Goal: Contribute content: Add original content to the website for others to see

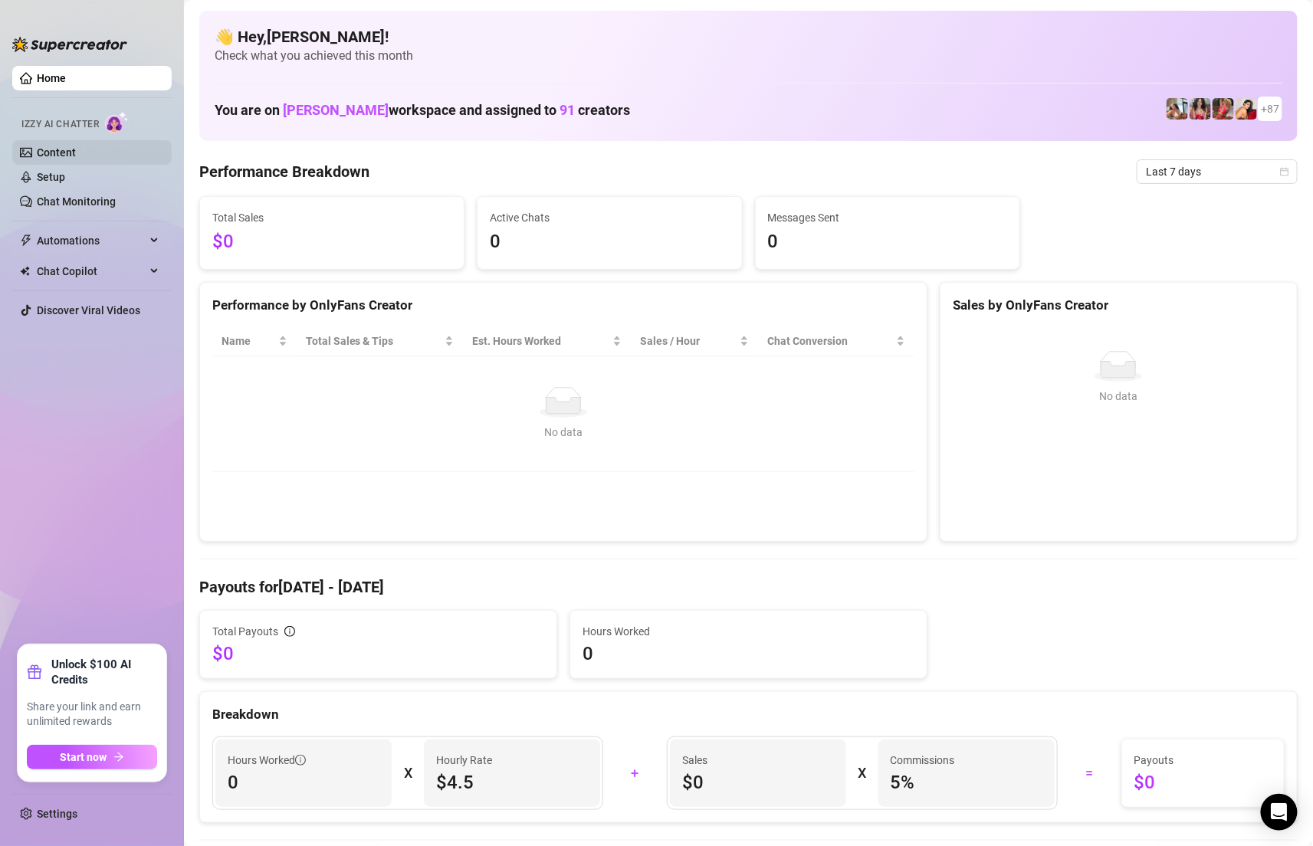
click at [58, 151] on link "Content" at bounding box center [56, 152] width 39 height 12
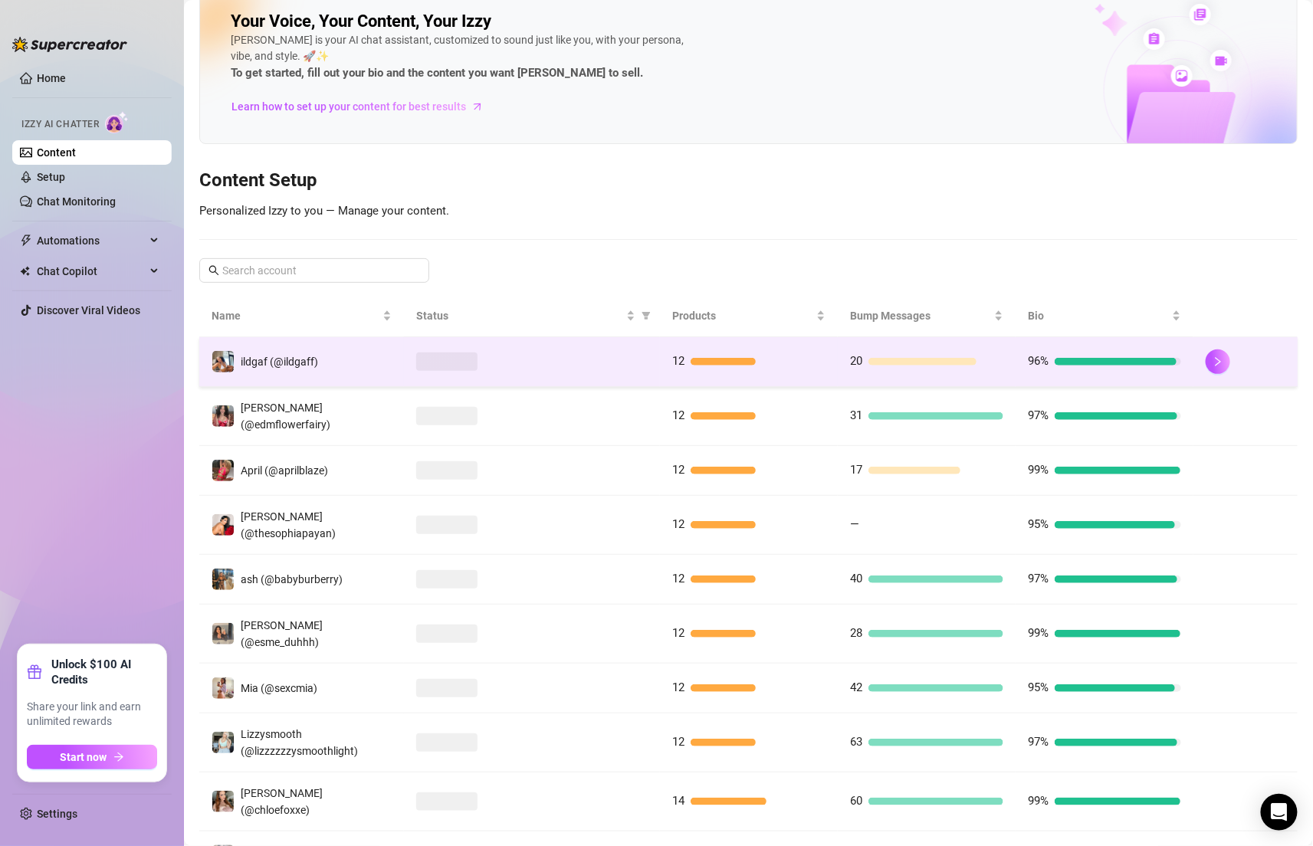
scroll to position [29, 0]
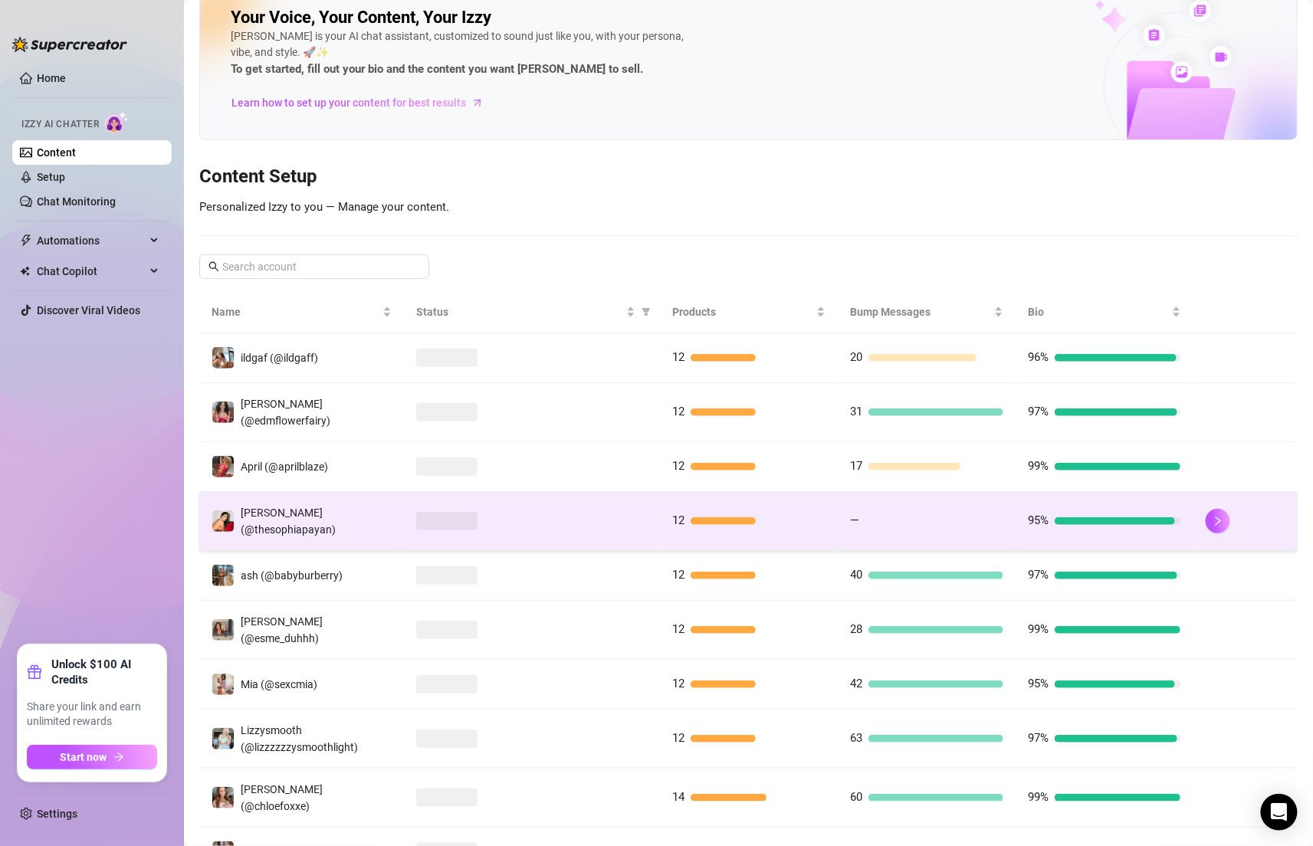
click at [520, 512] on div at bounding box center [531, 521] width 231 height 18
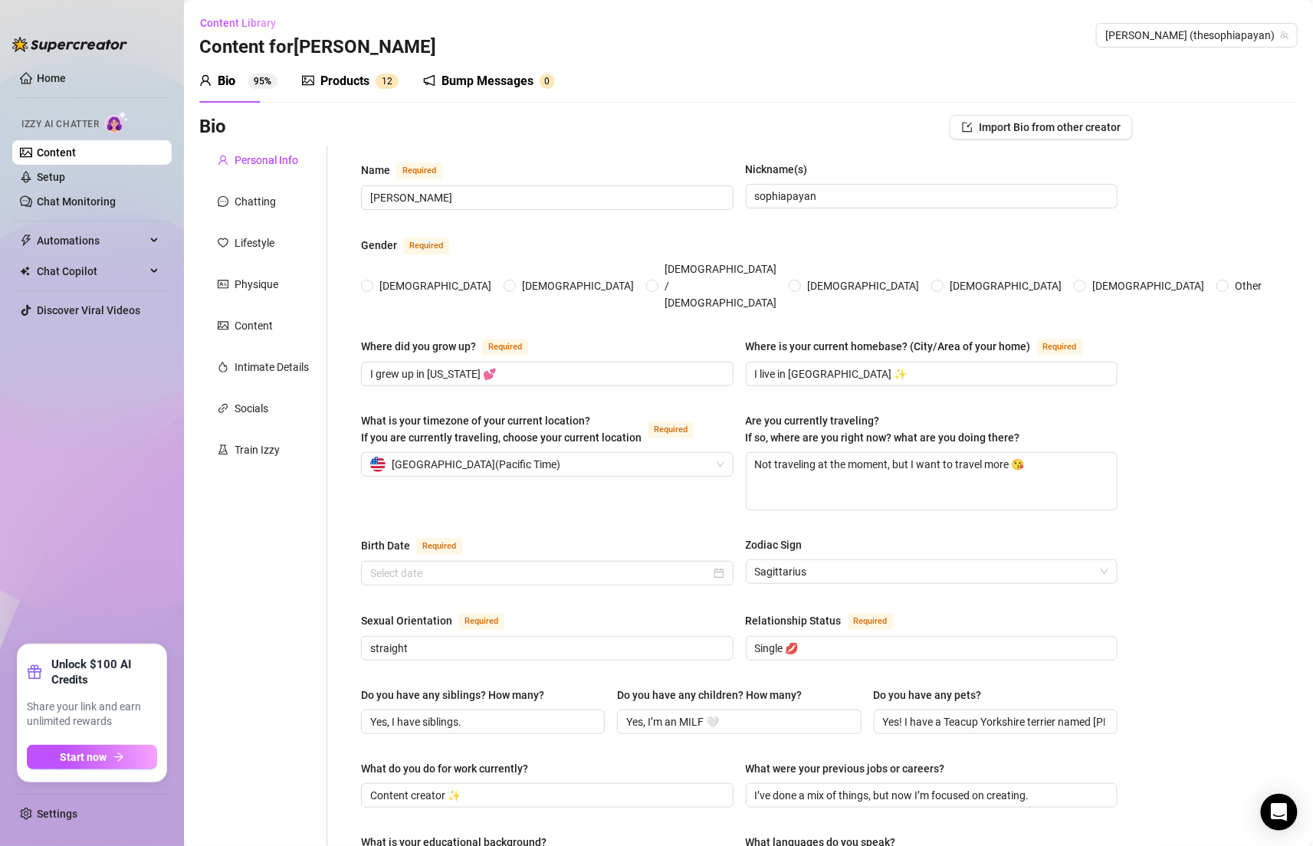
radio input "true"
click at [450, 83] on div "Bump Messages" at bounding box center [487, 81] width 92 height 18
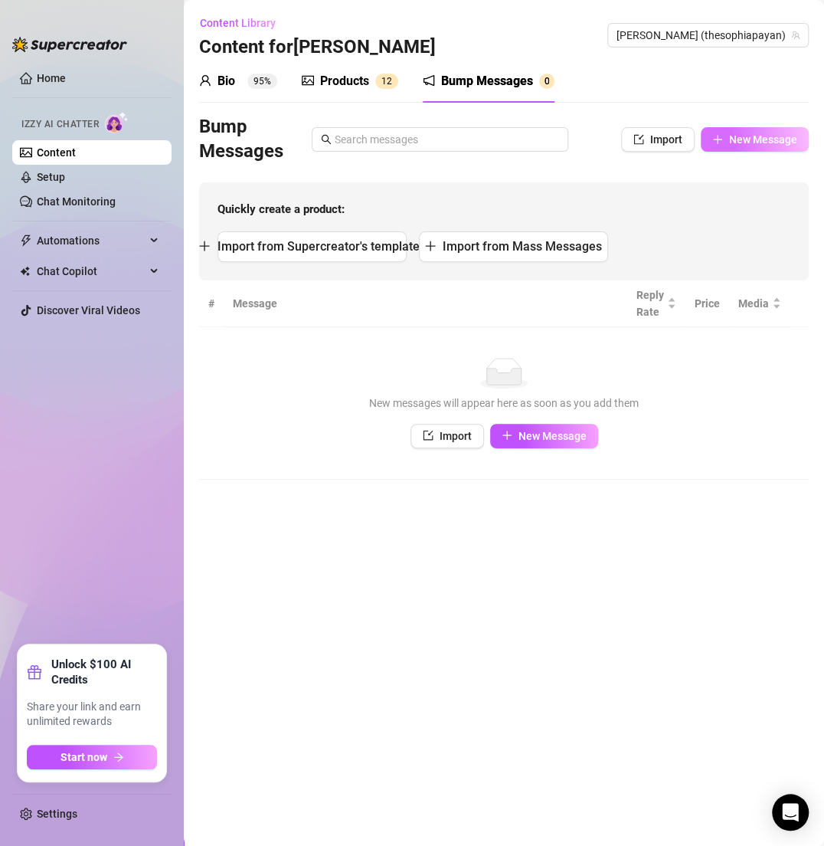
click at [731, 143] on span "New Message" at bounding box center [763, 139] width 68 height 12
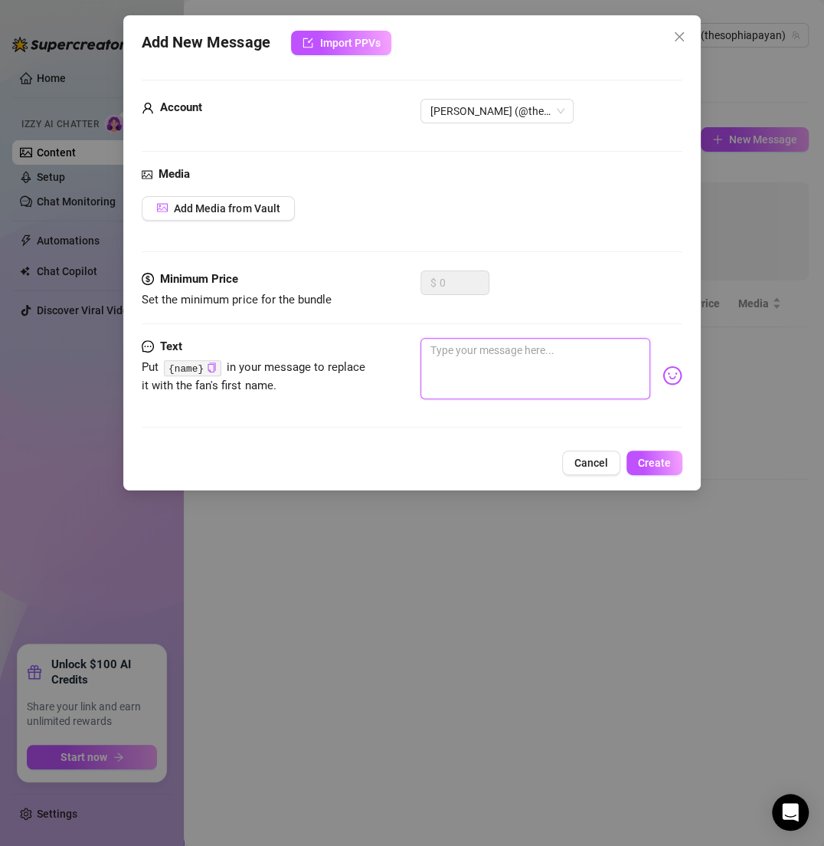
click at [534, 348] on textarea at bounding box center [535, 368] width 229 height 61
paste textarea "Just finished my workout… my curves look extra dangerous right now 😘"
type textarea "Just finished my workout… my curves look extra dangerous right now 😘"
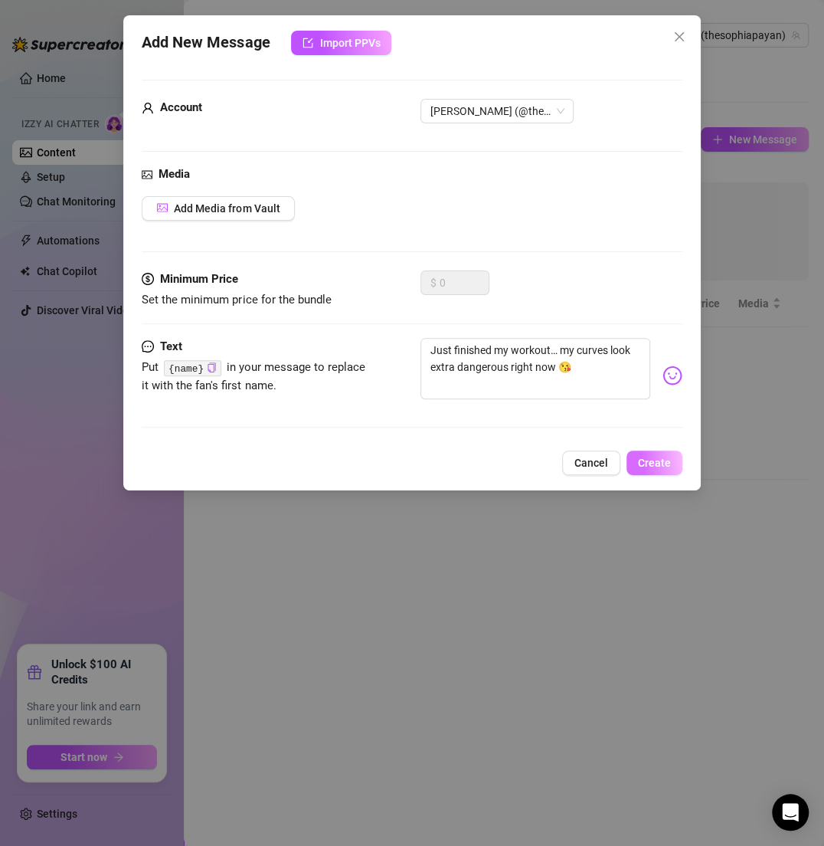
click at [657, 461] on span "Create" at bounding box center [654, 463] width 33 height 12
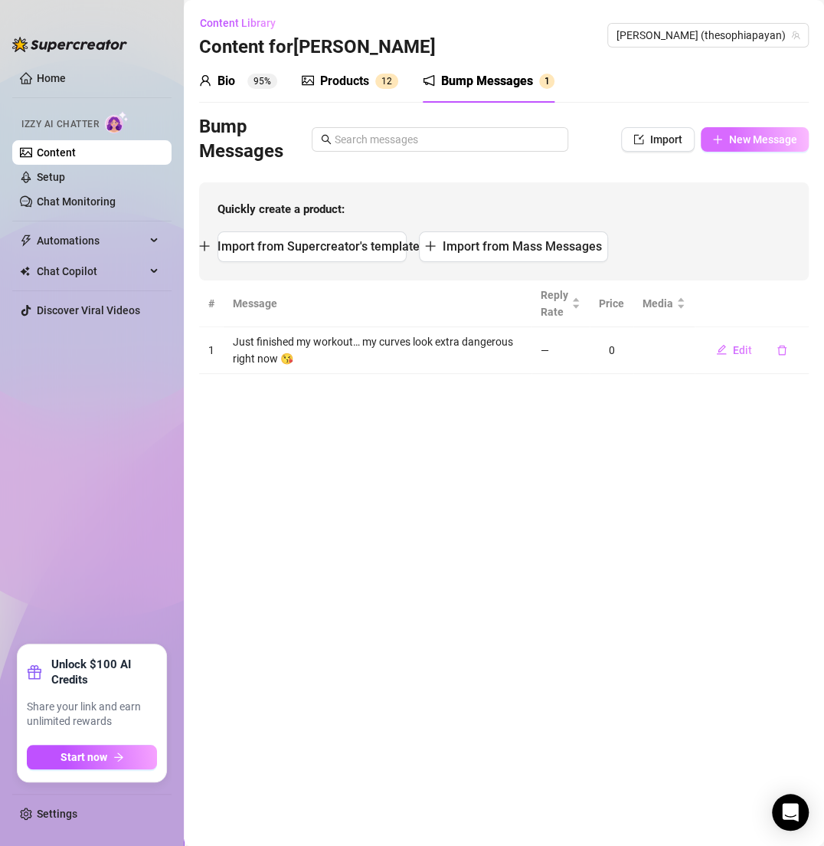
click at [727, 141] on button "New Message" at bounding box center [755, 139] width 108 height 25
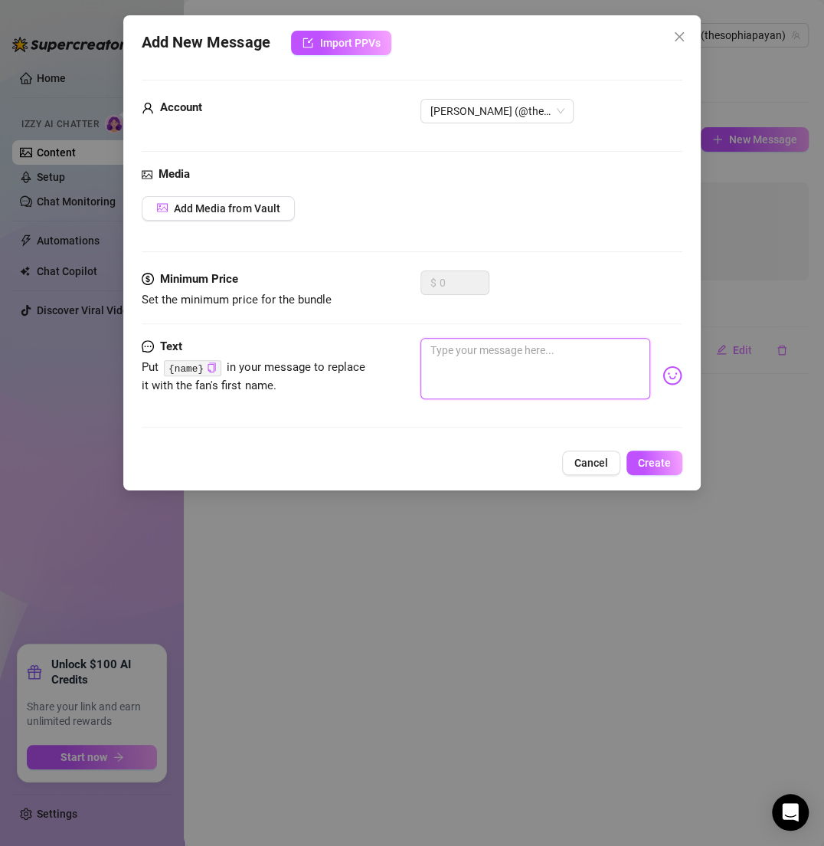
click at [512, 345] on textarea at bounding box center [535, 368] width 229 height 61
paste textarea "You’d love the view if you saw how tight my top is tonight 🤍"
type textarea "You’d love the view if you saw how tight my top is tonight 🤍"
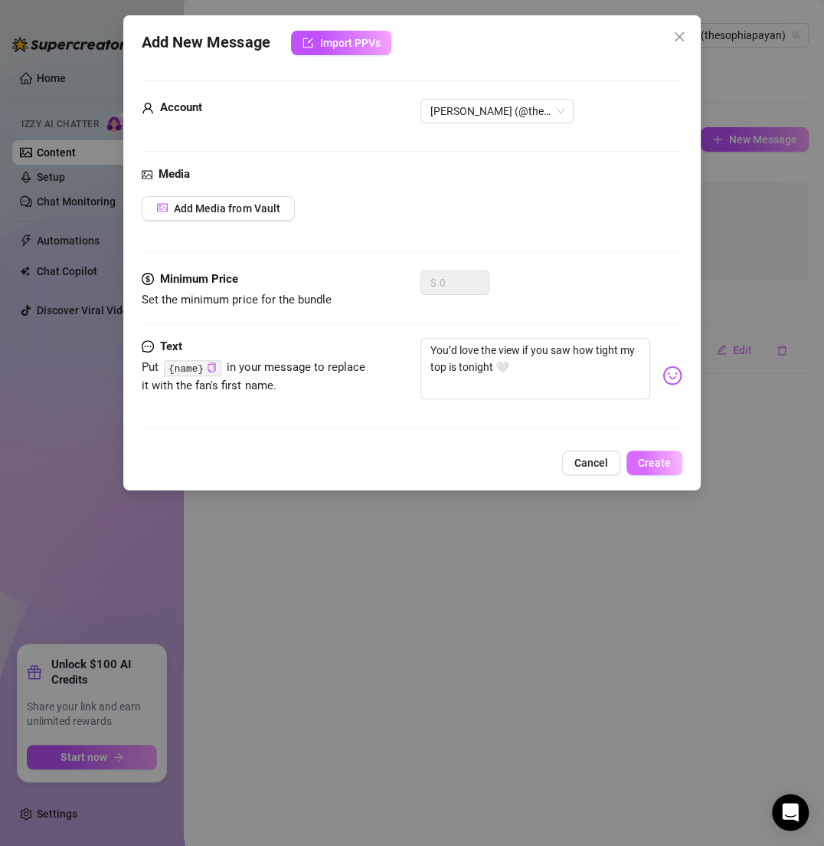
click at [651, 466] on span "Create" at bounding box center [654, 463] width 33 height 12
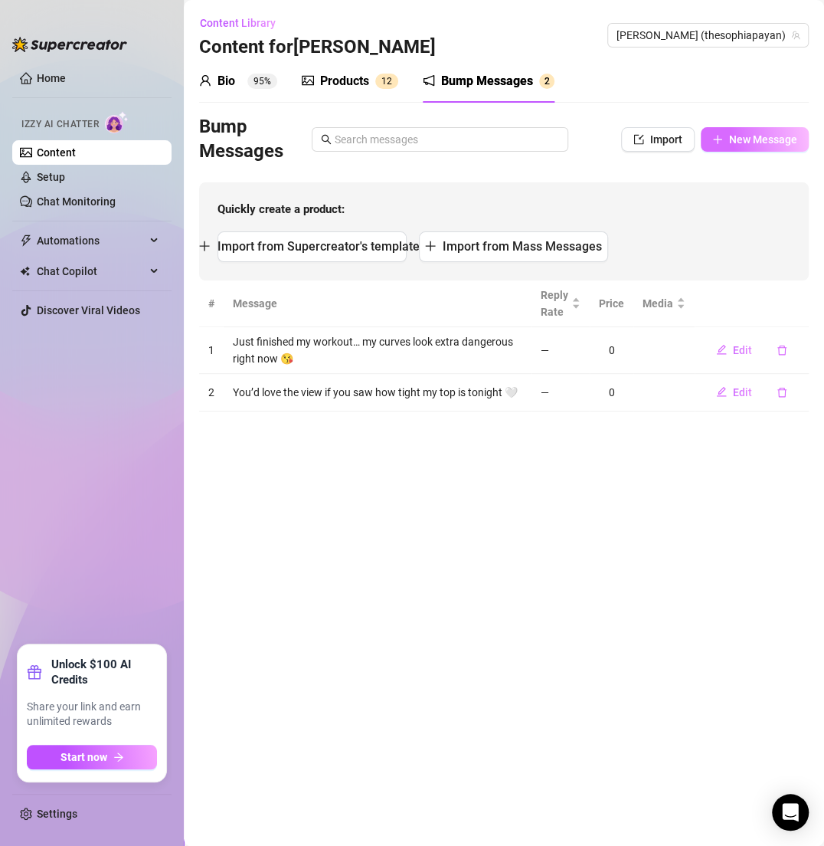
click at [722, 144] on span "button" at bounding box center [718, 139] width 11 height 12
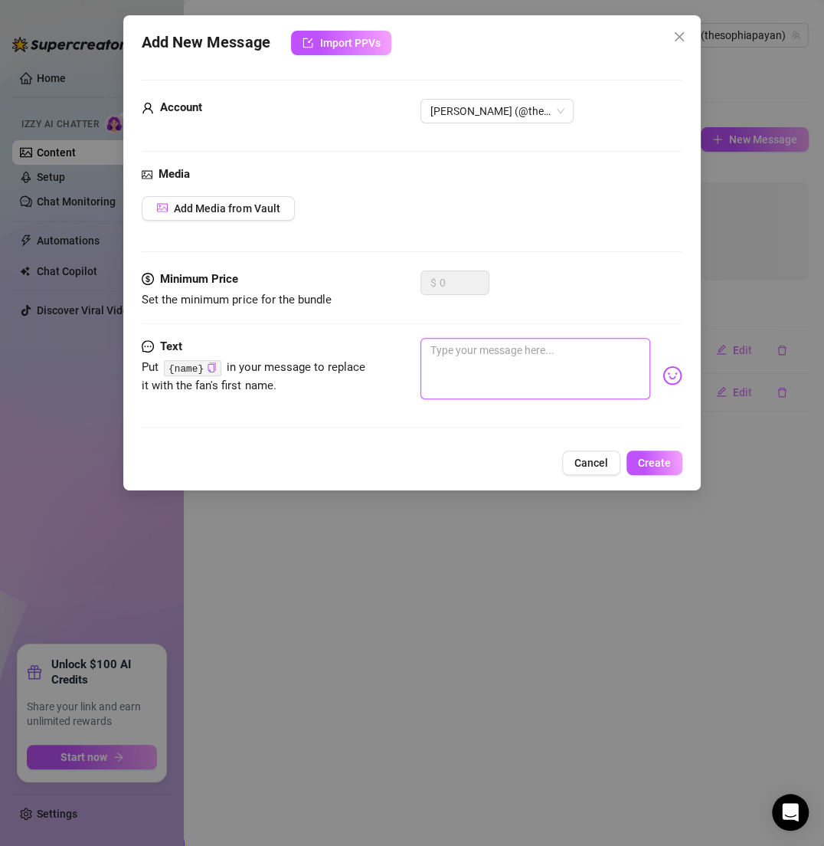
click at [452, 354] on textarea at bounding box center [535, 368] width 229 height 61
paste textarea "Do you like a young MILF who teases slow… or makes you weak fast? 💕"
type textarea "Do you like a young MILF who teases slow… or makes you weak fast? 💕"
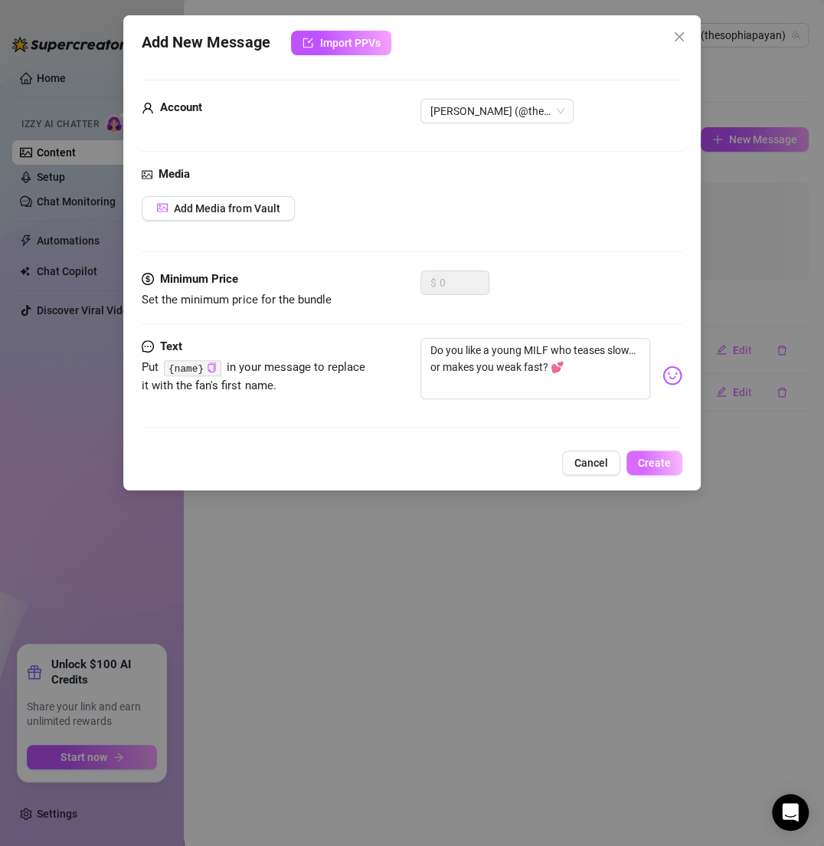
click at [660, 460] on span "Create" at bounding box center [654, 463] width 33 height 12
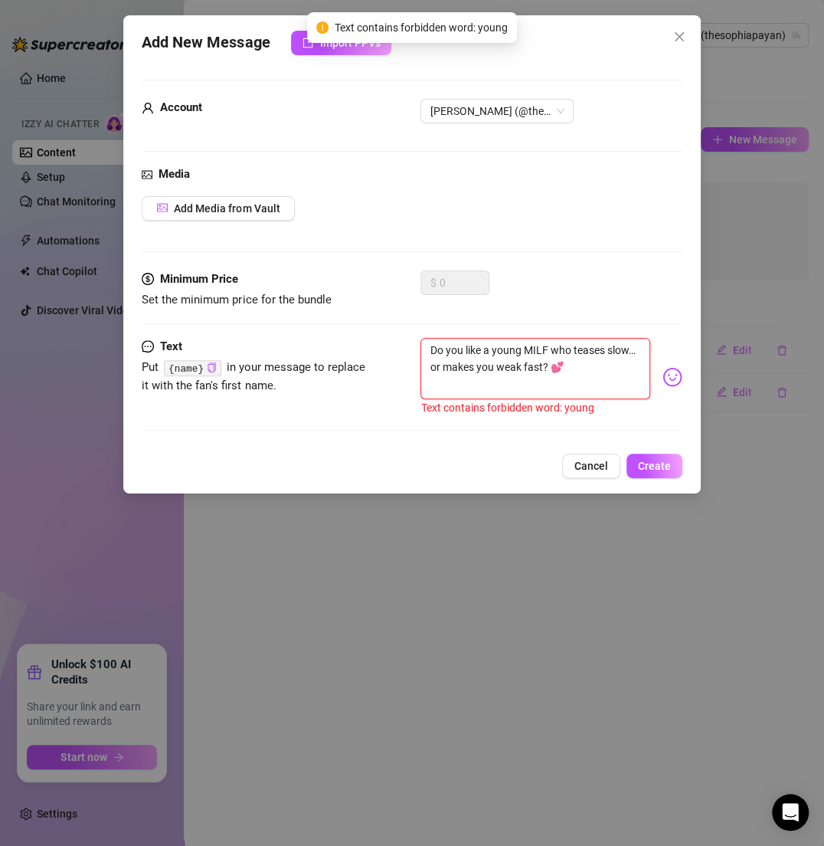
drag, startPoint x: 517, startPoint y: 349, endPoint x: 499, endPoint y: 349, distance: 18.4
click at [500, 349] on textarea "Do you like a young MILF who teases slow… or makes you weak fast? 💕" at bounding box center [535, 368] width 229 height 61
type textarea "Do you like a yg MILF who teases slow… or makes you weak fast? 💕"
type textarea "Do you like a g MILF who teases slow… or makes you weak fast? 💕"
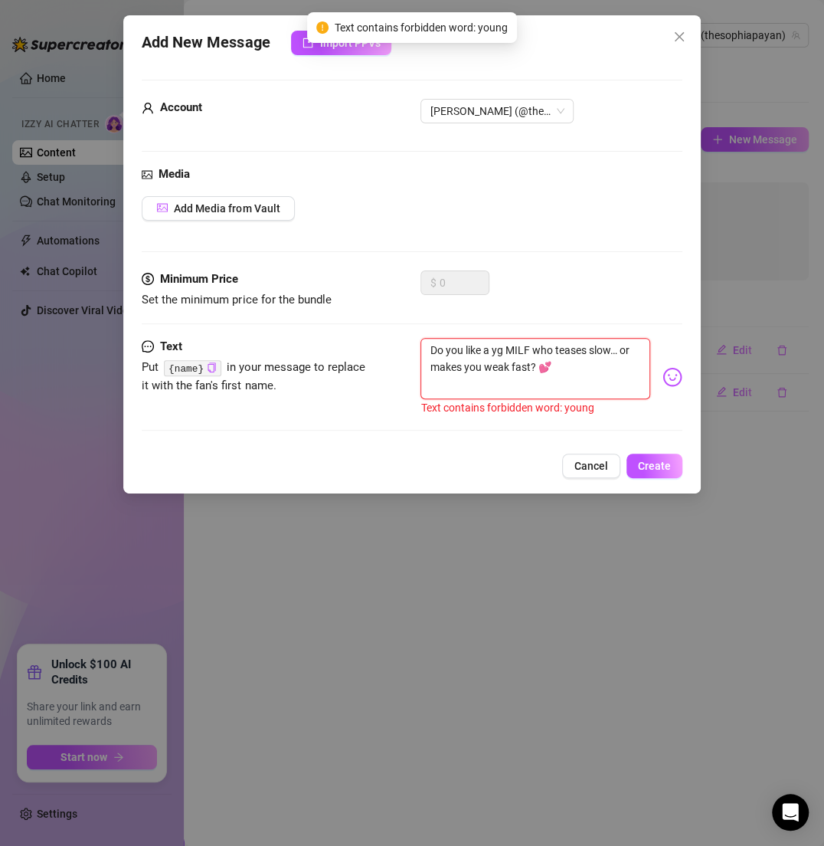
type textarea "Do you like a g MILF who teases slow… or makes you weak fast? 💕"
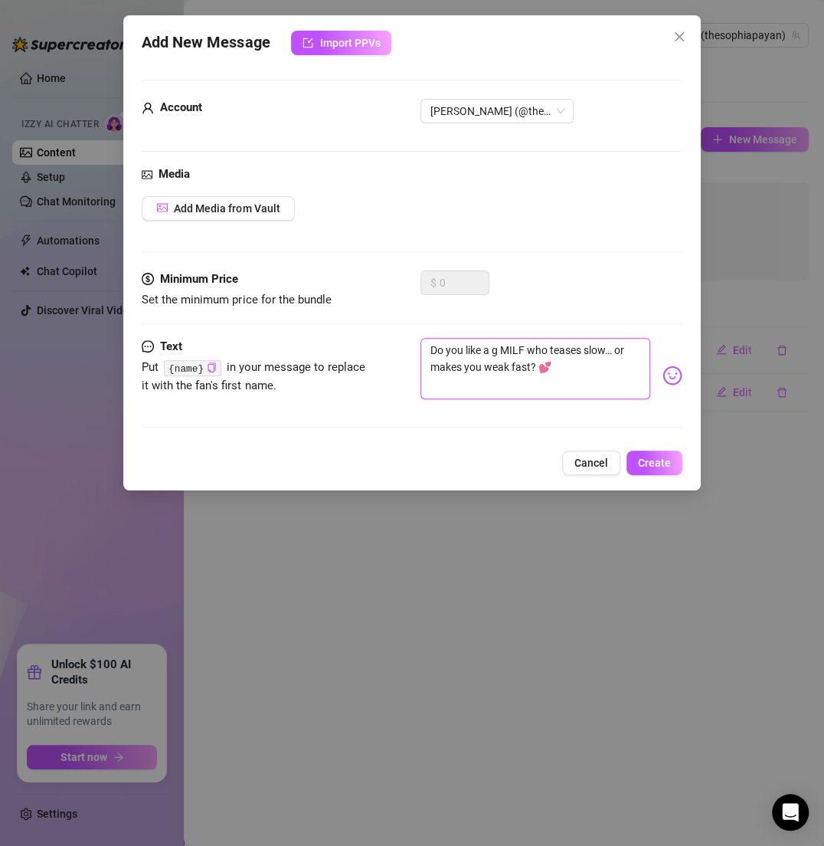
type textarea "Do you like a MILF who teases slow… or makes you weak fast? 💕"
type textarea "Do you like an MILF who teases slow… or makes you weak fast? 💕"
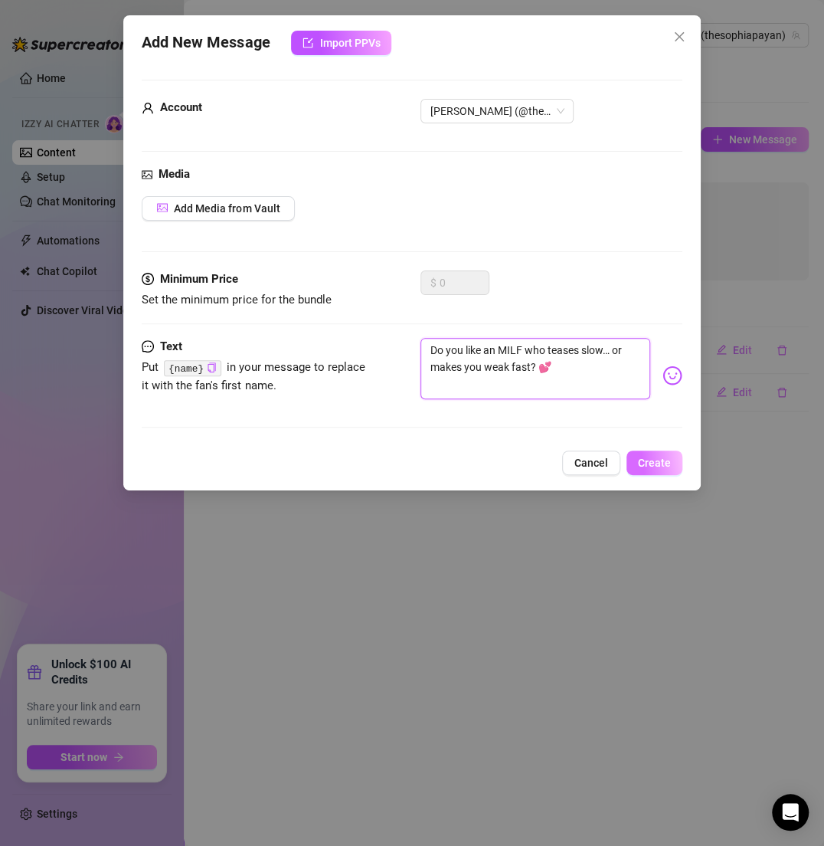
type textarea "Do you like an MILF who teases slow… or makes you weak fast? 💕"
click at [638, 454] on button "Create" at bounding box center [655, 463] width 56 height 25
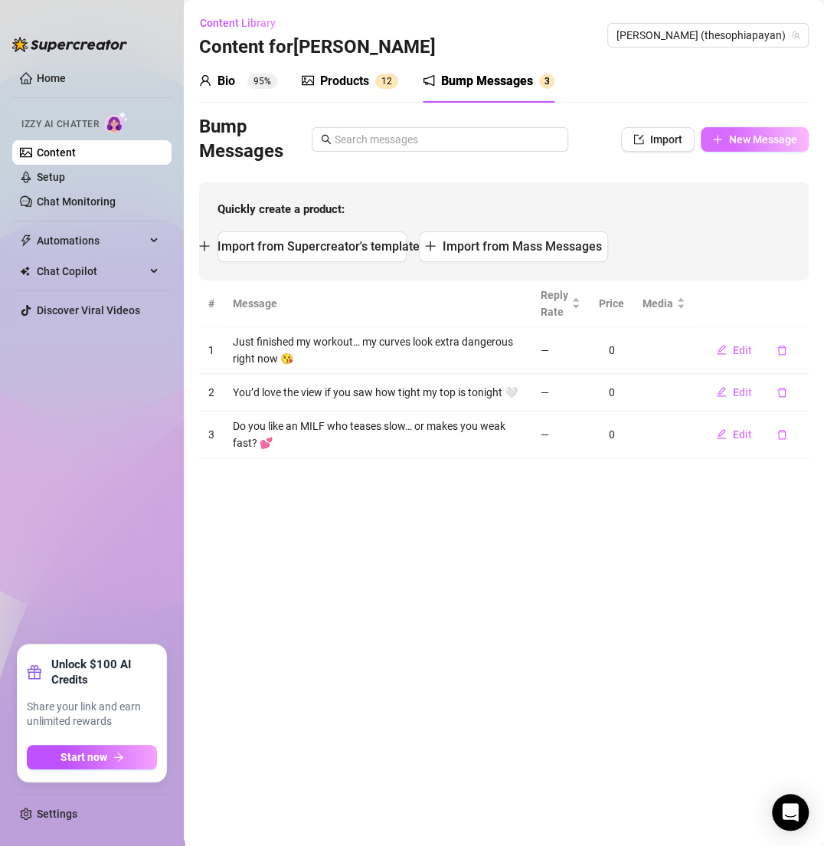
click at [748, 143] on span "New Message" at bounding box center [763, 139] width 68 height 12
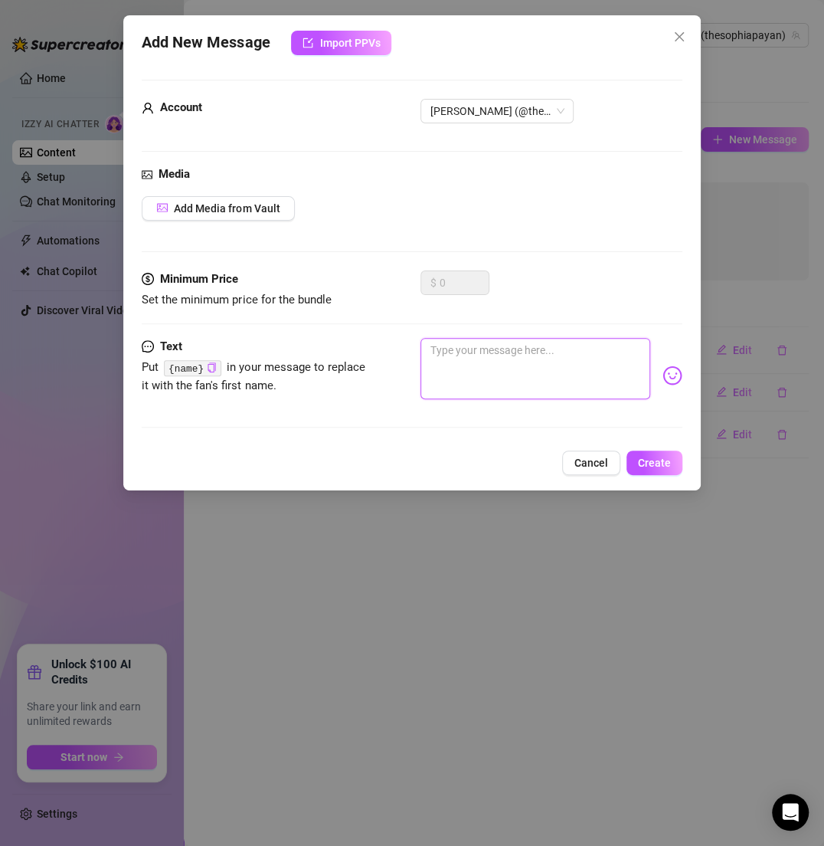
click at [488, 375] on textarea at bounding box center [535, 368] width 229 height 61
paste textarea "Feeling like the busty babe next door who knows you’re watching 😍"
type textarea "Feeling like the busty babe next door who knows you’re watching 😍"
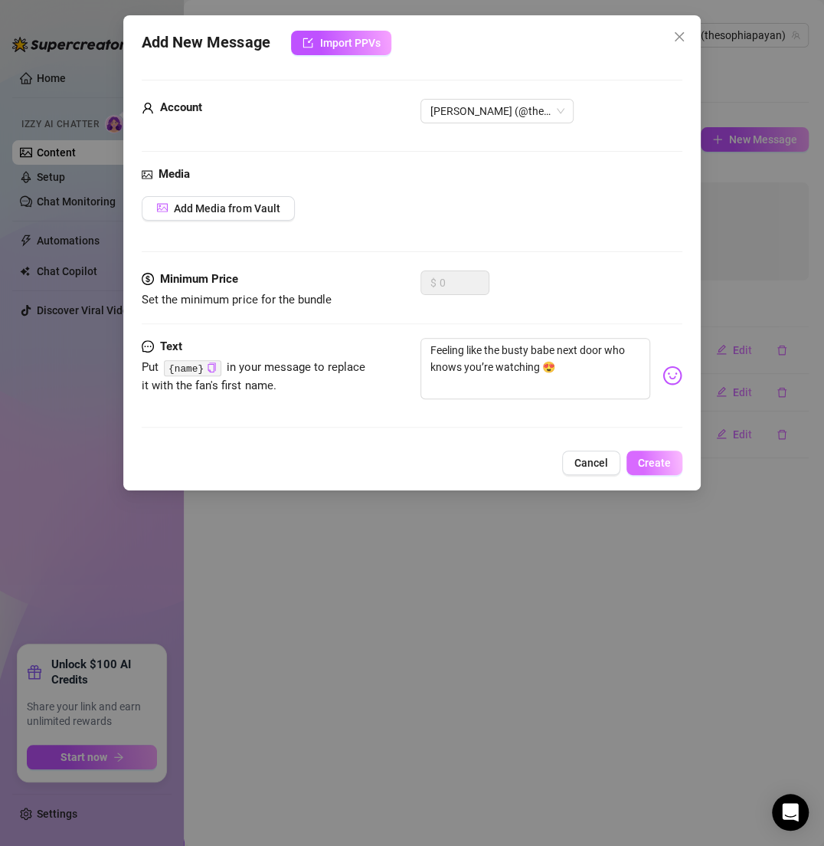
click at [669, 460] on span "Create" at bounding box center [654, 463] width 33 height 12
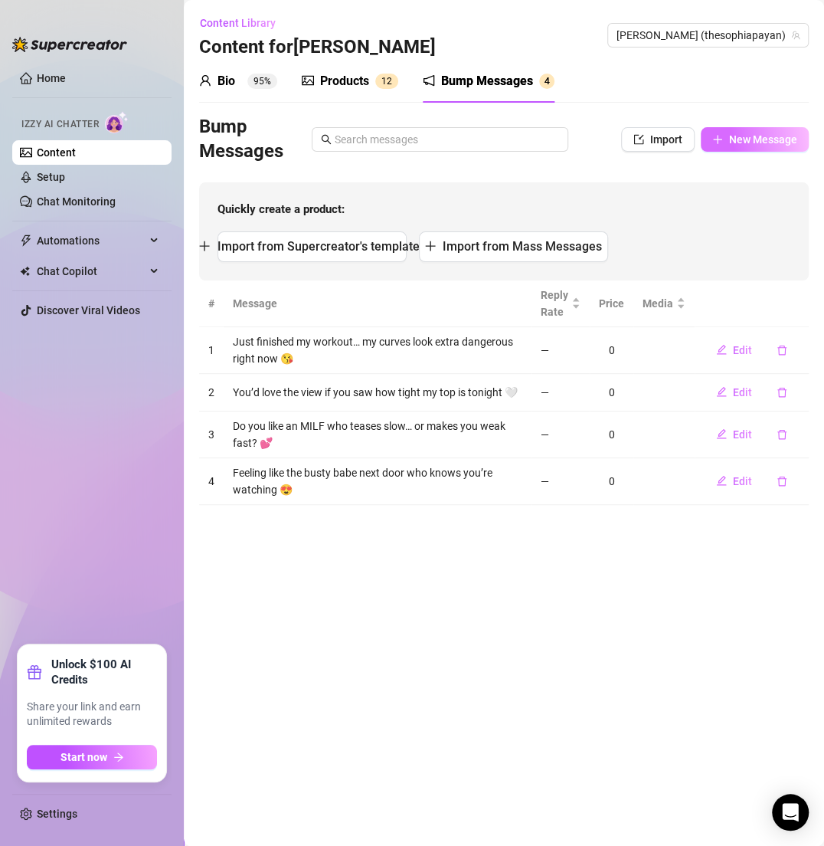
click at [726, 140] on button "New Message" at bounding box center [755, 139] width 108 height 25
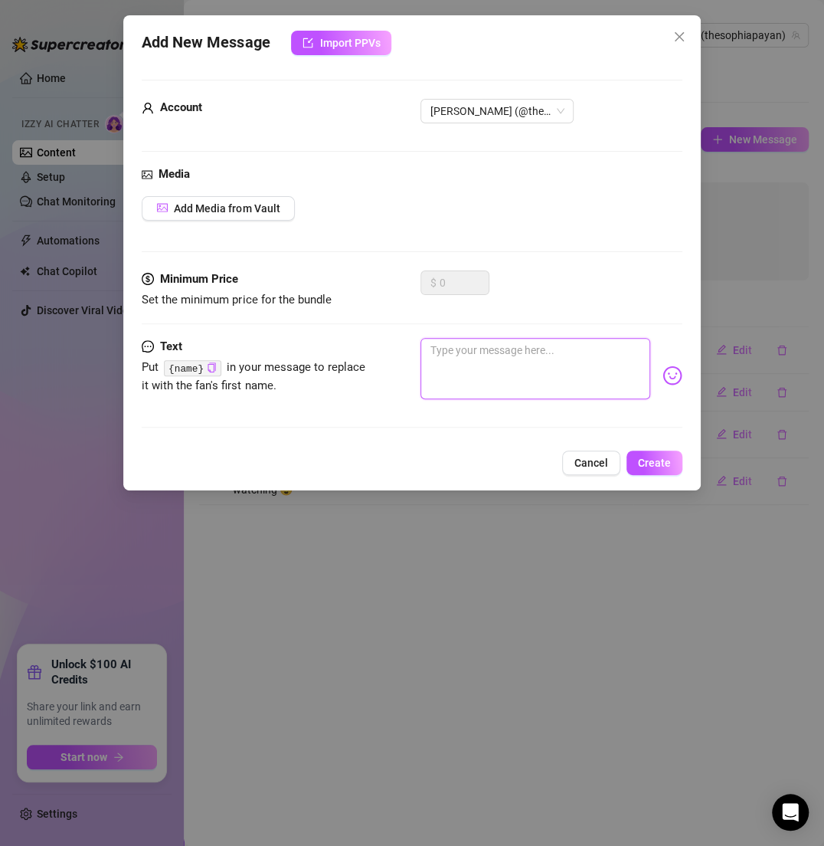
click at [553, 366] on textarea at bounding box center [535, 368] width 229 height 61
paste textarea "Shopping bags down, shirt low… trouble in the making 😘"
type textarea "Shopping bags down, shirt low… trouble in the making 😘"
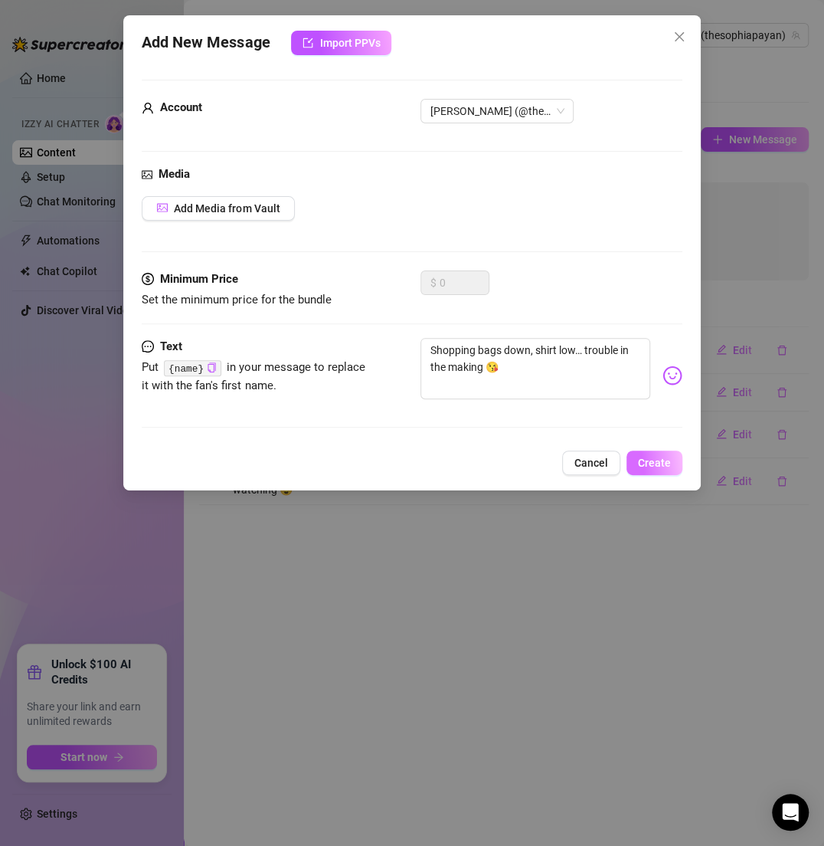
click at [677, 462] on button "Create" at bounding box center [655, 463] width 56 height 25
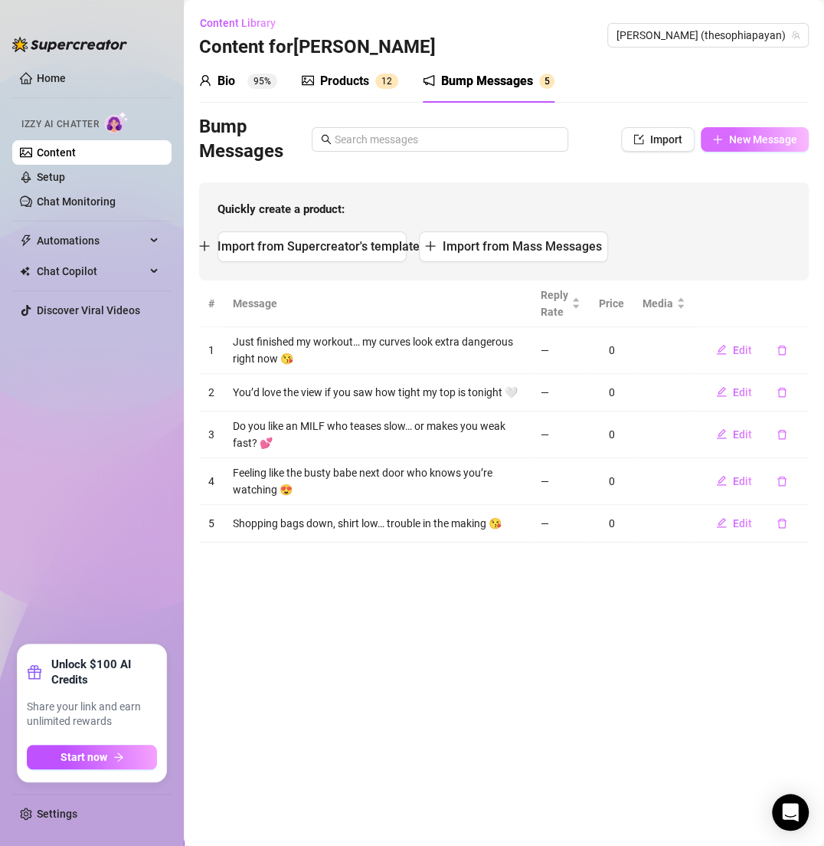
click at [734, 139] on span "New Message" at bounding box center [763, 139] width 68 height 12
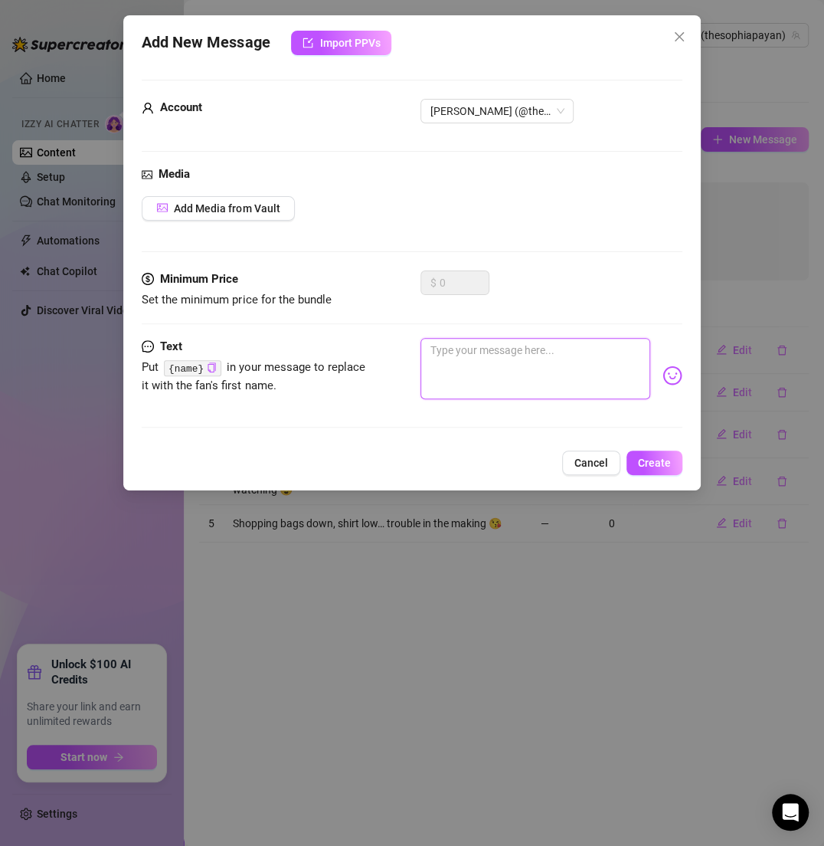
click at [474, 359] on textarea at bounding box center [535, 368] width 229 height 61
paste textarea "Guess what’s bouncing when I bend over in this tiny outfit 🤍"
type textarea "Guess what’s bouncing when I bend over in this tiny outfit 🤍"
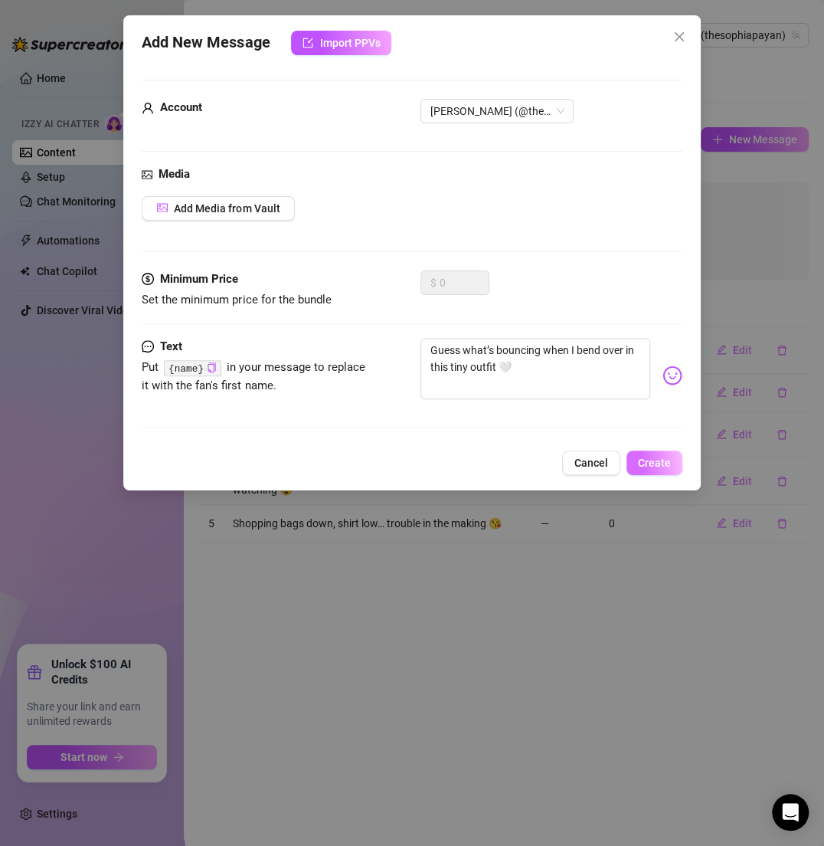
click at [675, 467] on button "Create" at bounding box center [655, 463] width 56 height 25
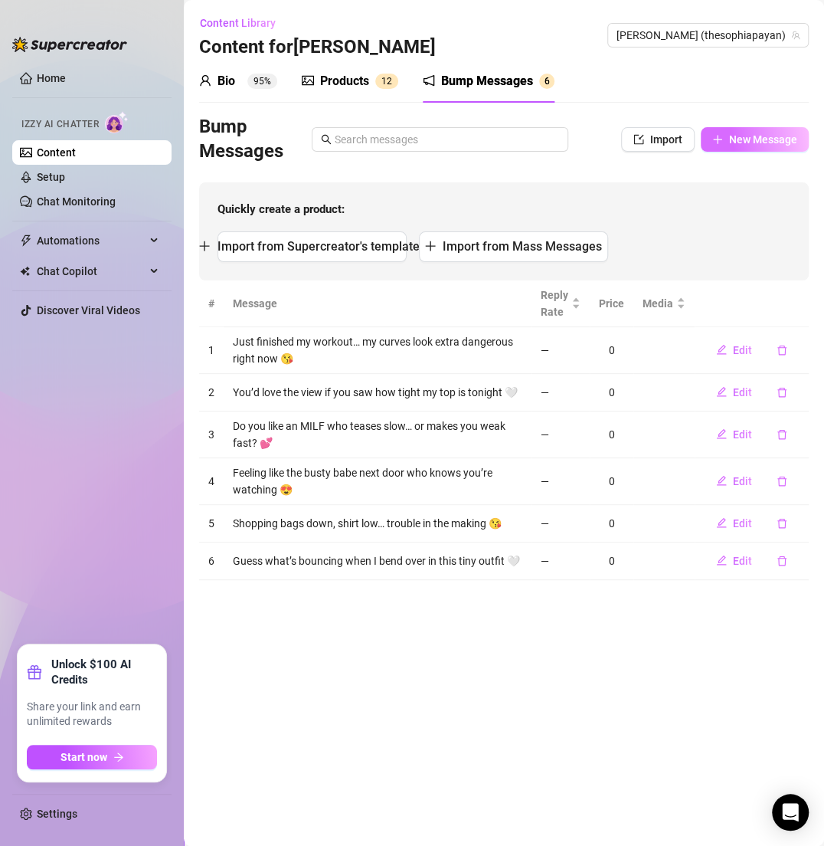
click at [742, 134] on span "New Message" at bounding box center [763, 139] width 68 height 12
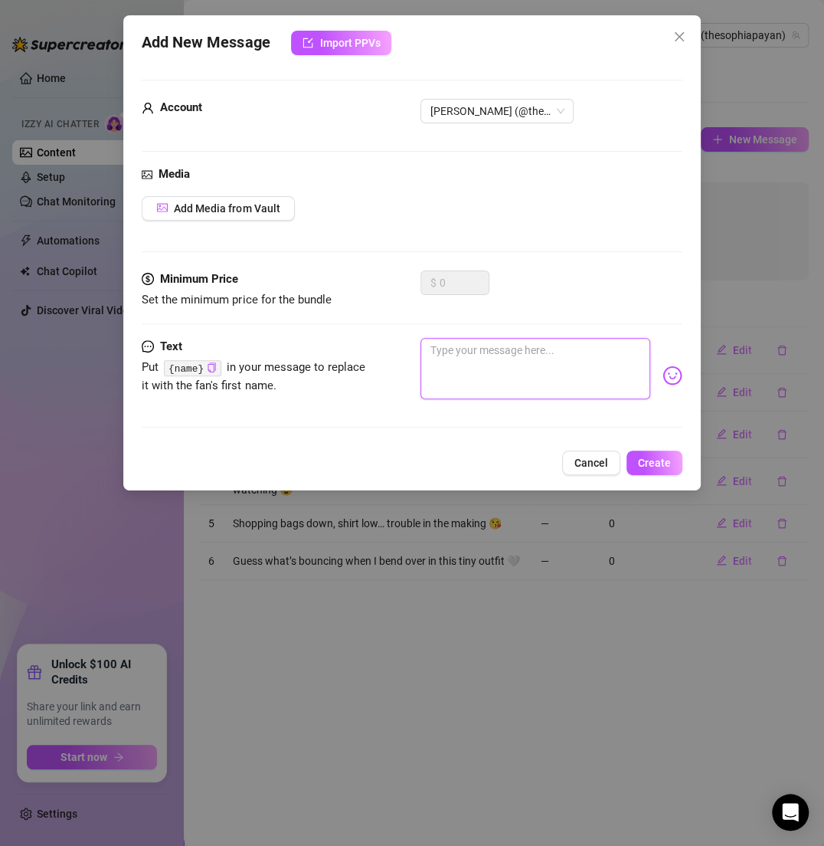
click at [464, 343] on textarea at bounding box center [535, 368] width 229 height 61
paste textarea "Would you watch me stretch if I promised a few slips? 💕"
type textarea "Would you watch me stretch if I promised a few slips? 💕"
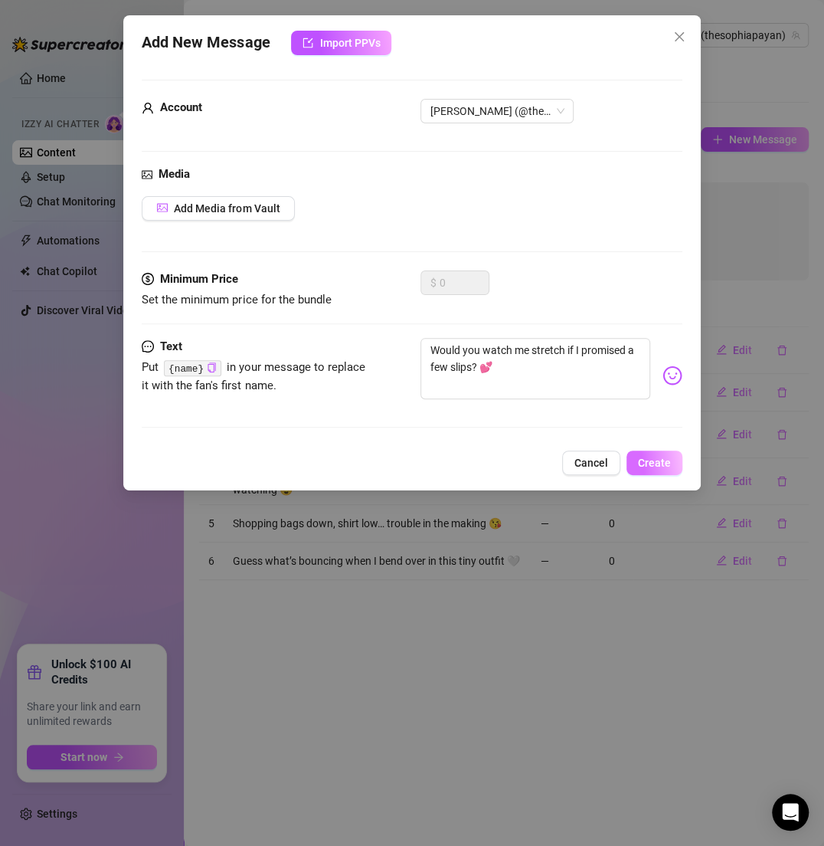
click at [666, 462] on span "Create" at bounding box center [654, 463] width 33 height 12
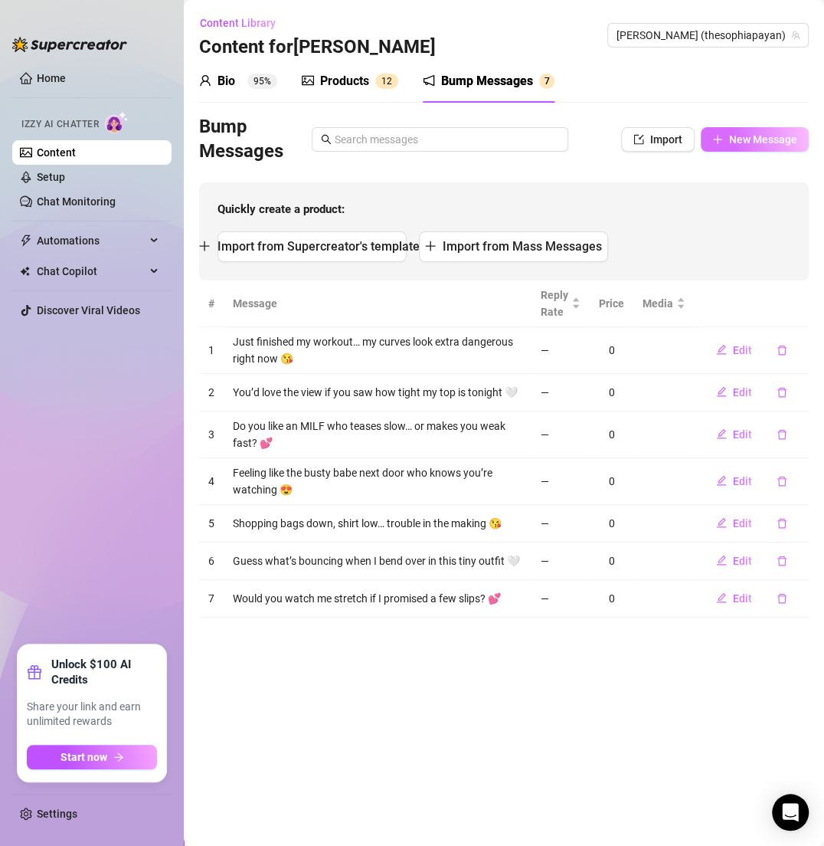
click at [746, 138] on span "New Message" at bounding box center [763, 139] width 68 height 12
click at [736, 133] on span "New Message" at bounding box center [763, 139] width 68 height 12
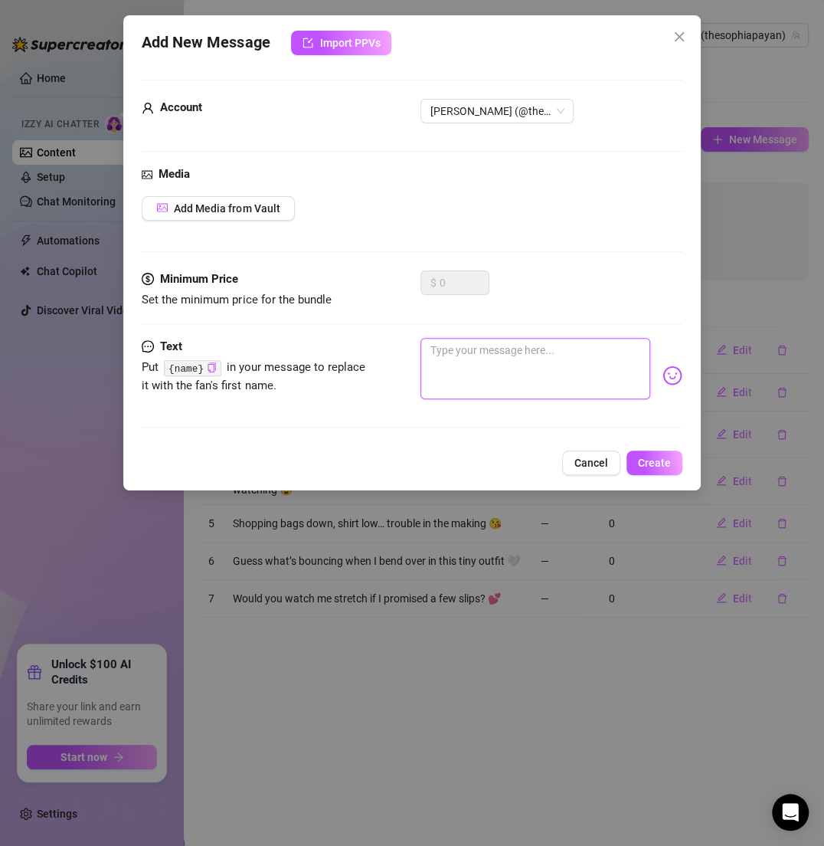
click at [490, 355] on textarea at bounding box center [535, 368] width 229 height 61
paste textarea "My Sagittarius fire sign makes me playful, wild, and a little risky 😍"
type textarea "My Sagittarius fire sign makes me playful, wild, and a little risky 😍"
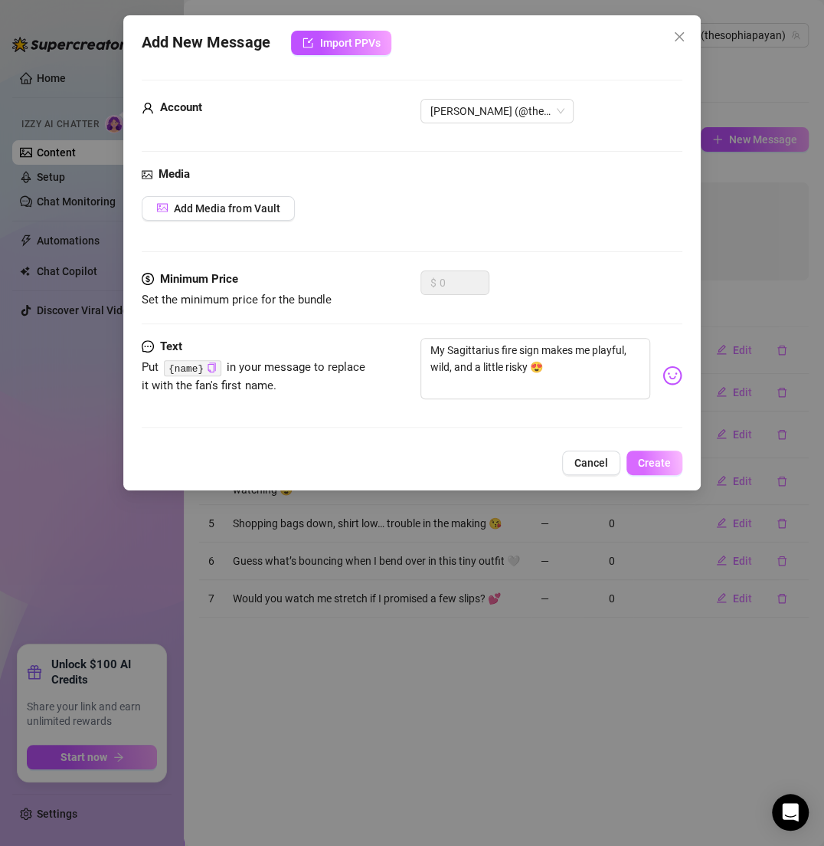
click at [655, 460] on span "Create" at bounding box center [654, 463] width 33 height 12
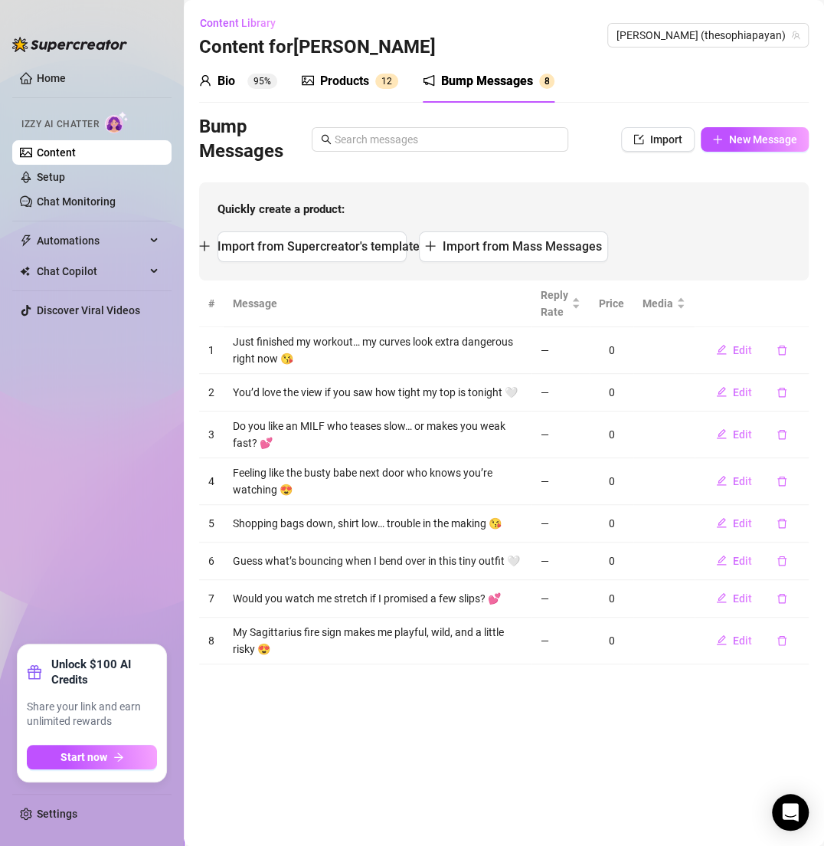
click at [746, 126] on div "Bump Messages Import New Message" at bounding box center [504, 139] width 610 height 49
click at [746, 129] on button "New Message" at bounding box center [755, 139] width 108 height 25
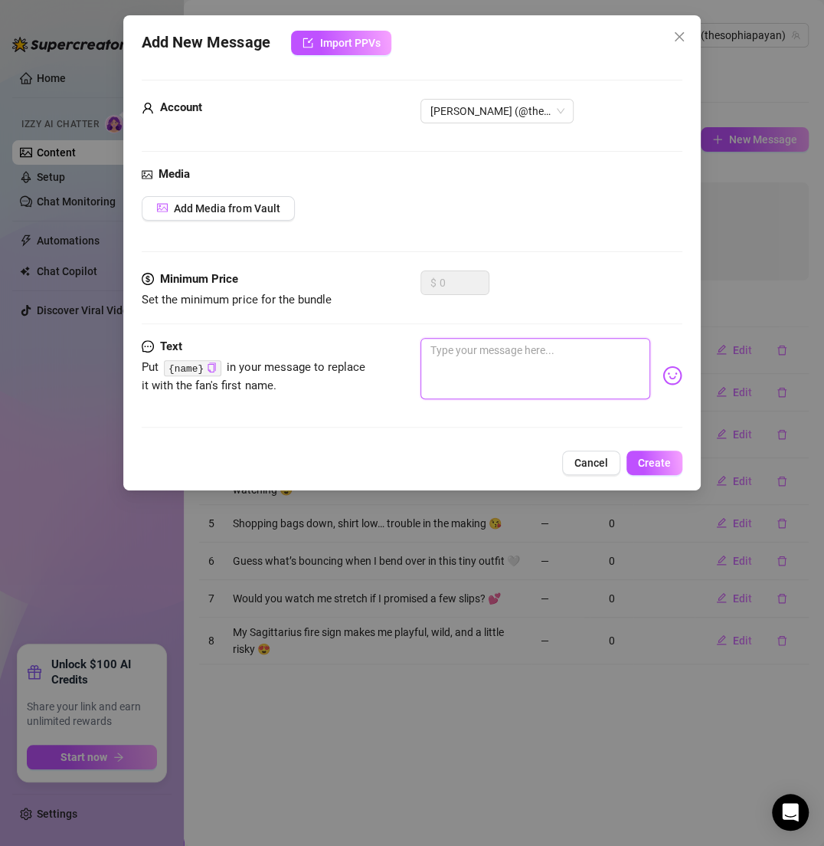
click at [460, 344] on textarea at bounding box center [535, 368] width 229 height 61
paste textarea "Do you like it when a Latina MILF flirts with you nonstop? 😘"
type textarea "Do you like it when a Latina MILF flirts with you nonstop? 😘"
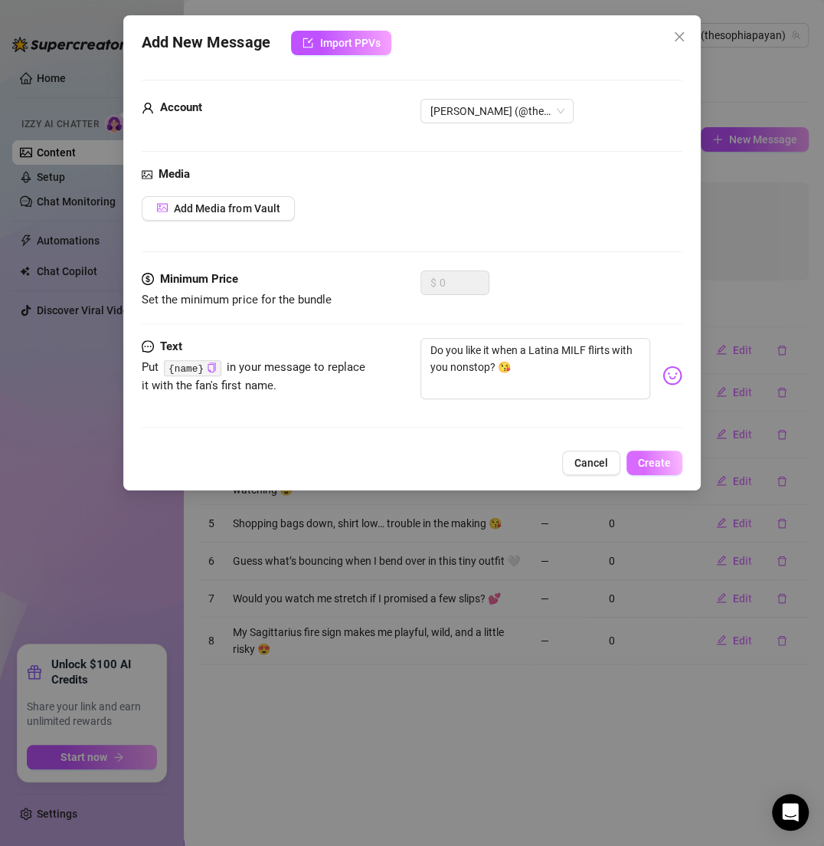
click at [675, 474] on button "Create" at bounding box center [655, 463] width 56 height 25
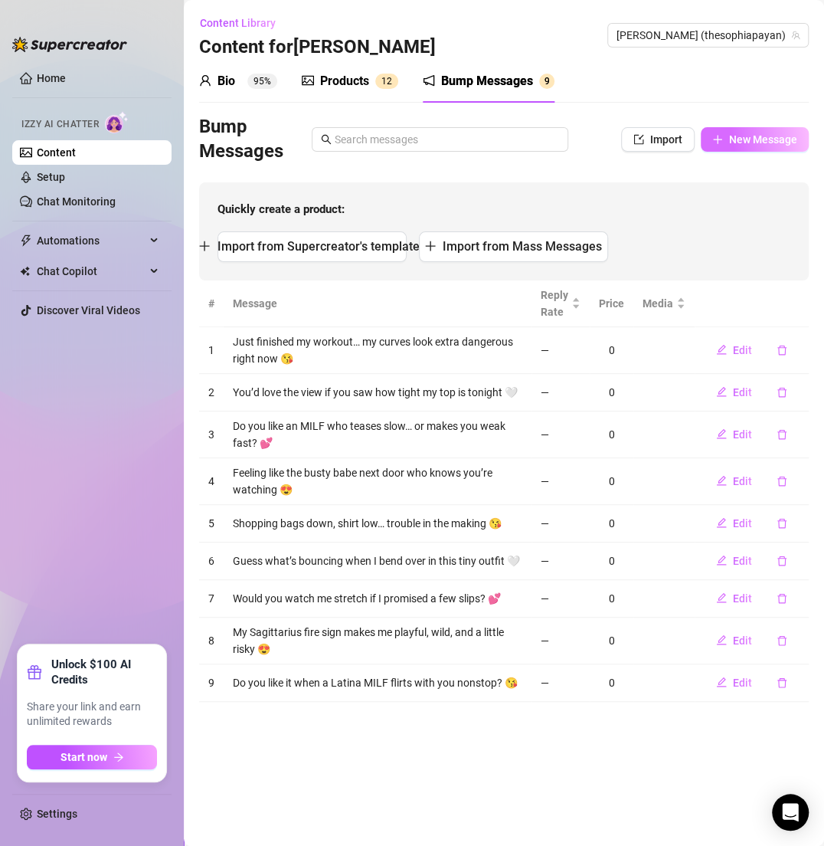
click at [735, 129] on button "New Message" at bounding box center [755, 139] width 108 height 25
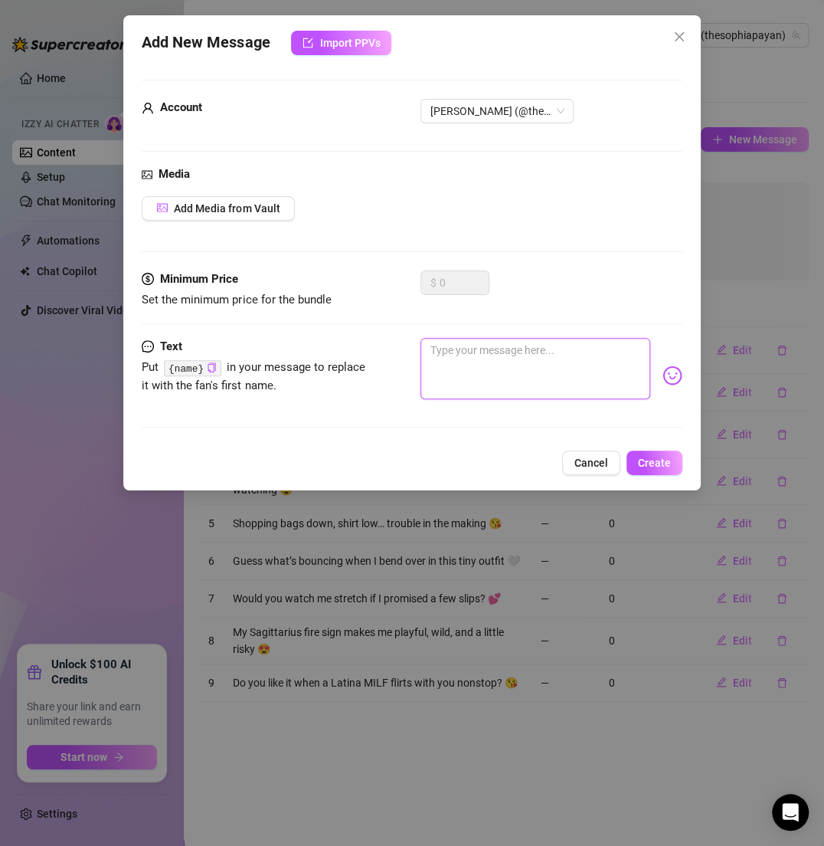
click at [574, 340] on textarea at bounding box center [535, 368] width 229 height 61
paste textarea "Just imagine my 32DDD curves pressed against you 🤍"
type textarea "Just imagine my 32DDD curves pressed against you 🤍"
click at [645, 465] on span "Create" at bounding box center [654, 463] width 33 height 12
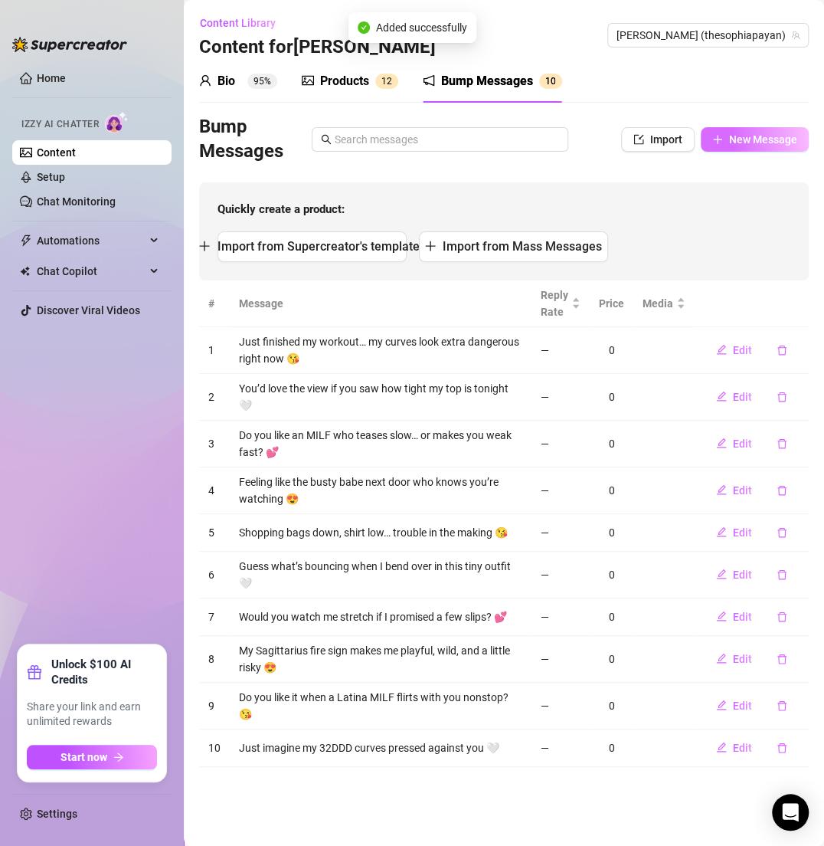
click at [726, 139] on button "New Message" at bounding box center [755, 139] width 108 height 25
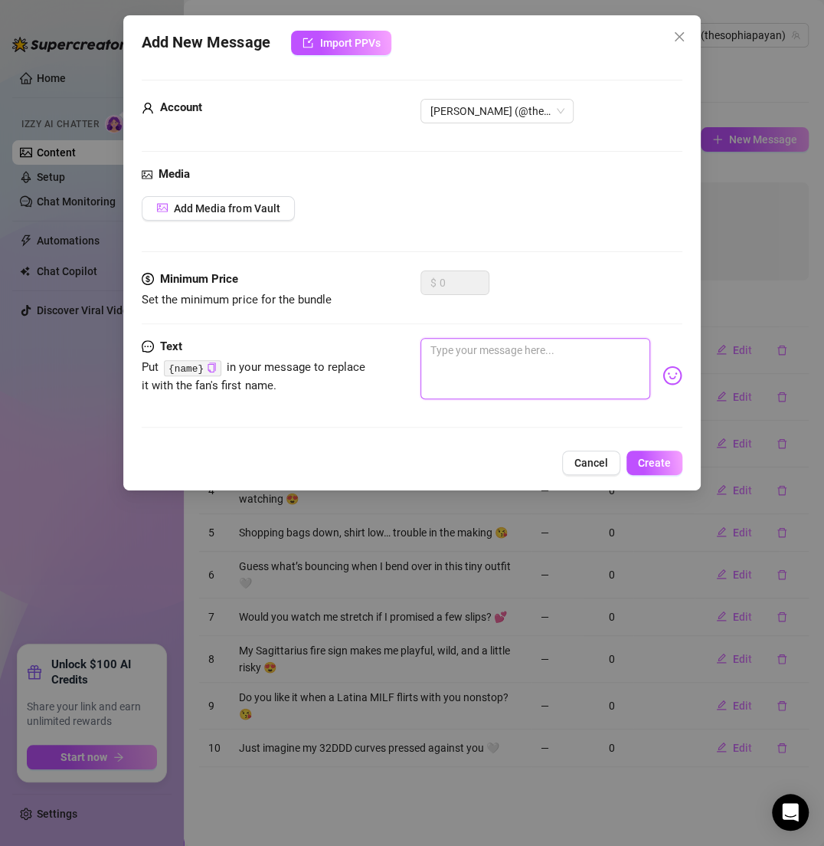
click at [546, 369] on textarea at bounding box center [535, 368] width 229 height 61
paste textarea "Do you want me sweet and soft… or bold and teasing? 💕"
type textarea "Do you want me sweet and soft… or bold and teasing? 💕"
click at [643, 461] on span "Create" at bounding box center [654, 463] width 33 height 12
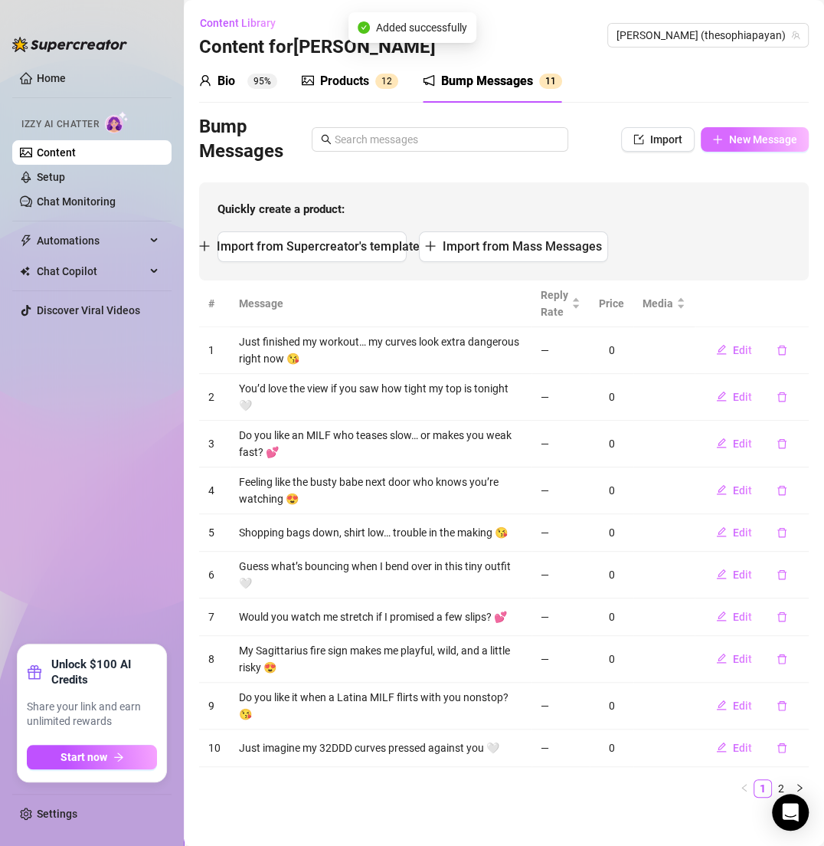
click at [718, 136] on icon "plus" at bounding box center [717, 139] width 1 height 8
click at [740, 142] on span "New Message" at bounding box center [763, 139] width 68 height 12
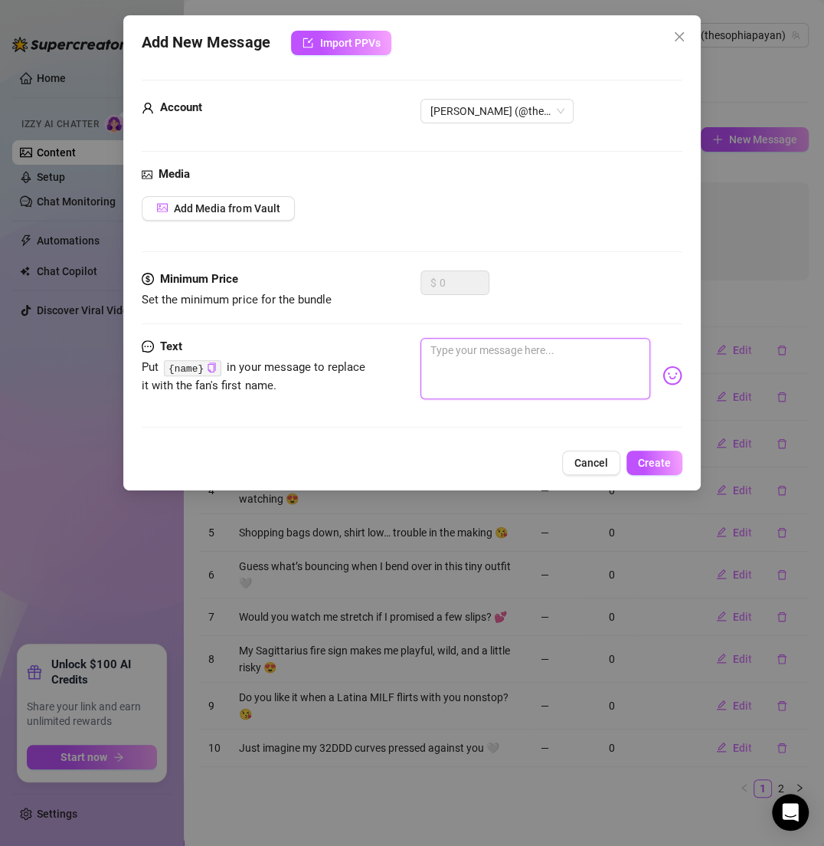
click at [516, 353] on textarea at bounding box center [535, 368] width 229 height 61
paste textarea "I could spend all day traveling… or all night teasing you 😍"
type textarea "I could spend all day traveling… or all night teasing you 😍"
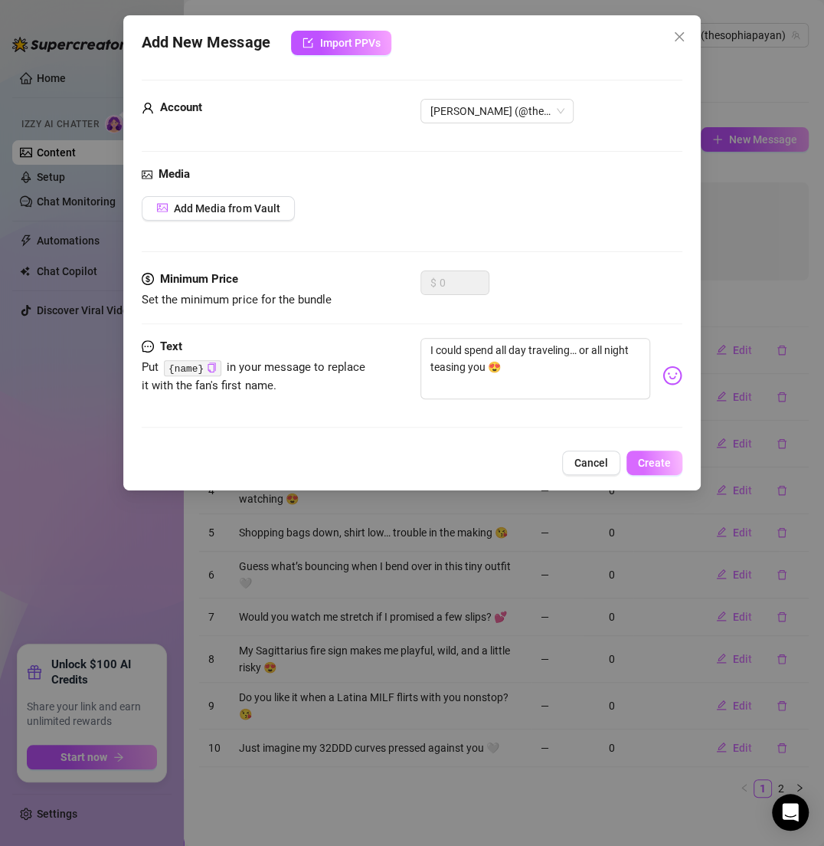
click at [650, 451] on button "Create" at bounding box center [655, 463] width 56 height 25
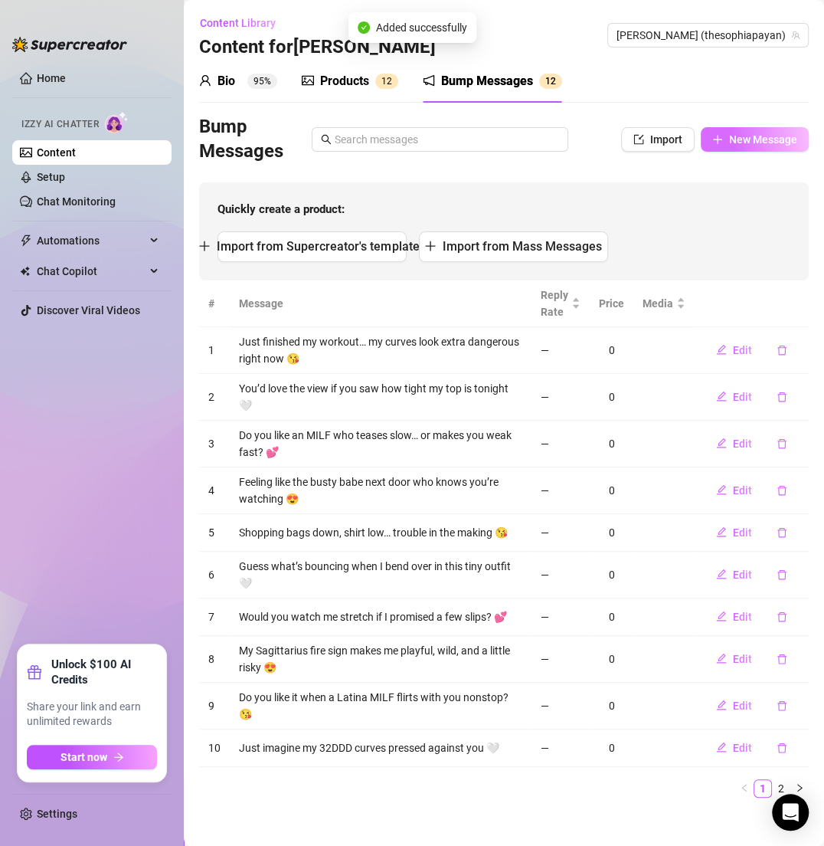
click at [731, 142] on span "New Message" at bounding box center [763, 139] width 68 height 12
click at [736, 144] on span "New Message" at bounding box center [763, 139] width 68 height 12
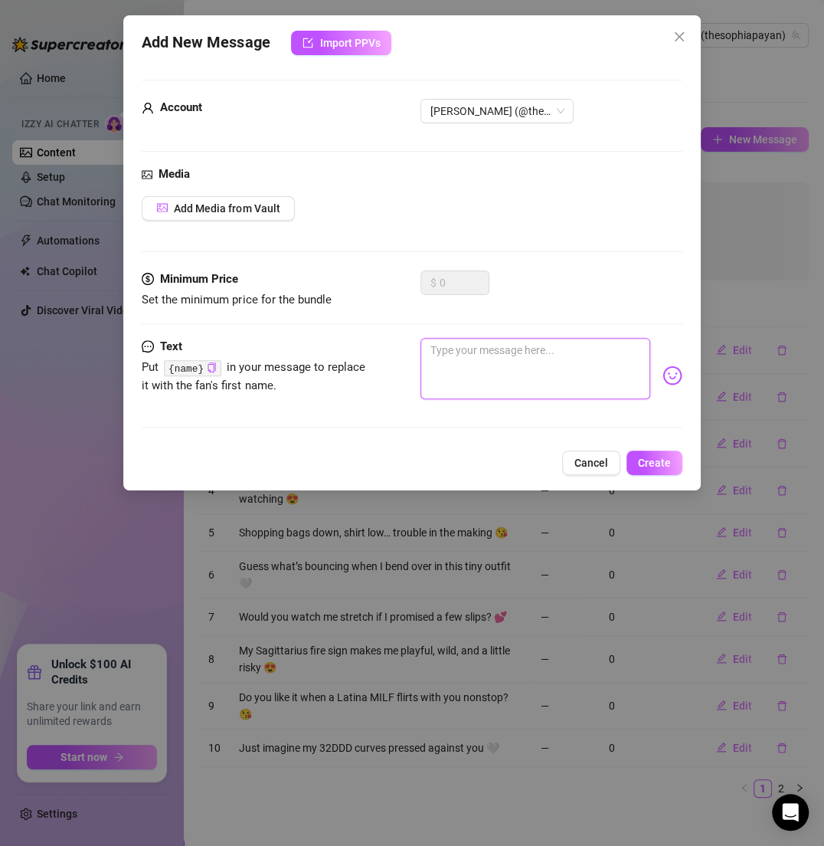
click at [525, 380] on textarea at bounding box center [535, 368] width 229 height 61
paste textarea "Would you peek if I leaned forward just a little more? 😘"
type textarea "Would you peek if I leaned forward just a little more? 😘"
click at [651, 454] on button "Create" at bounding box center [655, 463] width 56 height 25
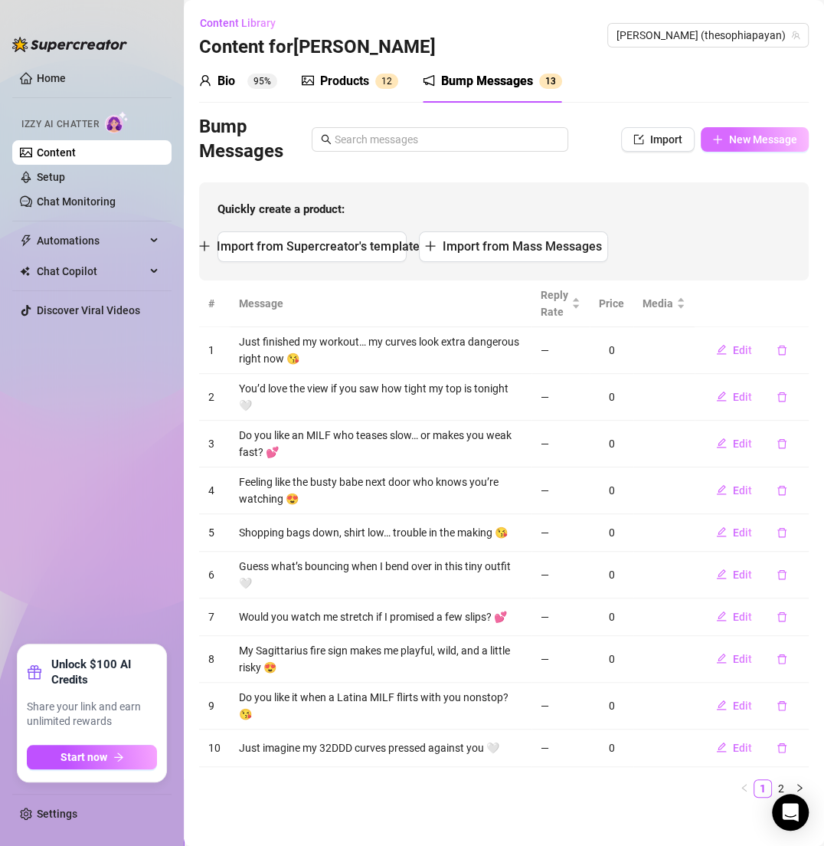
click at [720, 149] on button "New Message" at bounding box center [755, 139] width 108 height 25
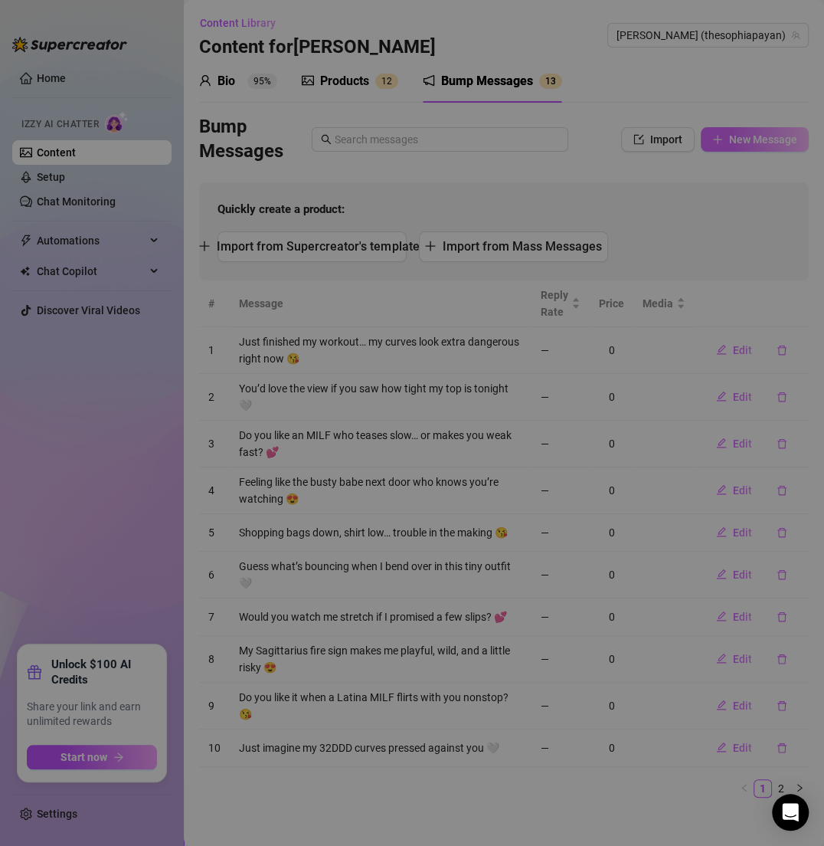
click at [720, 149] on div "Add New Message Import PPVs Account 122340214 Media Add Media from Vault Minimu…" at bounding box center [412, 423] width 824 height 846
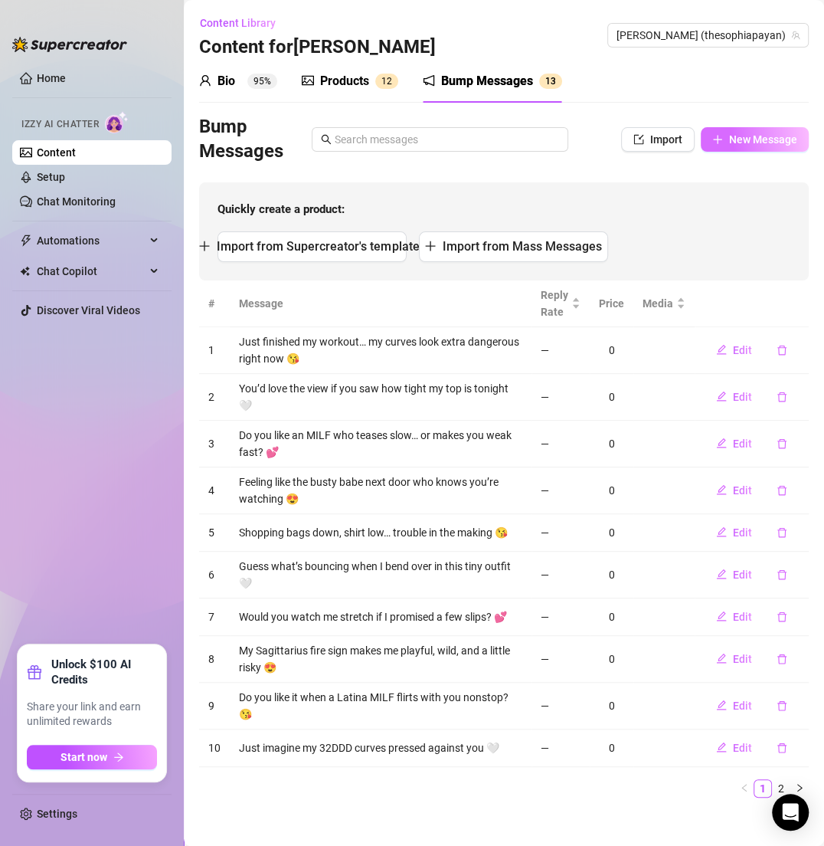
click at [730, 143] on span "New Message" at bounding box center [763, 139] width 68 height 12
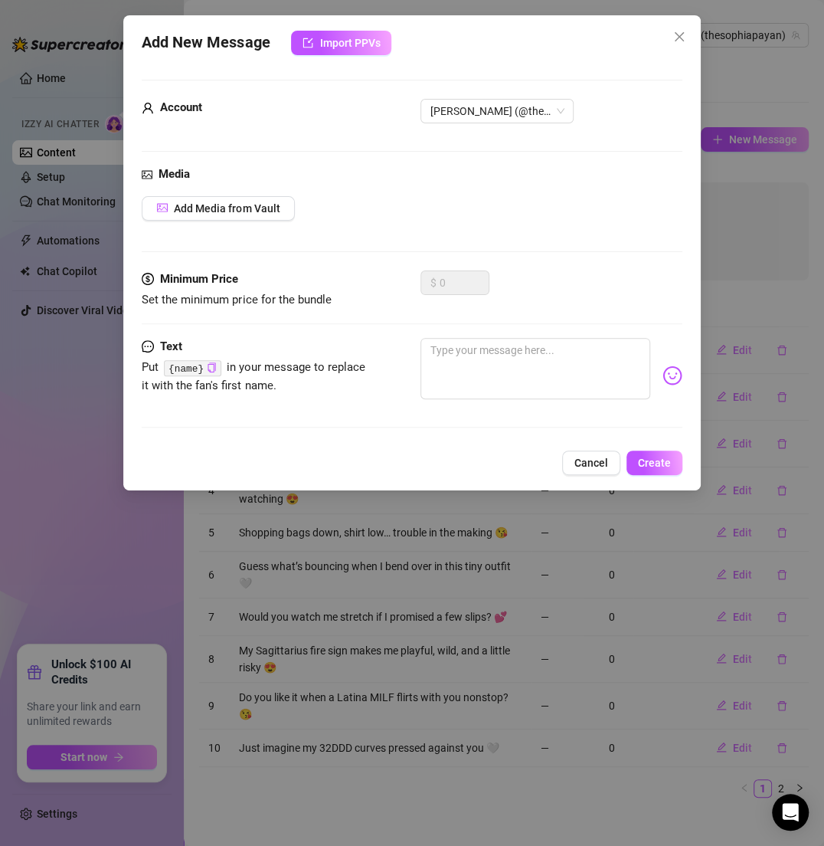
click at [493, 407] on div at bounding box center [551, 375] width 261 height 75
click at [493, 373] on textarea at bounding box center [535, 368] width 229 height 61
paste textarea "Bet you’d replay the way I arch my back over and over 💕"
type textarea "Bet you’d replay the way I arch my back over and over 💕"
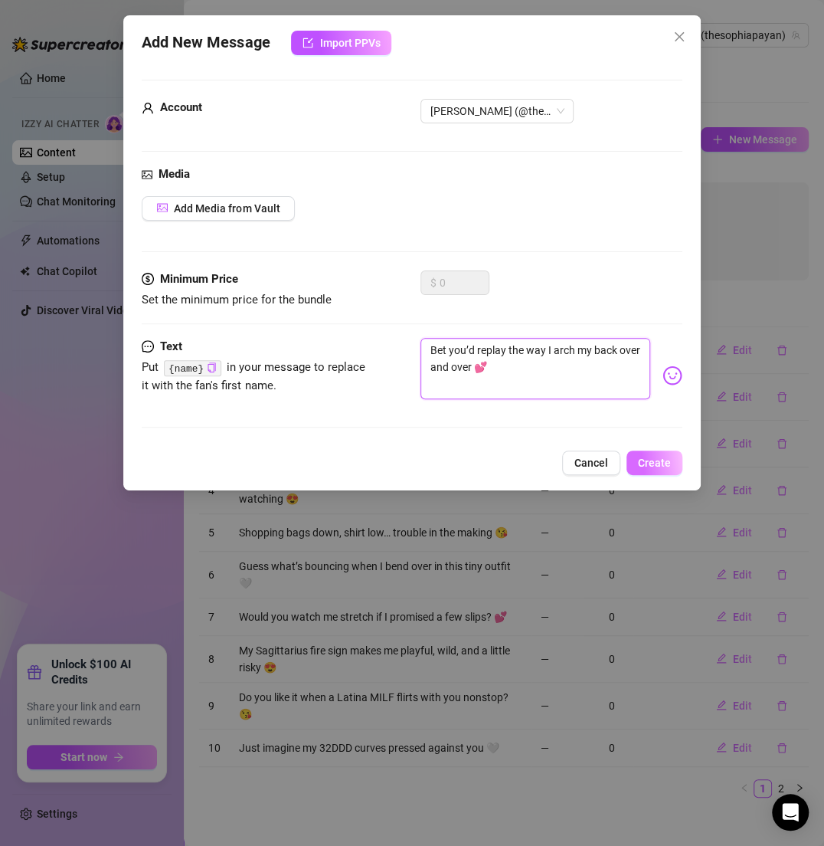
type textarea "Bet you’d replay the way I arch my back over and over 💕"
click at [668, 453] on button "Create" at bounding box center [655, 463] width 56 height 25
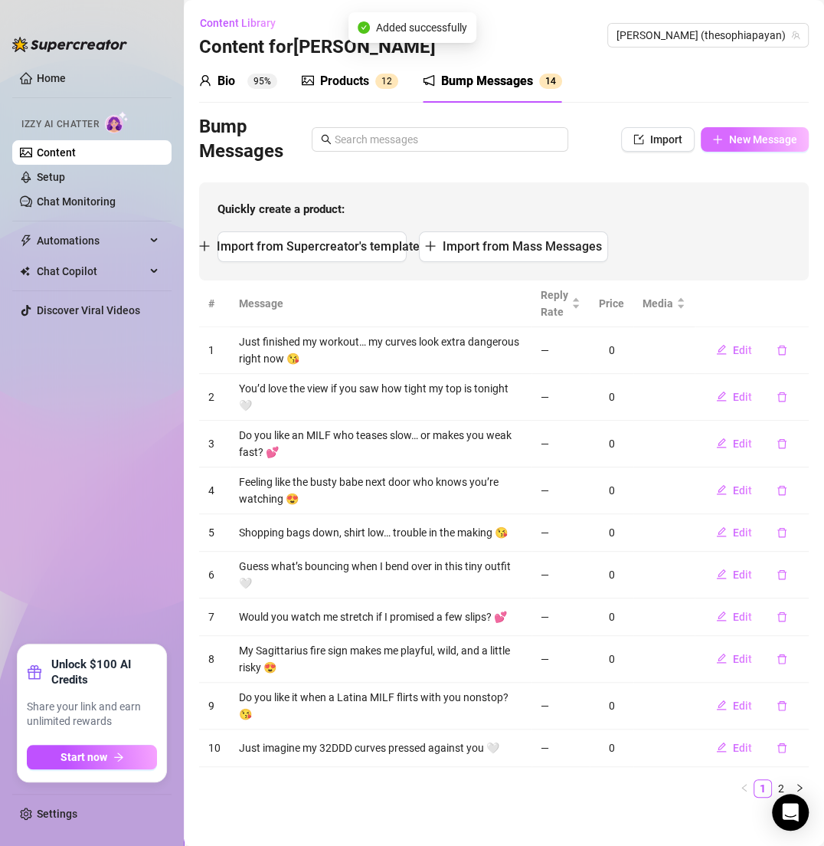
click at [734, 136] on span "New Message" at bounding box center [763, 139] width 68 height 12
click at [729, 144] on span "New Message" at bounding box center [763, 139] width 68 height 12
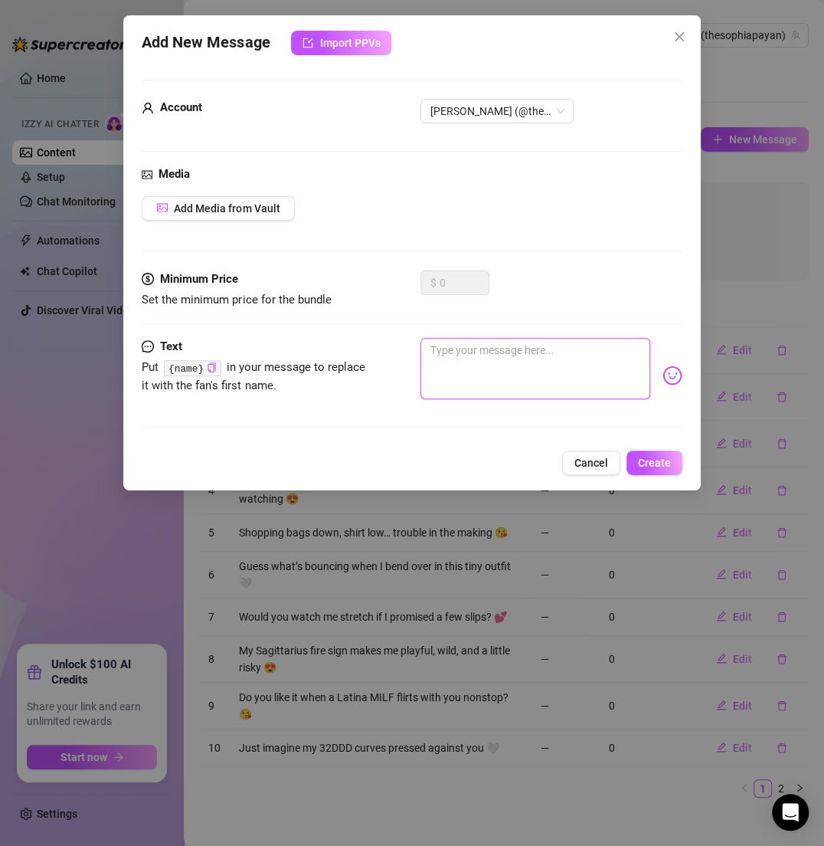
click at [472, 374] on textarea at bounding box center [535, 368] width 229 height 61
paste textarea "Do you like a little tease that feels almost too much? 😍"
type textarea "Do you like a little tease that feels almost too much? 😍"
click at [665, 457] on span "Create" at bounding box center [654, 463] width 33 height 12
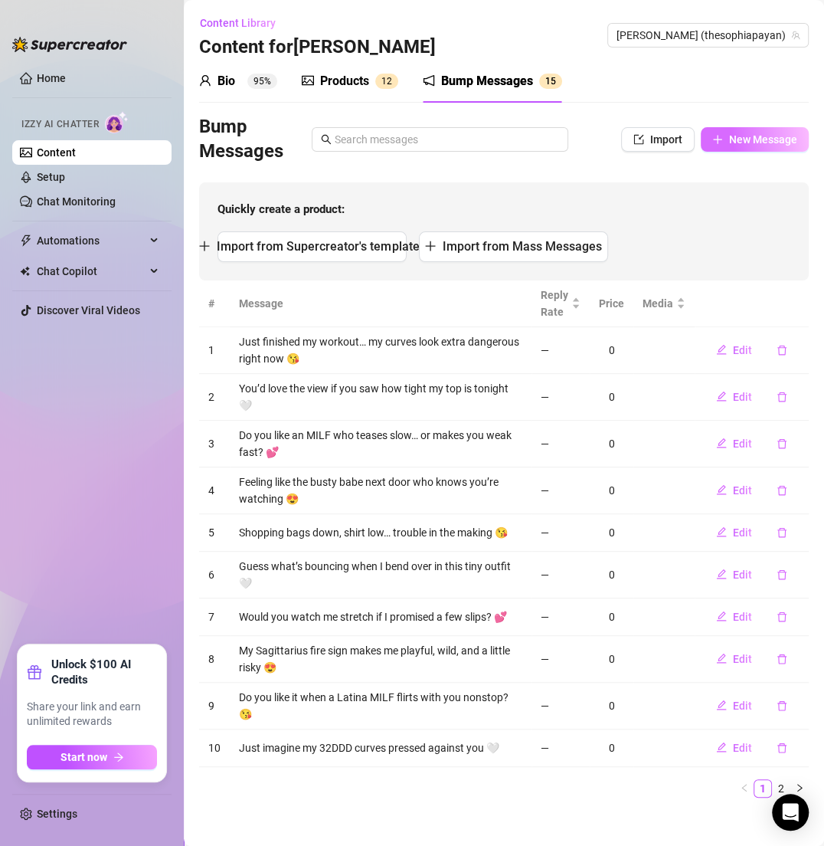
click at [753, 142] on span "New Message" at bounding box center [763, 139] width 68 height 12
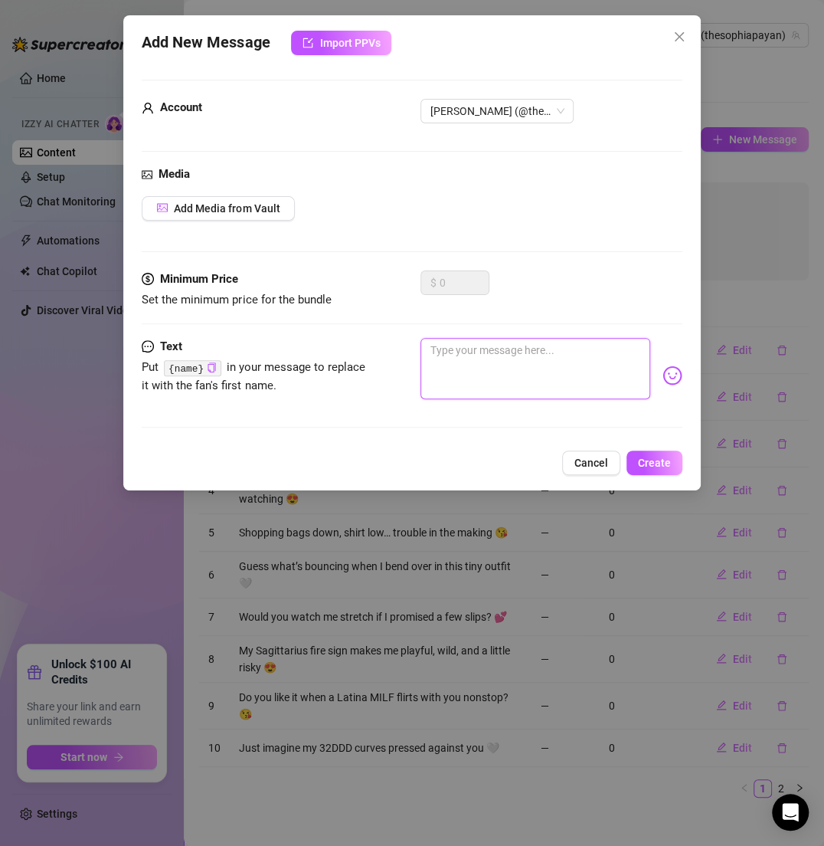
click at [499, 359] on textarea at bounding box center [535, 368] width 229 height 61
paste textarea "Imagine me whispering while brushing my hair back slow 😘"
type textarea "Imagine me whispering while brushing my hair back slow 😘"
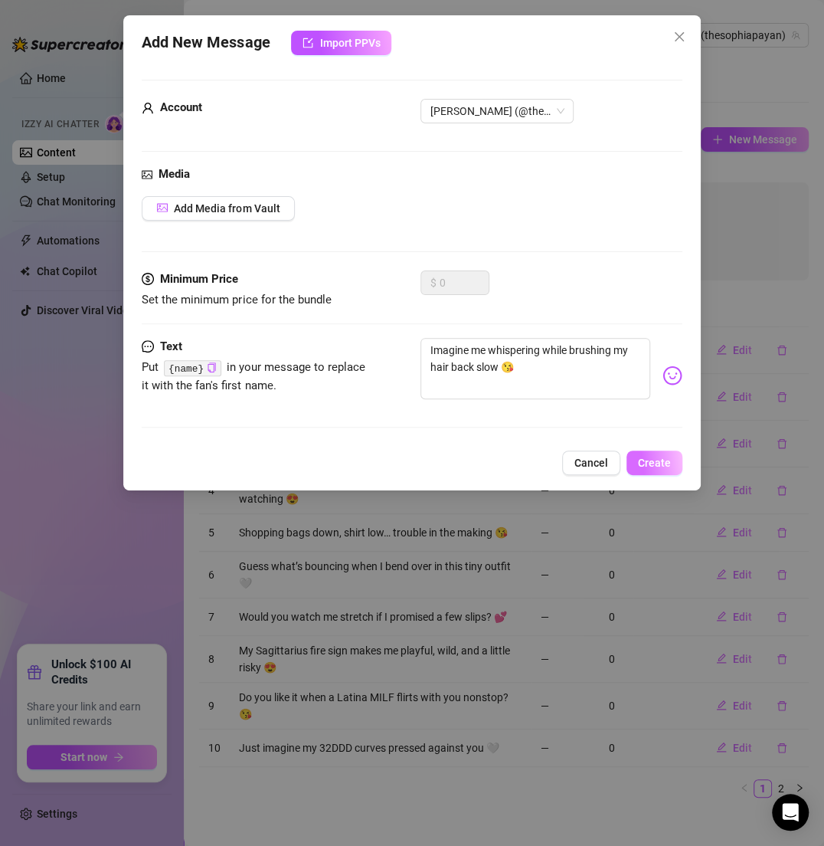
click at [651, 458] on span "Create" at bounding box center [654, 463] width 33 height 12
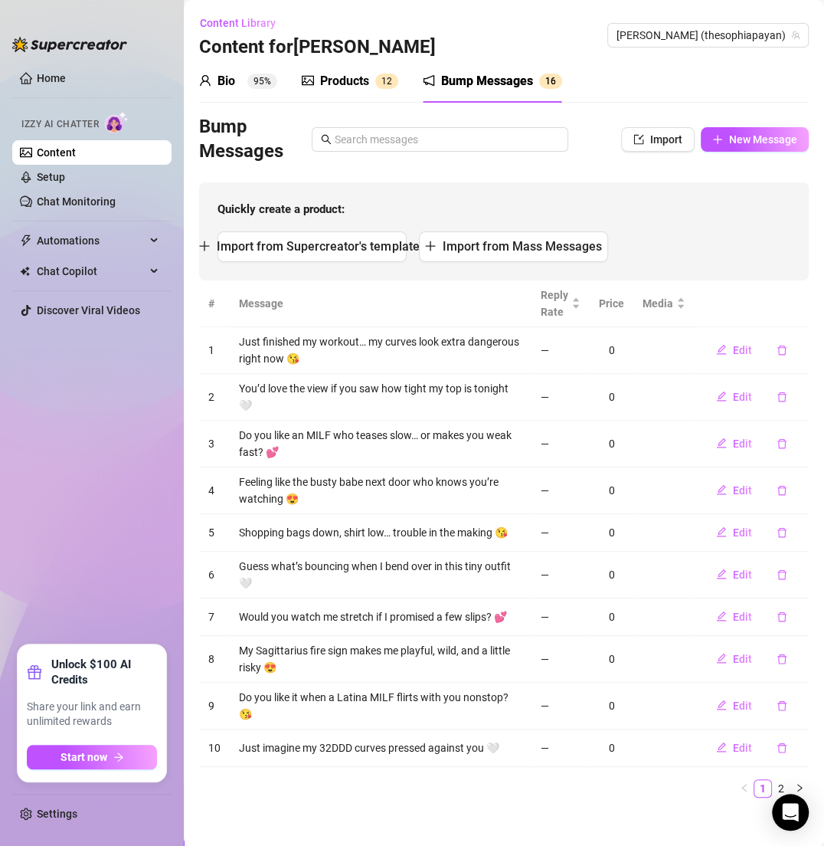
click at [717, 112] on div "Bio 95% Products 1 2 Bump Messages 1 6 Bio Import Bio from other creator Person…" at bounding box center [504, 435] width 610 height 750
click at [742, 136] on span "New Message" at bounding box center [763, 139] width 68 height 12
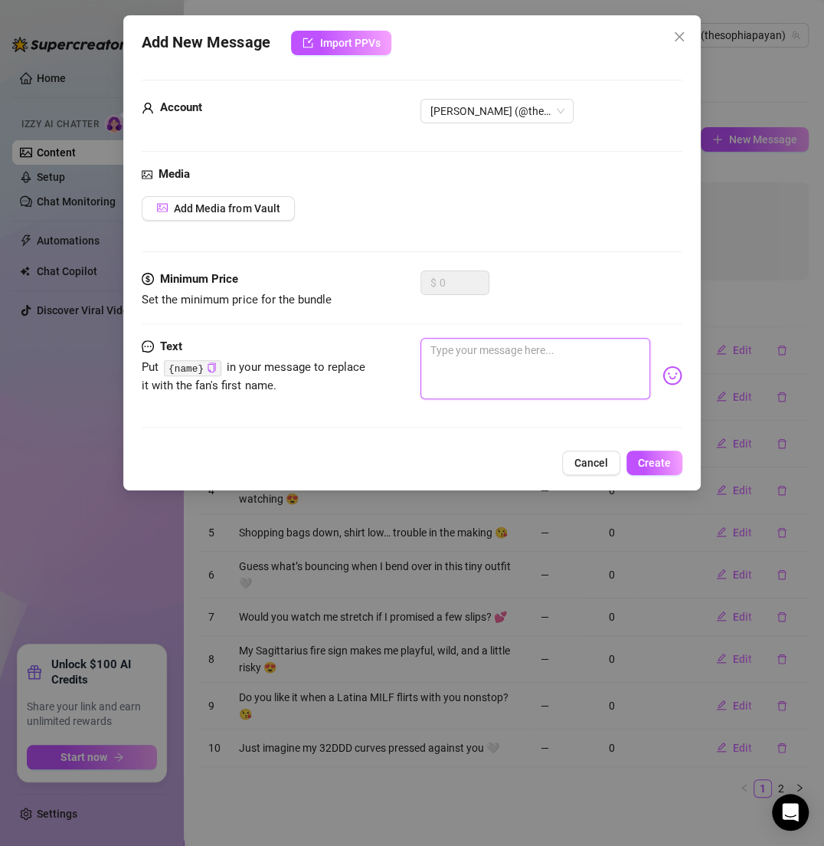
click at [455, 369] on textarea at bounding box center [535, 368] width 229 height 61
paste textarea "Just a tight shirt, a wicked smile, and dirty thoughts 💕"
type textarea "Just a tight shirt, a wicked smile, and dirty thoughts 💕"
click at [663, 471] on button "Create" at bounding box center [655, 463] width 56 height 25
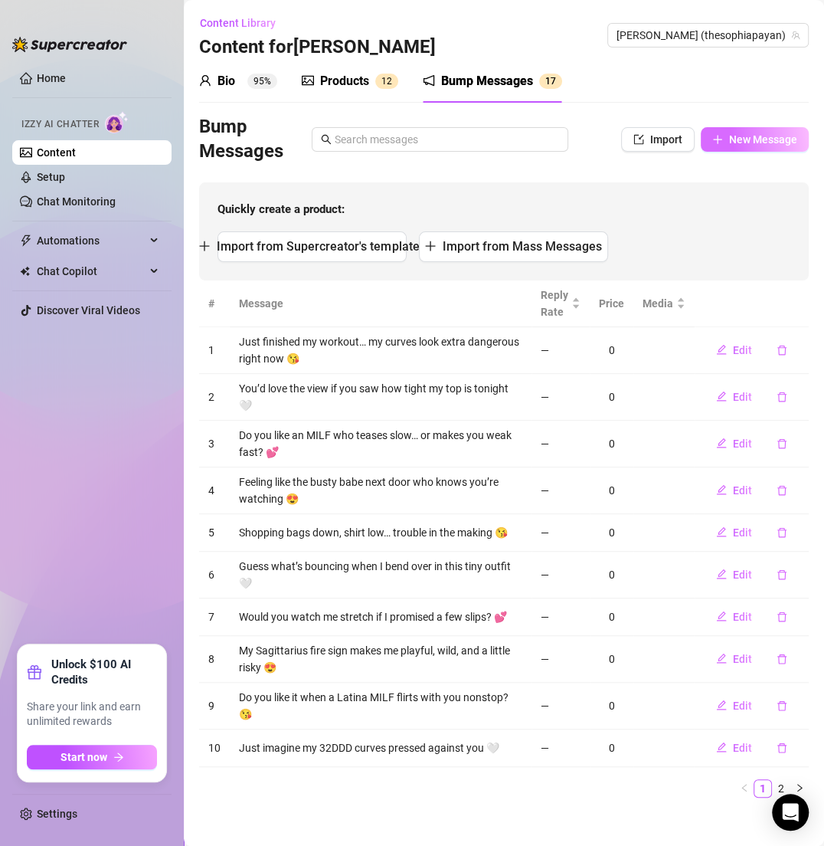
click at [749, 133] on span "New Message" at bounding box center [763, 139] width 68 height 12
click at [750, 143] on span "New Message" at bounding box center [763, 139] width 68 height 12
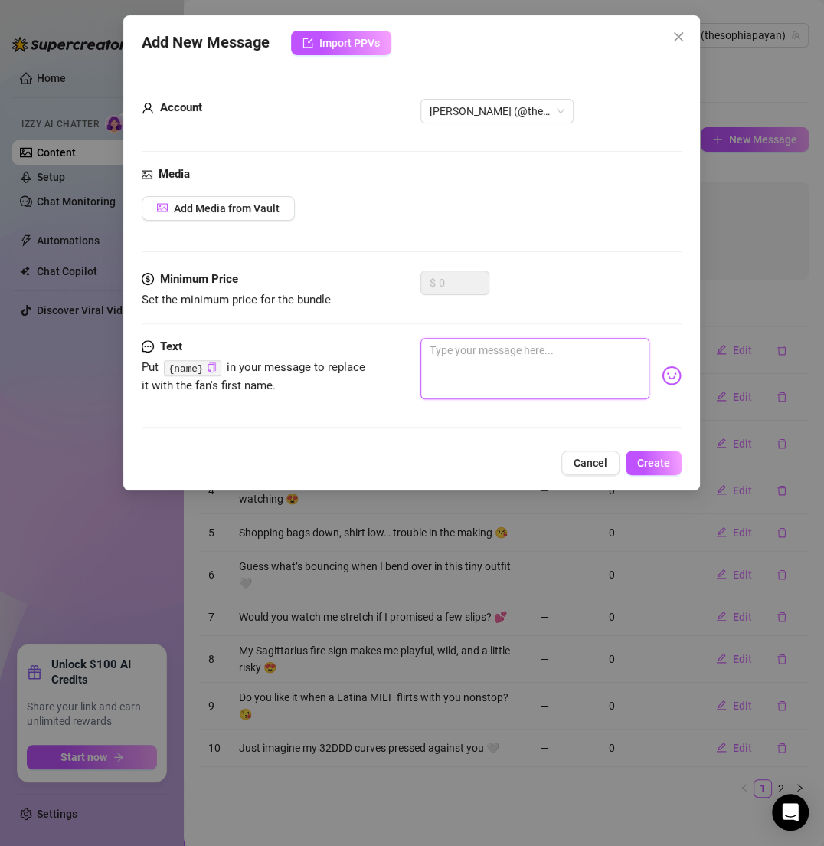
click at [500, 362] on textarea at bounding box center [535, 368] width 229 height 61
paste textarea "Do you like when I keep you begging for more? 😍"
type textarea "Do you like when I keep you begging for more? 😍"
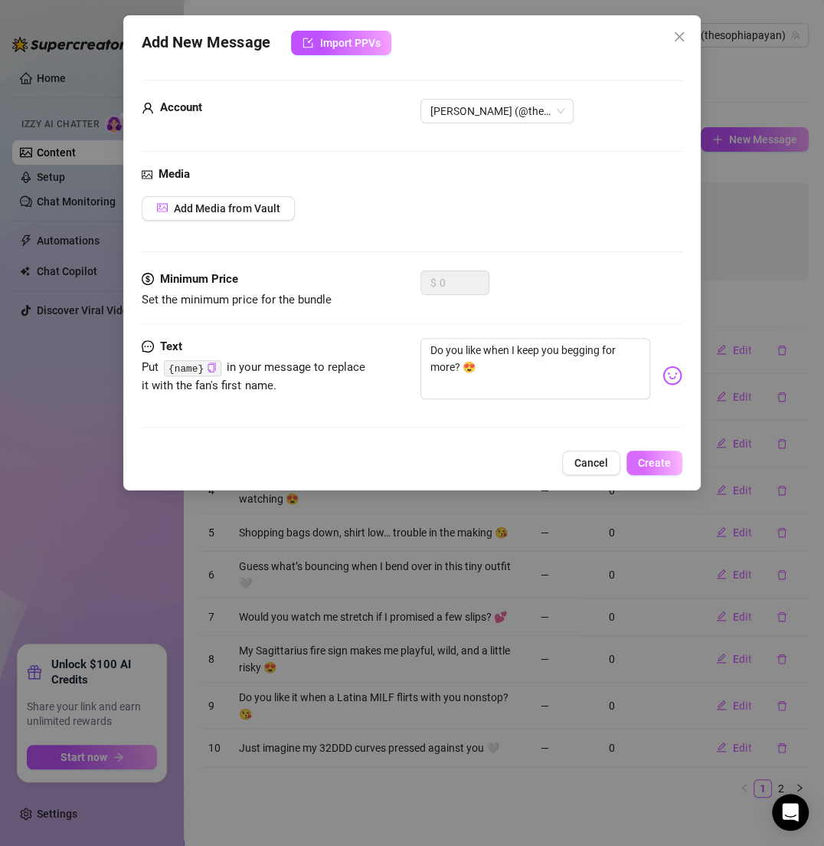
click at [670, 462] on button "Create" at bounding box center [655, 463] width 56 height 25
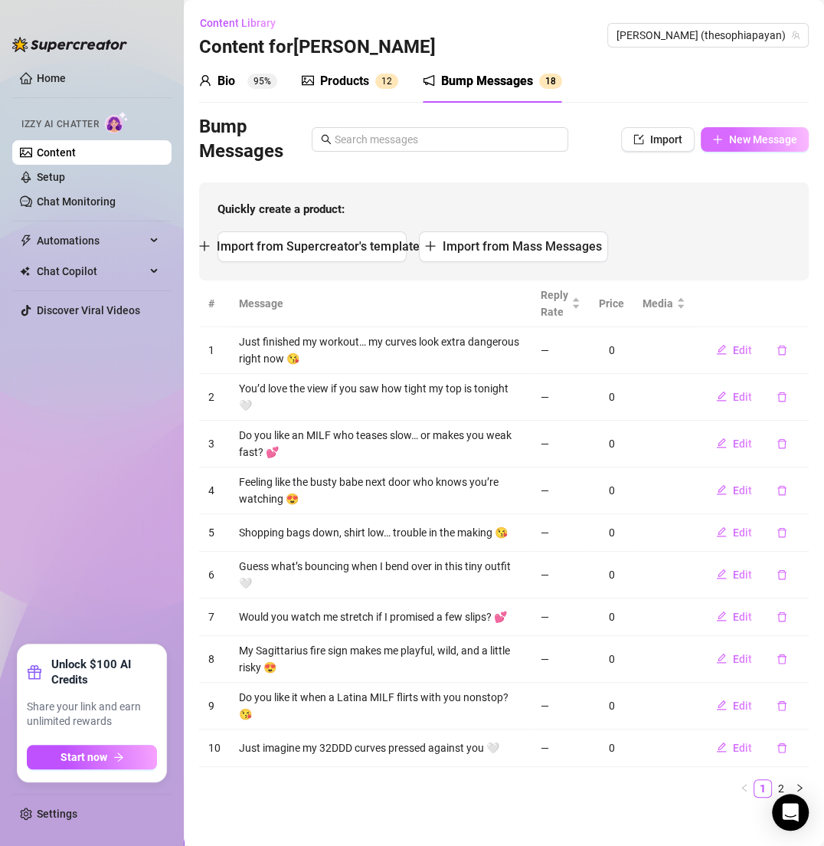
click at [756, 146] on button "New Message" at bounding box center [755, 139] width 108 height 25
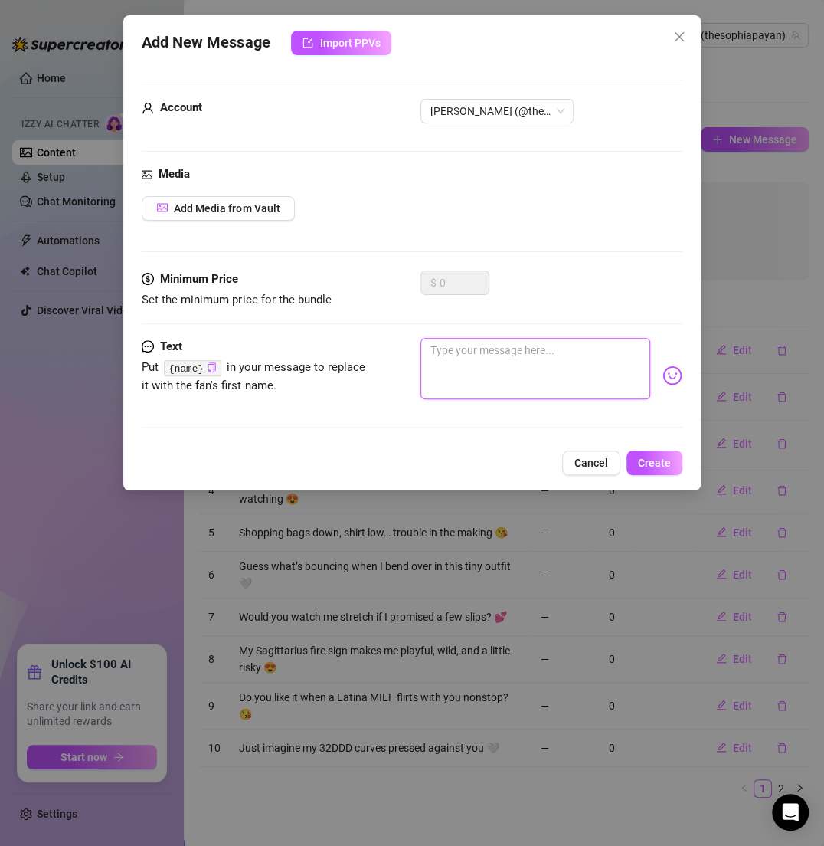
click at [443, 368] on textarea at bounding box center [535, 368] width 229 height 61
paste textarea "I’d let you sit front row to my little try-on show 😘"
type textarea "I’d let you sit front row to my little try-on show 😘"
click at [644, 461] on span "Create" at bounding box center [654, 463] width 33 height 12
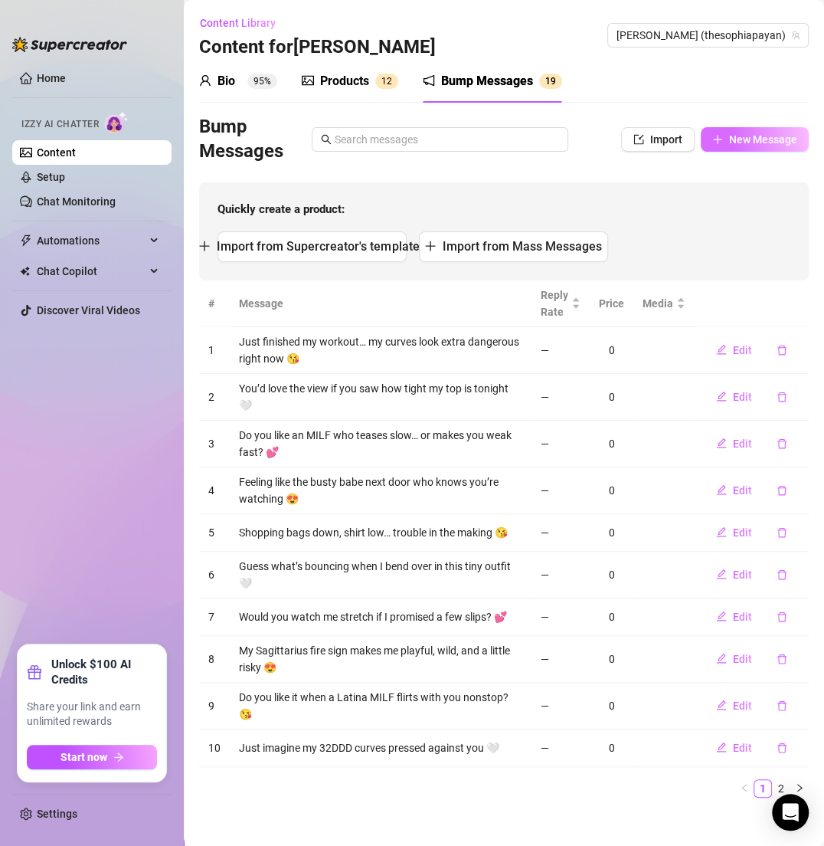
click at [763, 136] on span "New Message" at bounding box center [763, 139] width 68 height 12
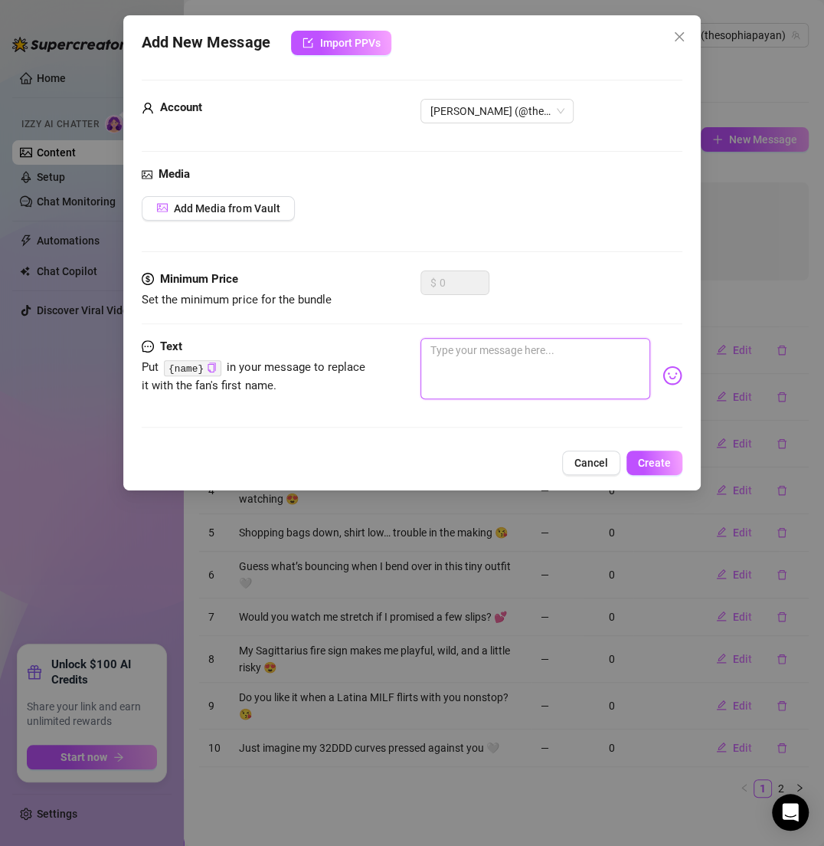
click at [467, 339] on textarea at bounding box center [535, 368] width 229 height 61
paste textarea "My favorite thing is teasing until you can’t focus 🤍"
type textarea "My favorite thing is teasing until you can’t focus 🤍"
click at [644, 453] on button "Create" at bounding box center [655, 463] width 56 height 25
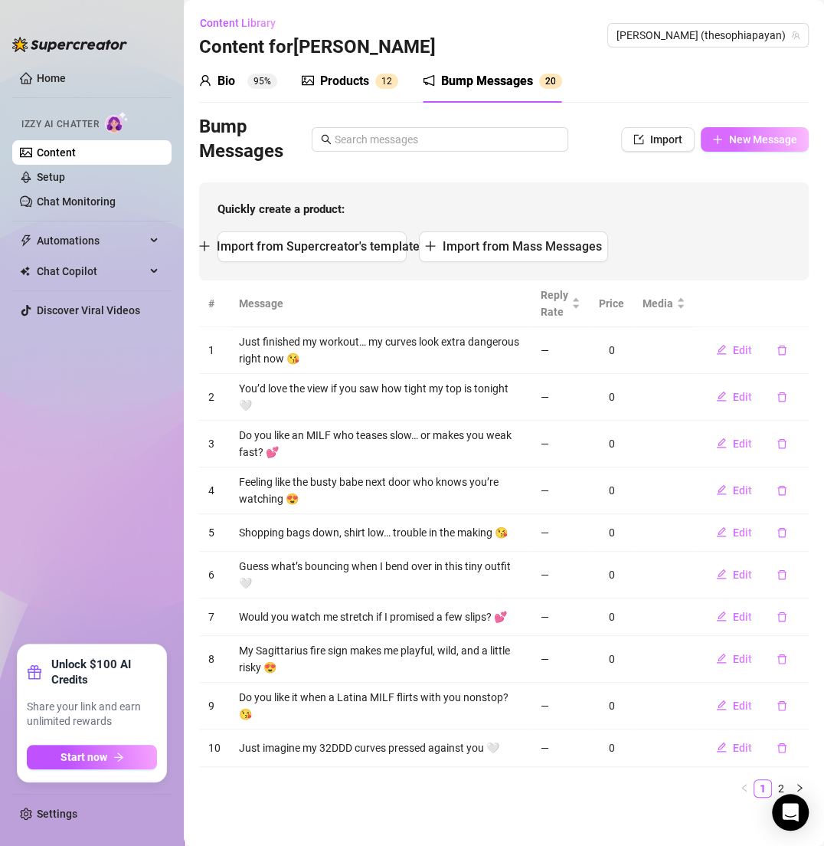
click at [770, 138] on span "New Message" at bounding box center [763, 139] width 68 height 12
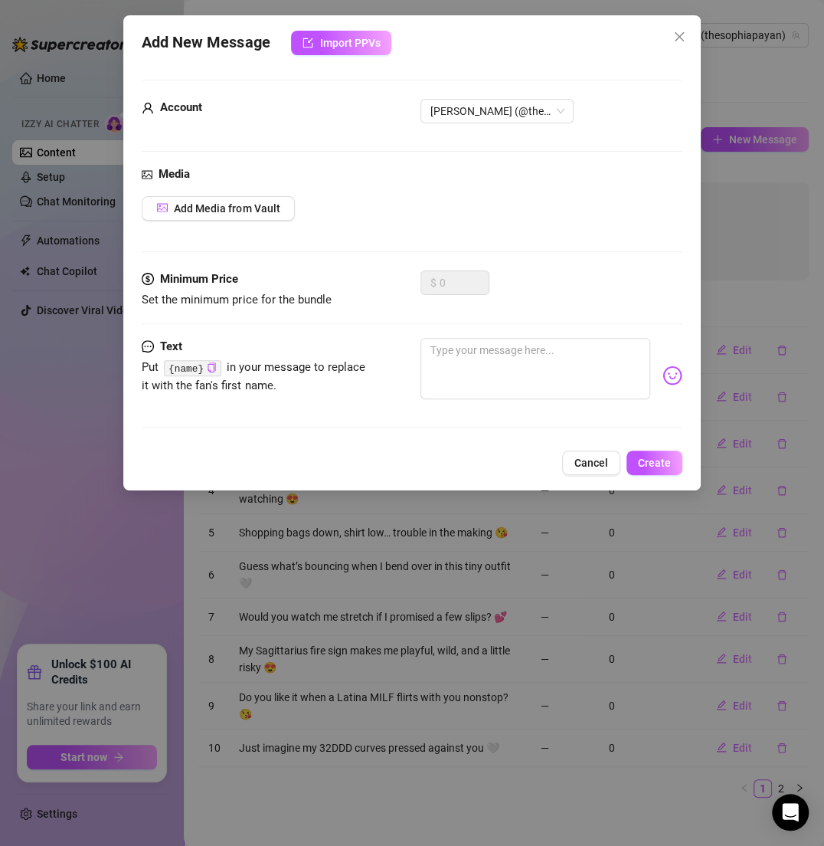
click at [510, 331] on div "Minimum Price Set the minimum price for the bundle $ 0" at bounding box center [412, 303] width 540 height 67
click at [510, 340] on textarea at bounding box center [535, 368] width 229 height 61
paste textarea "You’ve never seen curves move like mine in slow motion 💕"
type textarea "You’ve never seen curves move like mine in slow motion 💕"
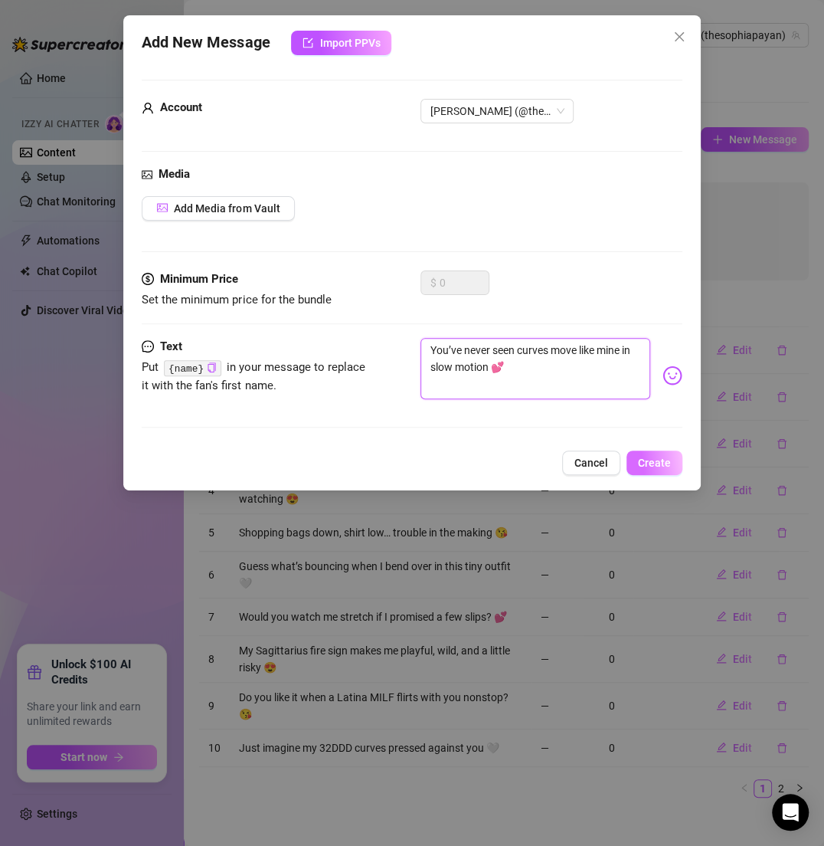
type textarea "You’ve never seen curves move like mine in slow motion 💕"
click at [660, 461] on span "Create" at bounding box center [654, 463] width 33 height 12
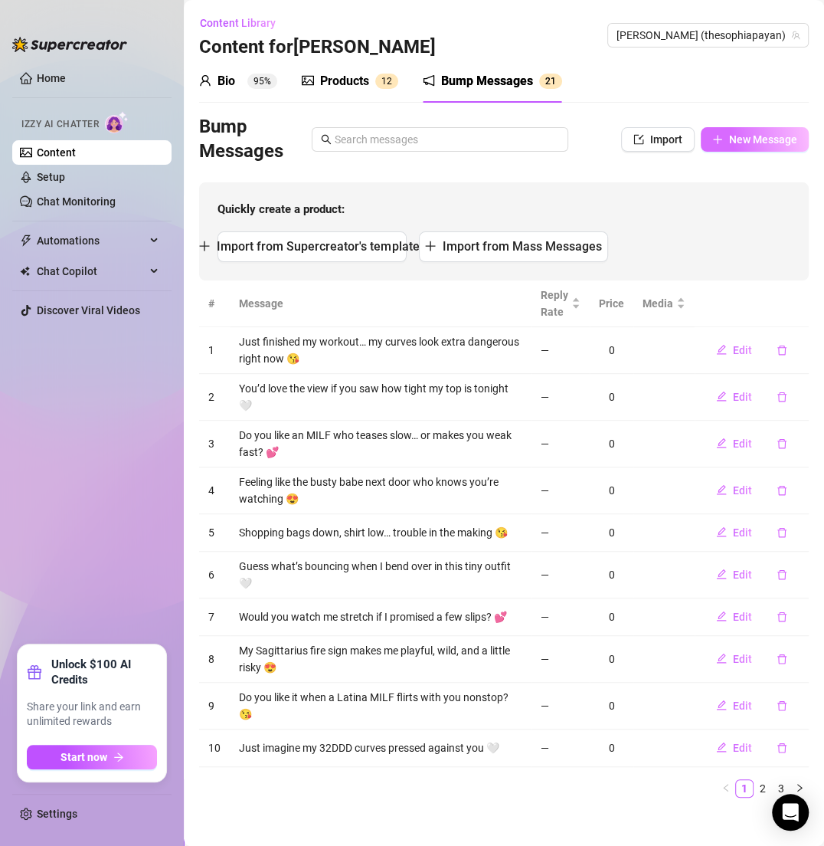
click at [772, 150] on button "New Message" at bounding box center [755, 139] width 108 height 25
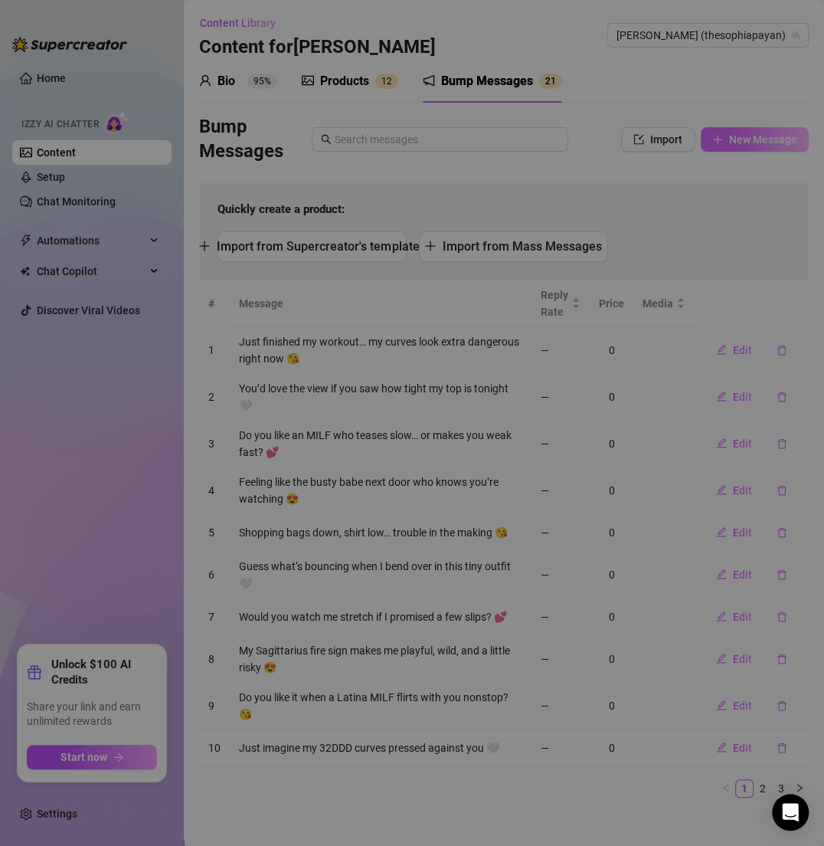
click at [772, 150] on div "Add New Message Import PPVs Account 122340214 Media Add Media from Vault Minimu…" at bounding box center [412, 423] width 824 height 846
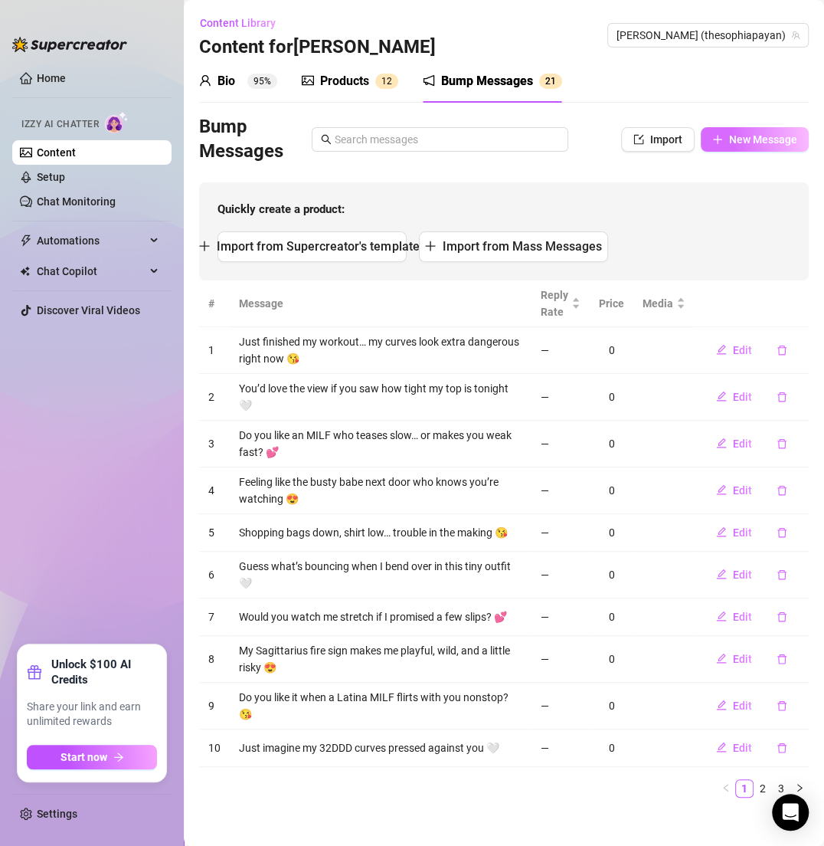
click at [770, 149] on button "New Message" at bounding box center [755, 139] width 108 height 25
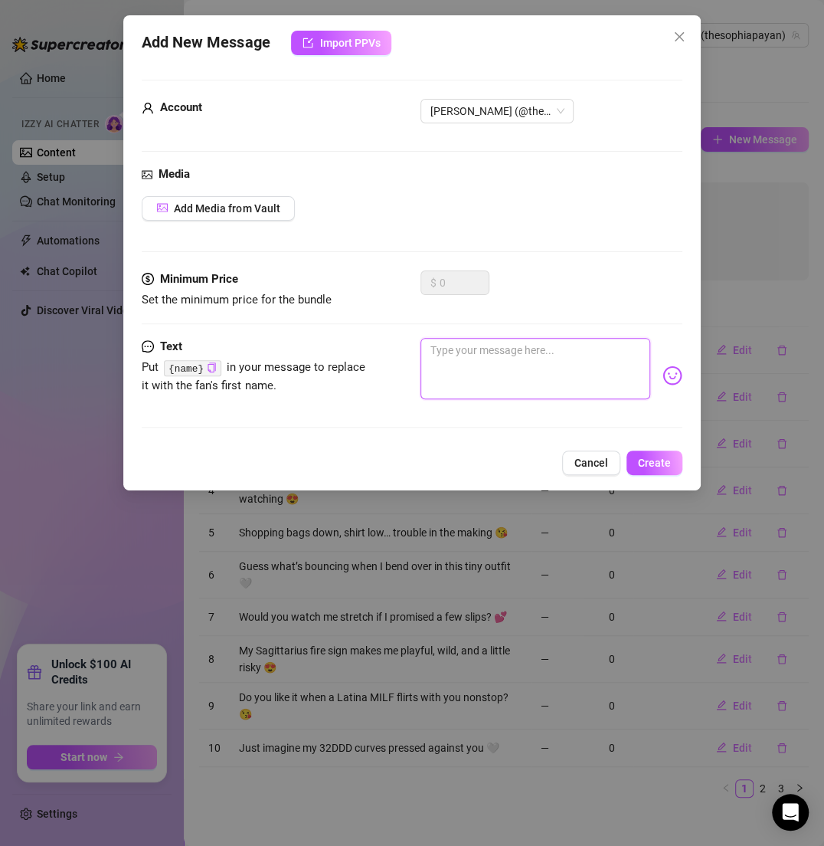
click at [513, 361] on textarea at bounding box center [535, 368] width 229 height 61
paste textarea "My lips are glossy… and they’d look better wrapped around your thoughts 😘"
type textarea "My lips are glossy… and they’d look better wrapped around your thoughts 😘"
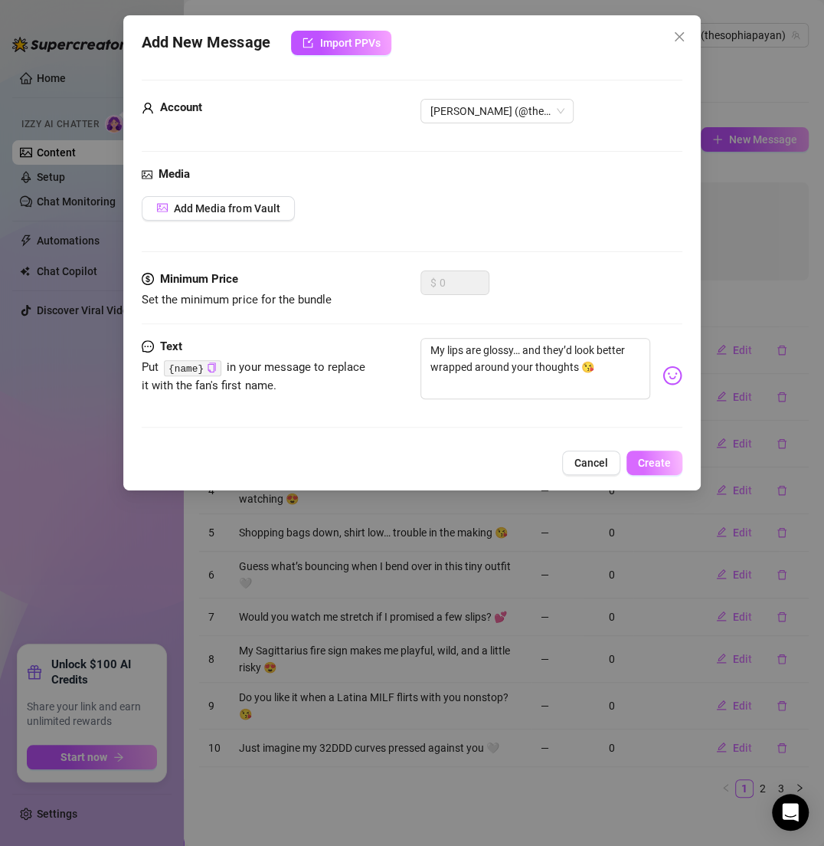
click at [657, 467] on span "Create" at bounding box center [654, 463] width 33 height 12
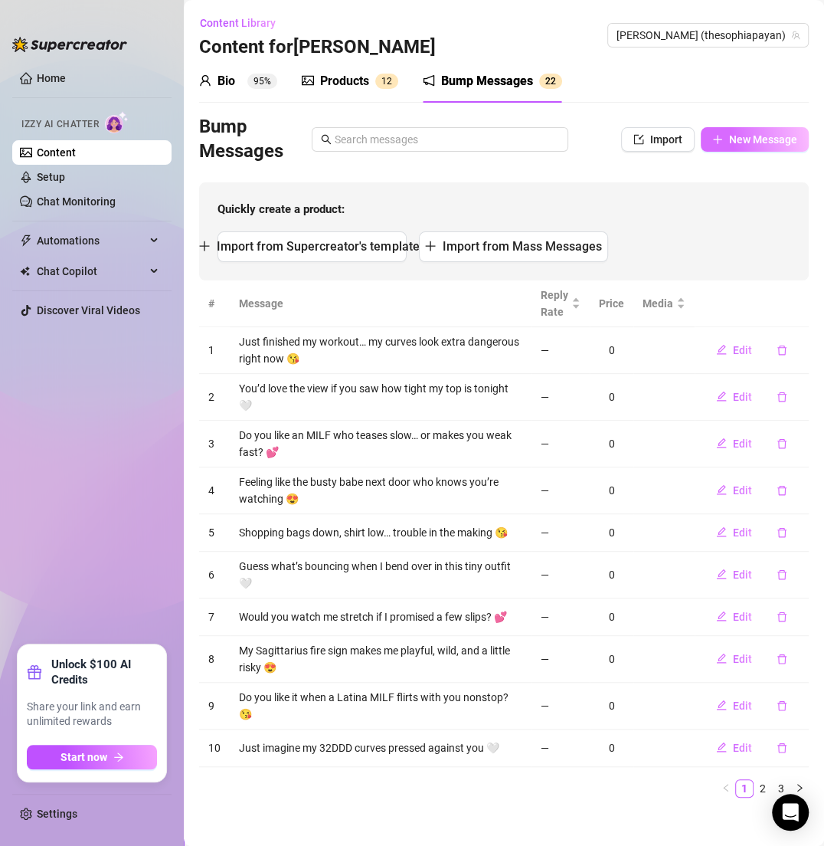
click at [756, 146] on button "New Message" at bounding box center [755, 139] width 108 height 25
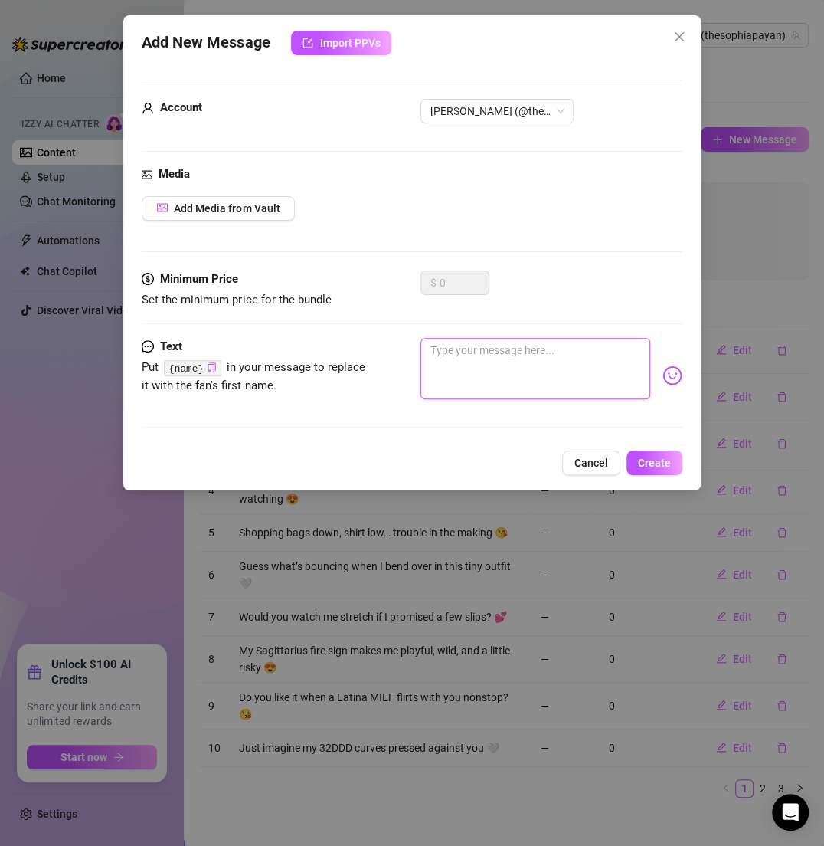
click at [545, 369] on textarea at bounding box center [535, 368] width 229 height 61
paste textarea "Do you want me in tight leggings or a tiny dress tonight? 💕"
type textarea "Do you want me in tight leggings or a tiny dress tonight? 💕"
drag, startPoint x: 515, startPoint y: 371, endPoint x: 486, endPoint y: 371, distance: 29.1
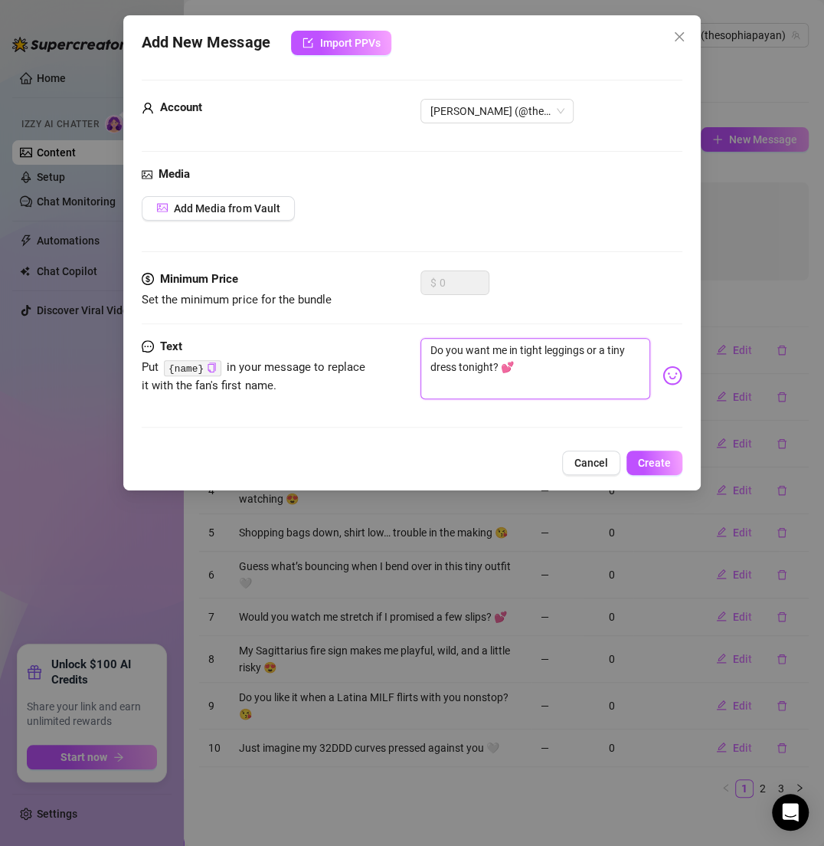
click at [486, 371] on textarea "Do you want me in tight leggings or a tiny dress tonight? 💕" at bounding box center [535, 368] width 229 height 61
type textarea "Do you want me in tight leggings or a tiny dress to 💕"
type textarea "Do you want me in tight leggings or a tiny dress t 💕"
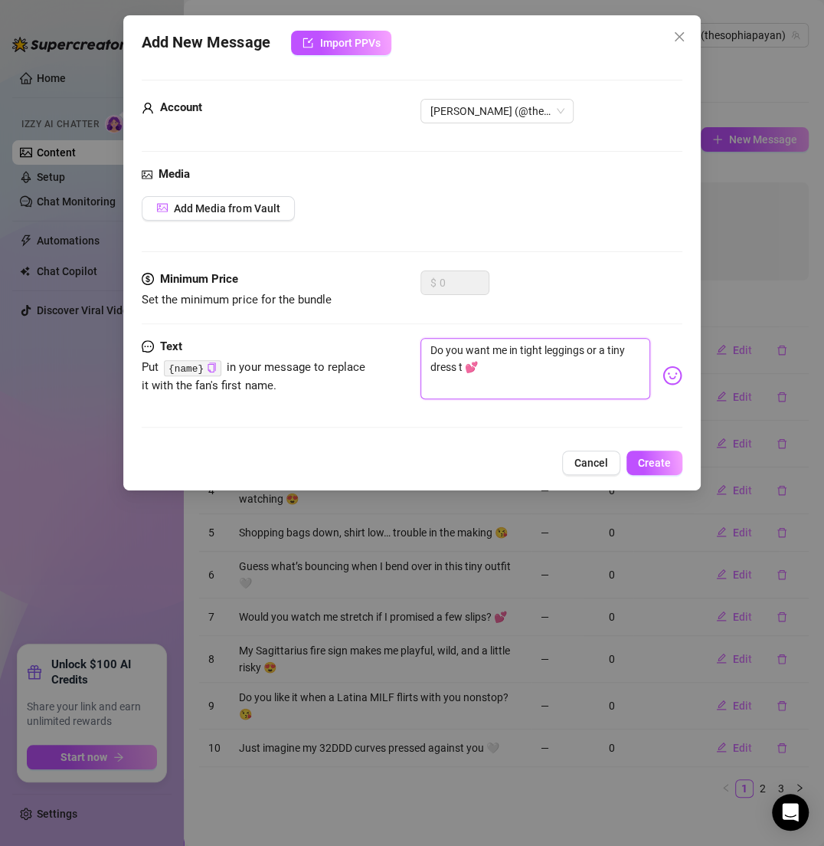
type textarea "Do you want me in tight leggings or a tiny dress 💕"
type textarea "Do you want me in tight leggings or a tiny dress? 💕"
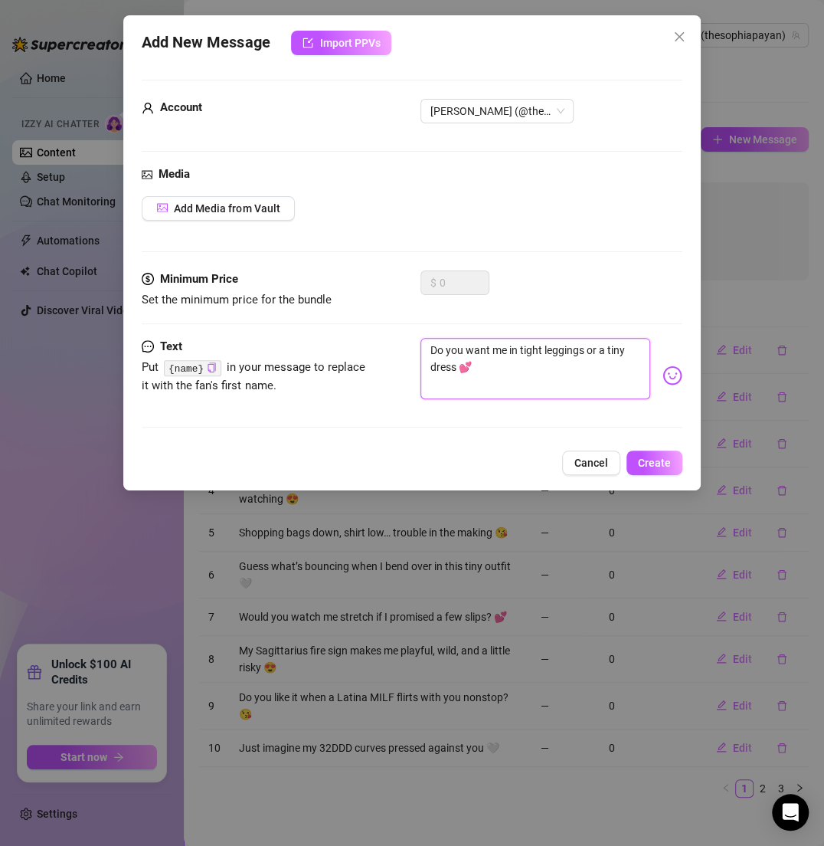
type textarea "Do you want me in tight leggings or a tiny dress? 💕"
click at [668, 457] on span "Create" at bounding box center [654, 463] width 33 height 12
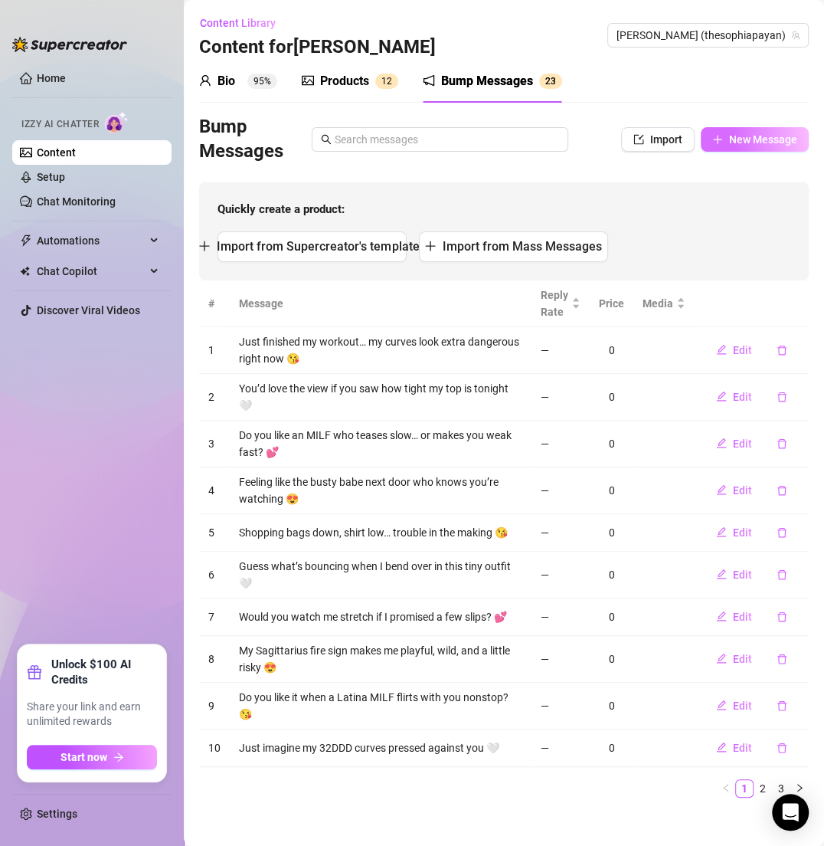
click at [720, 144] on span "button" at bounding box center [718, 139] width 11 height 12
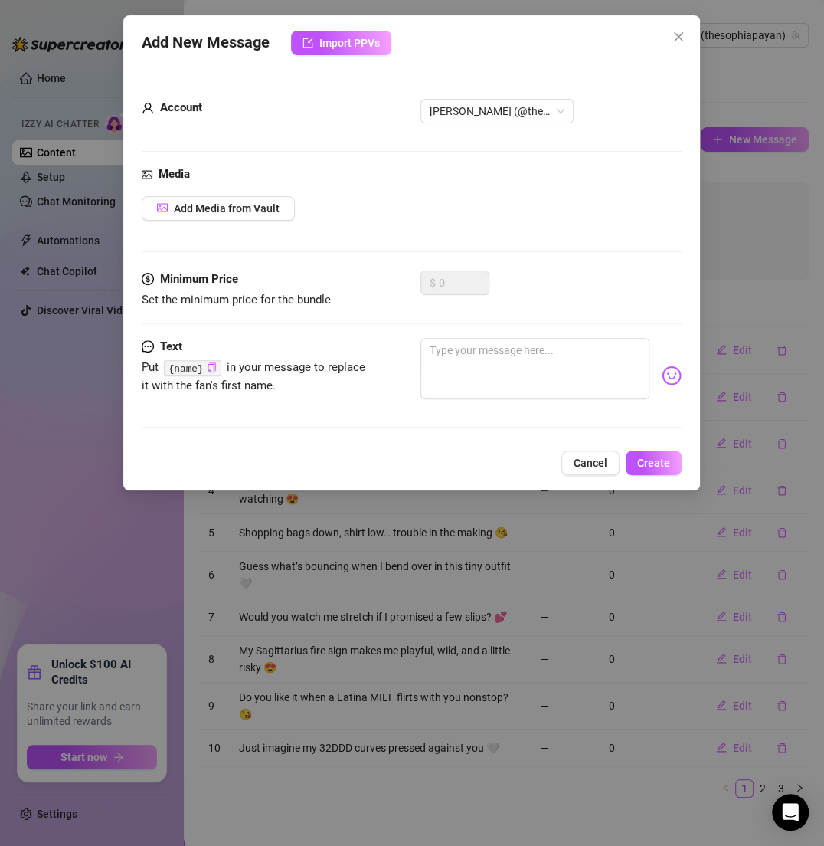
click at [720, 144] on div "Add New Message Import PPVs Account [PERSON_NAME] (@thesophiapayan) Media Add M…" at bounding box center [412, 423] width 824 height 846
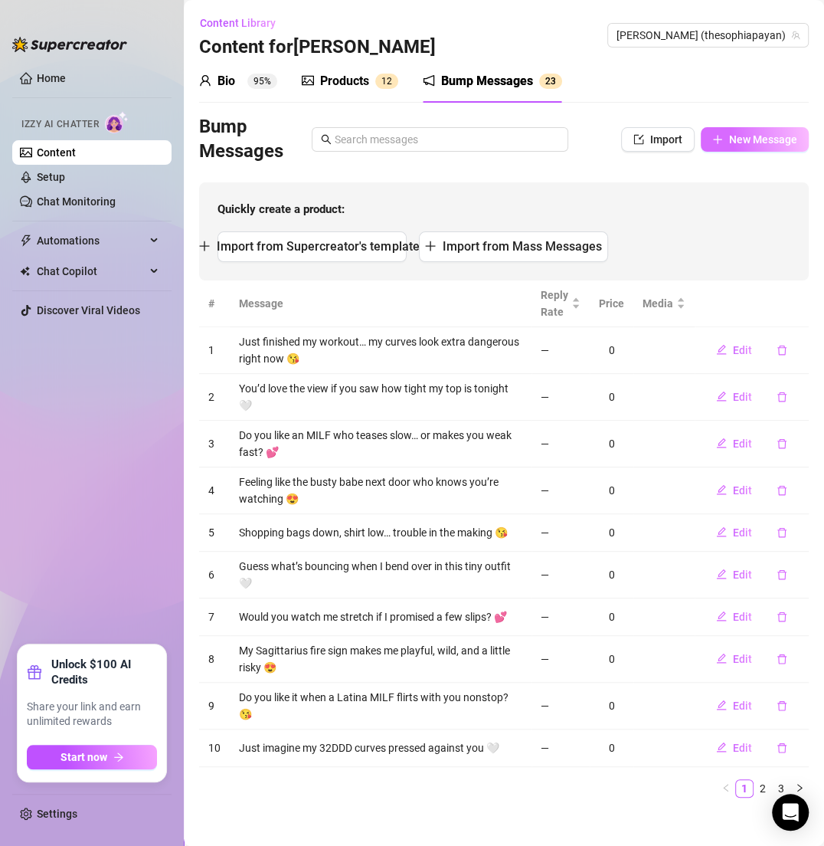
click at [736, 127] on button "New Message" at bounding box center [755, 139] width 108 height 25
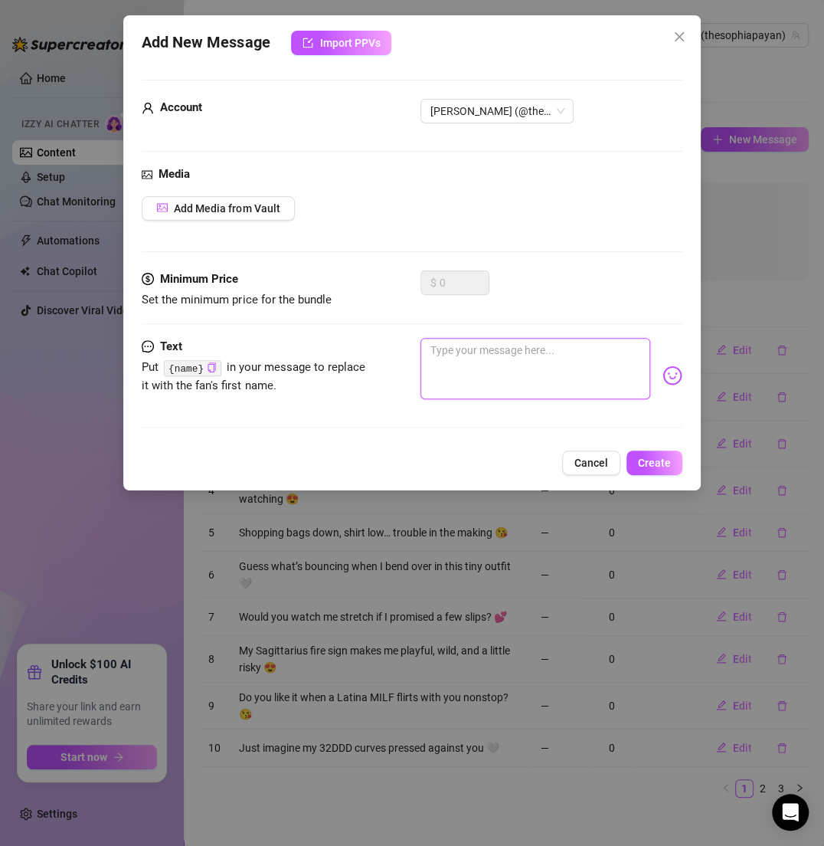
click at [503, 375] on textarea at bounding box center [535, 368] width 229 height 61
paste textarea "You’d lose it watching me shopping in short shorts 💕"
type textarea "You’d lose it watching me shopping in short shorts 💕"
click at [664, 453] on button "Create" at bounding box center [655, 463] width 56 height 25
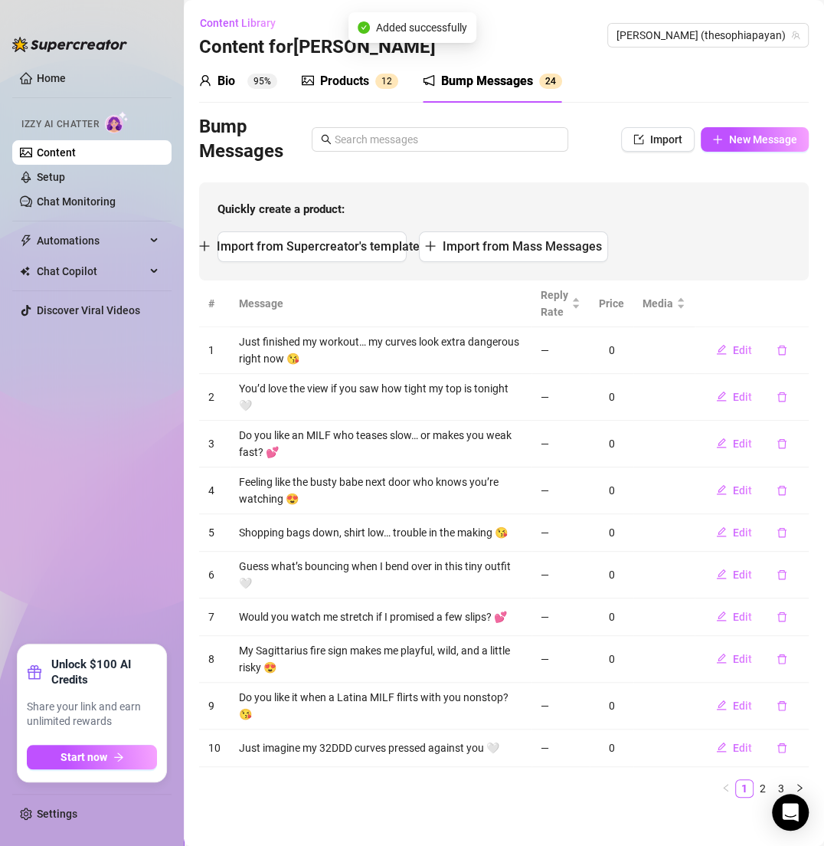
click at [736, 179] on div "Bump Messages Import New Message Quickly create a product: Import from Supercre…" at bounding box center [504, 198] width 610 height 166
click at [733, 137] on span "New Message" at bounding box center [763, 139] width 68 height 12
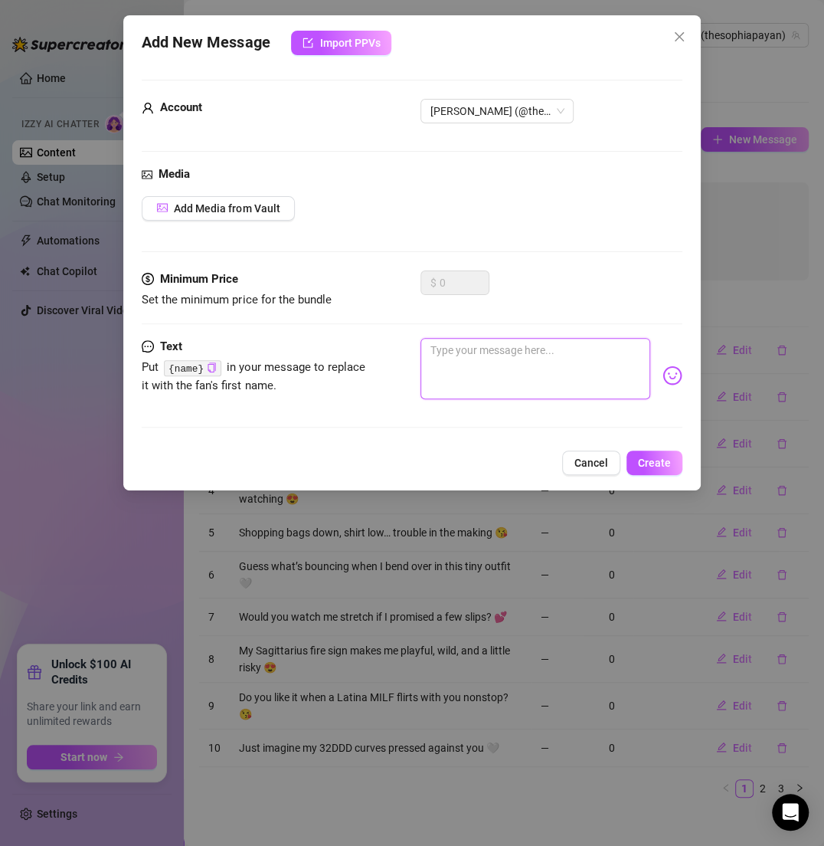
click at [451, 346] on textarea at bounding box center [535, 368] width 229 height 61
paste textarea "If I send you one peek, will you behave? 💕"
type textarea "If I send you one peek, will you behave? 💕"
click at [669, 460] on span "Create" at bounding box center [654, 463] width 33 height 12
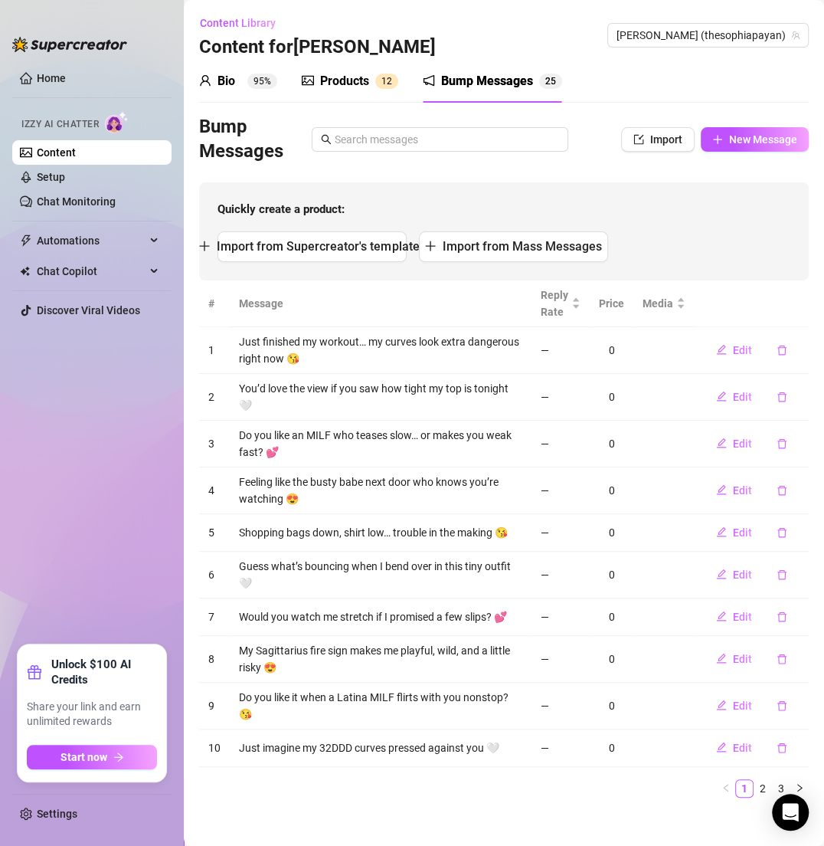
click at [745, 152] on div "Bump Messages Import New Message" at bounding box center [504, 139] width 610 height 49
click at [732, 136] on span "New Message" at bounding box center [763, 139] width 68 height 12
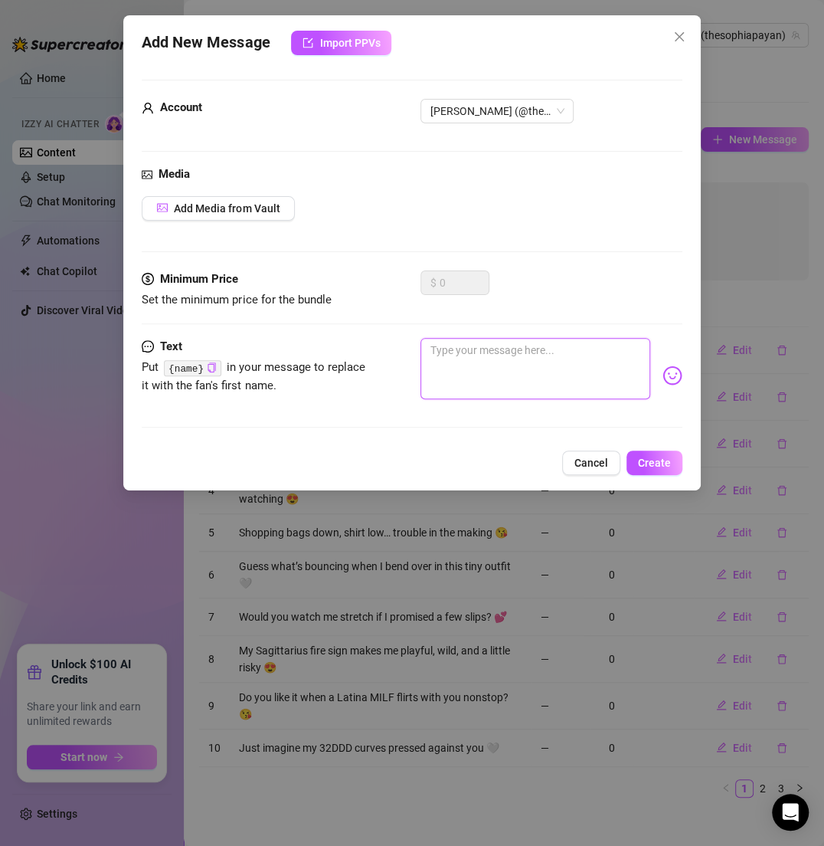
click at [476, 369] on textarea at bounding box center [535, 368] width 229 height 61
paste textarea "You’ve never had a MILF play this shy and this bad 😍"
type textarea "You’ve never had a MILF play this shy and this bad 😍"
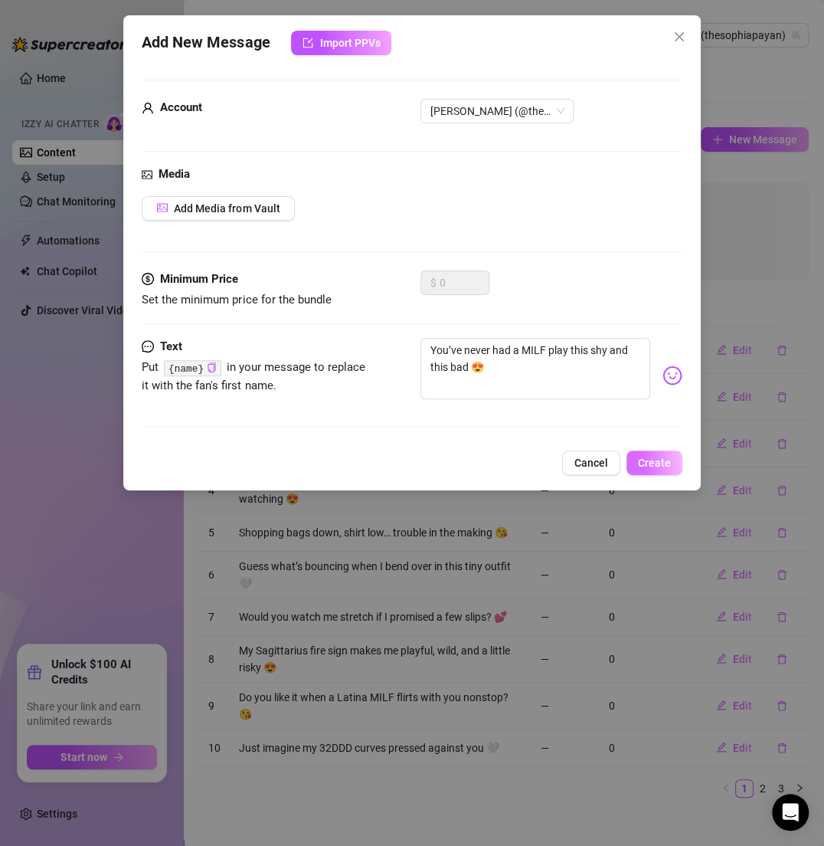
click at [649, 453] on button "Create" at bounding box center [655, 463] width 56 height 25
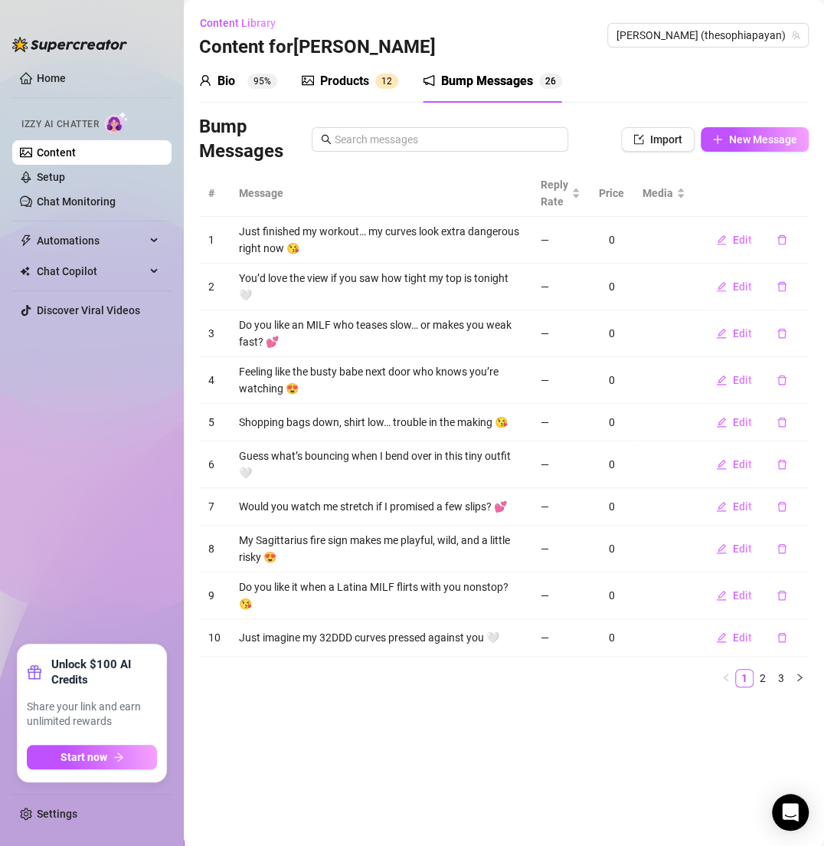
click at [752, 119] on div "Bump Messages Import New Message" at bounding box center [504, 139] width 610 height 49
click at [745, 143] on span "New Message" at bounding box center [763, 139] width 68 height 12
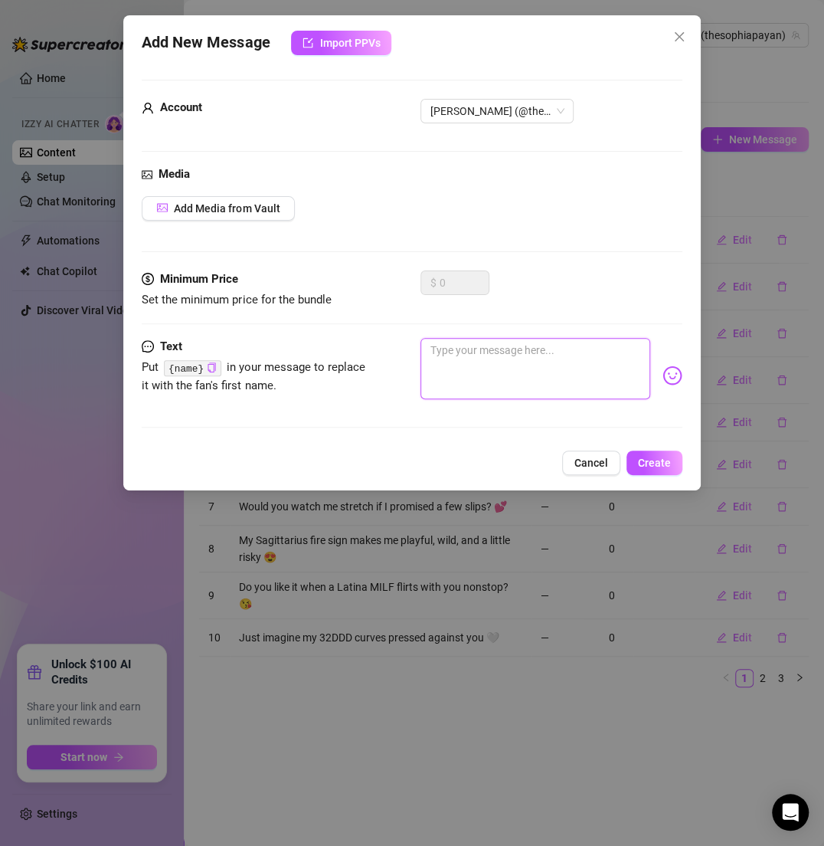
click at [532, 359] on textarea at bounding box center [535, 368] width 229 height 61
paste textarea "Do you like me brushing my curves against the sheets? 😘"
type textarea "Do you like me brushing my curves against the sheets? 😘"
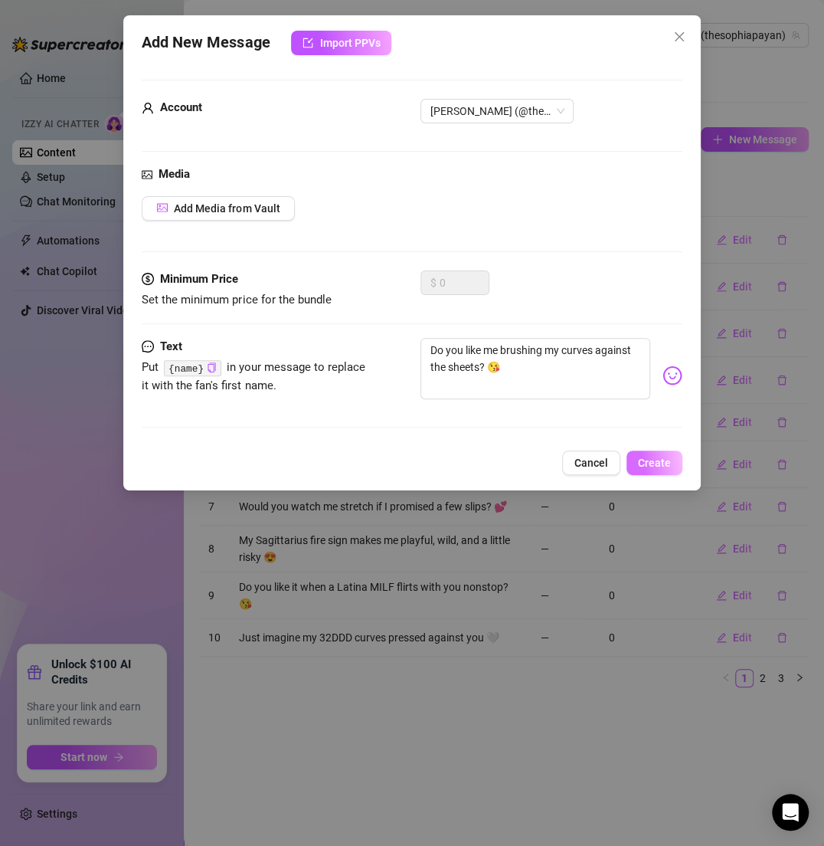
click at [641, 465] on span "Create" at bounding box center [654, 463] width 33 height 12
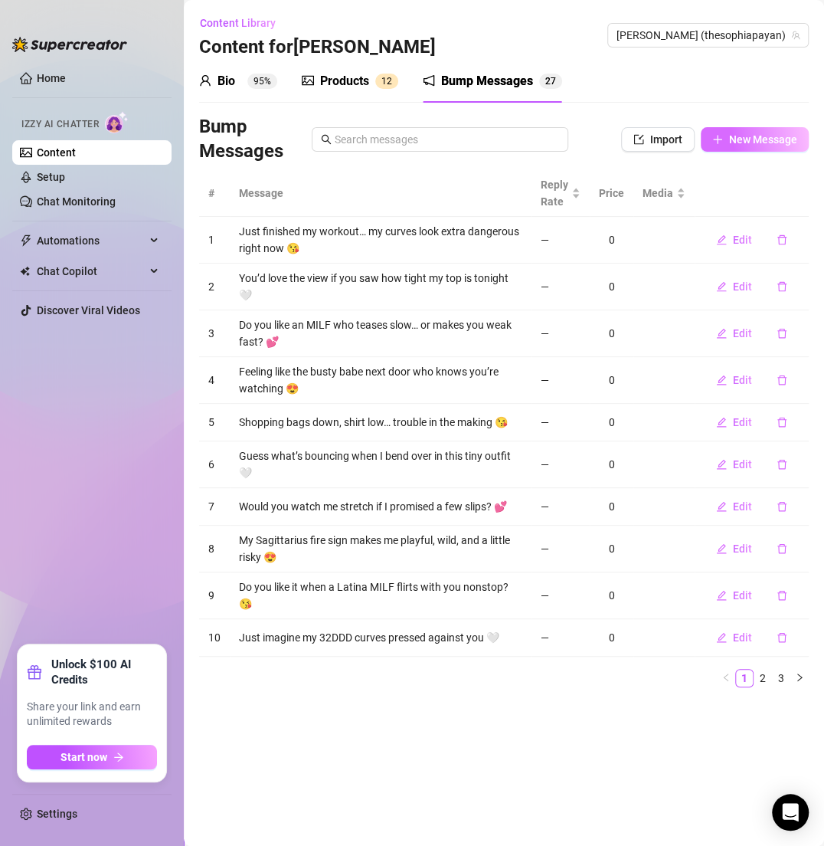
click at [739, 144] on span "New Message" at bounding box center [763, 139] width 68 height 12
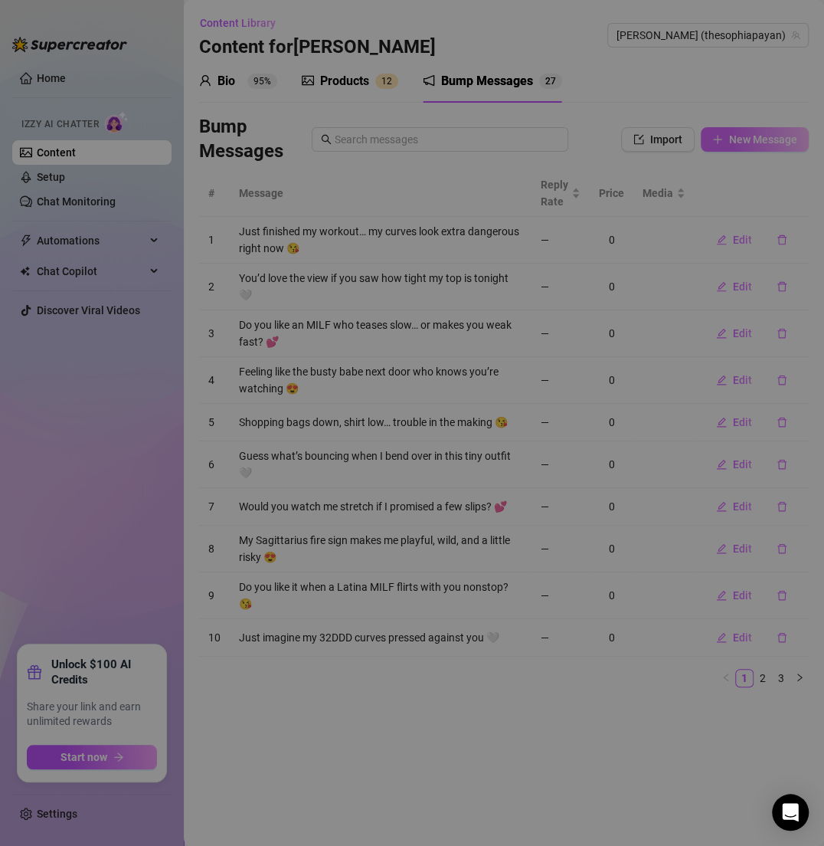
click at [739, 144] on div "Add New Message Import PPVs Account 122340214 Media Add Media from Vault Minimu…" at bounding box center [412, 423] width 824 height 846
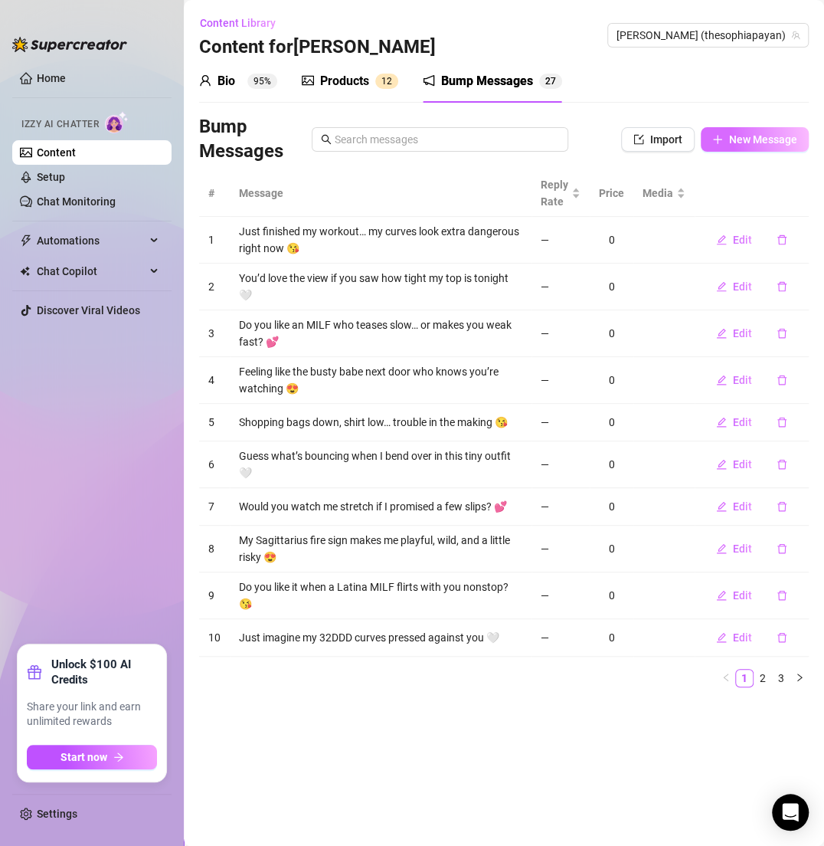
click at [739, 144] on span "New Message" at bounding box center [763, 139] width 68 height 12
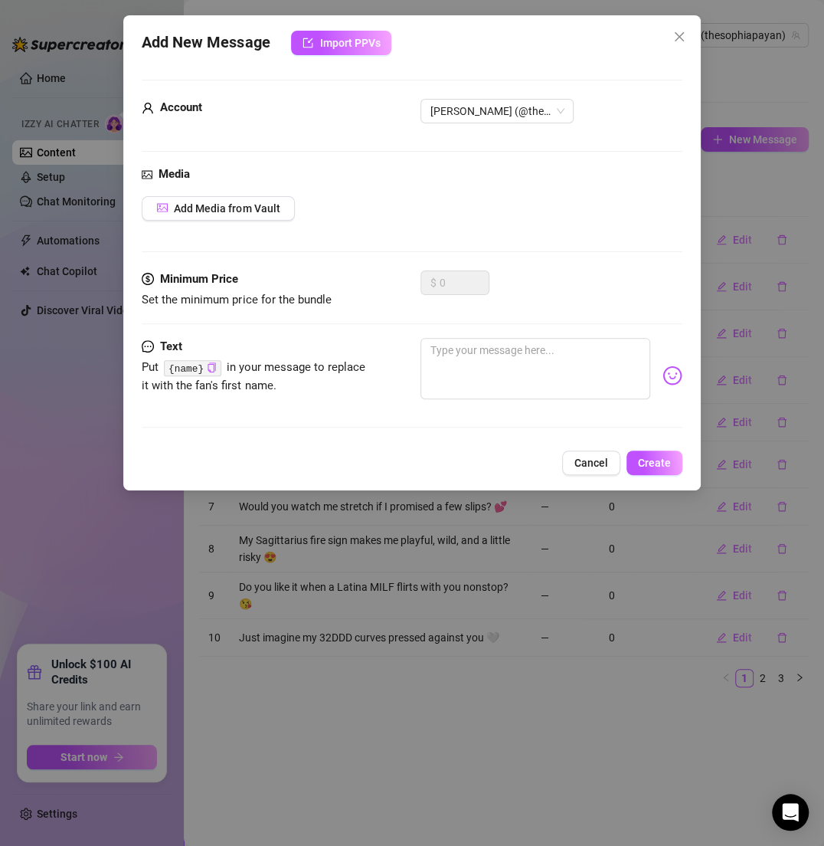
click at [441, 333] on div "Minimum Price Set the minimum price for the bundle $ 0" at bounding box center [412, 303] width 540 height 67
click at [443, 354] on textarea at bounding box center [535, 368] width 229 height 61
paste textarea "If you were here, you wouldn’t be able to look away 😍"
type textarea "If you were here, you wouldn’t be able to look away 😍"
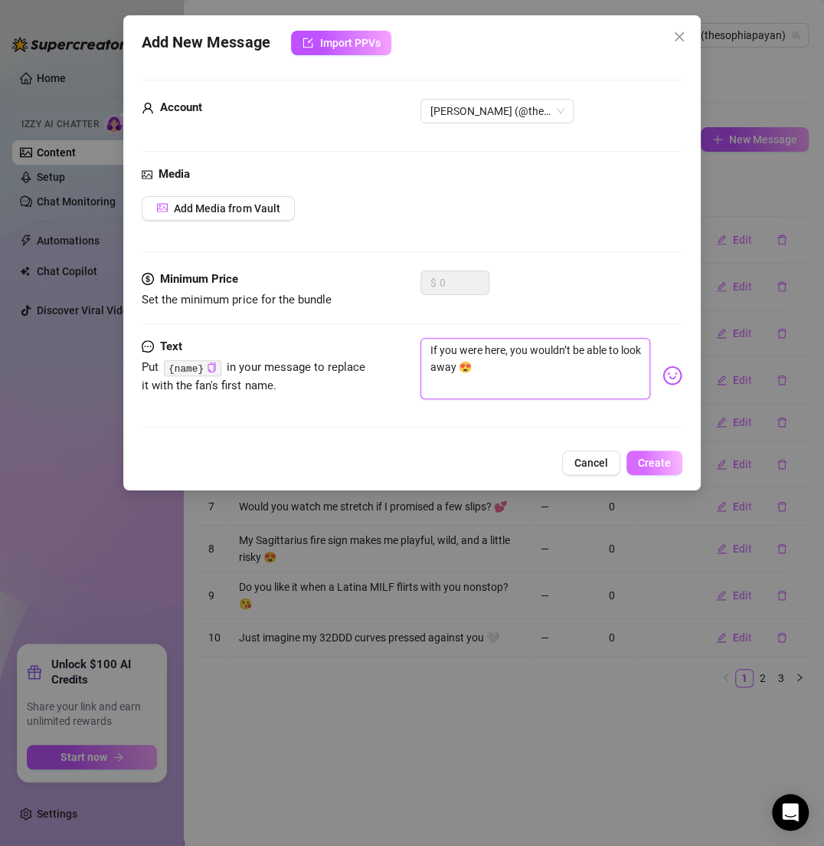
type textarea "If you were here, you wouldn’t be able to look away 😍"
click at [667, 457] on span "Create" at bounding box center [654, 463] width 33 height 12
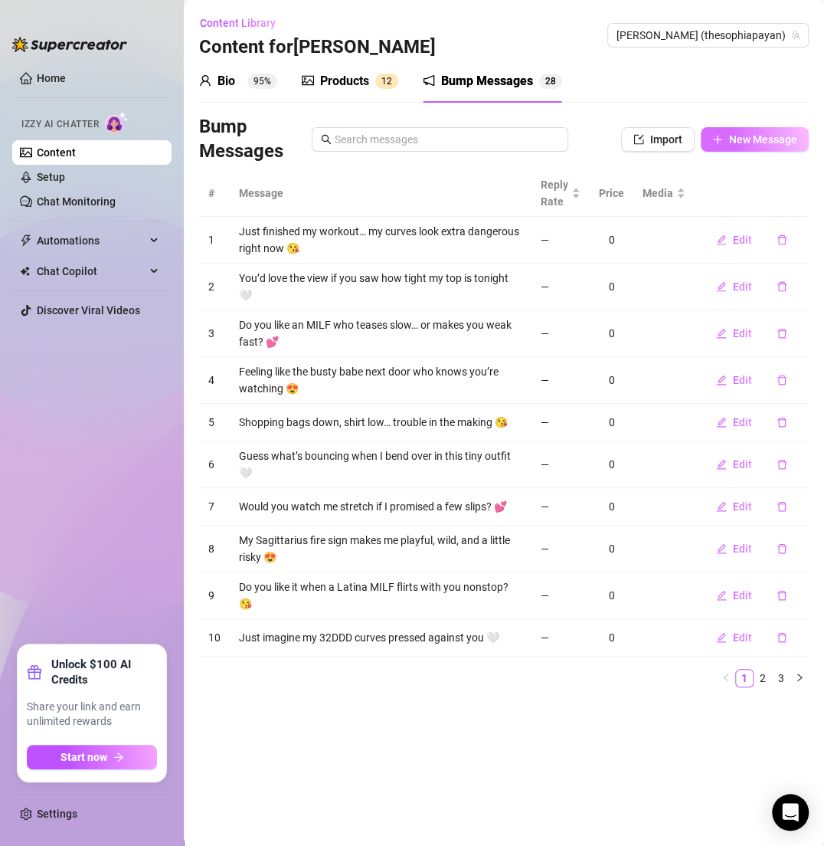
click at [761, 133] on span "New Message" at bounding box center [763, 139] width 68 height 12
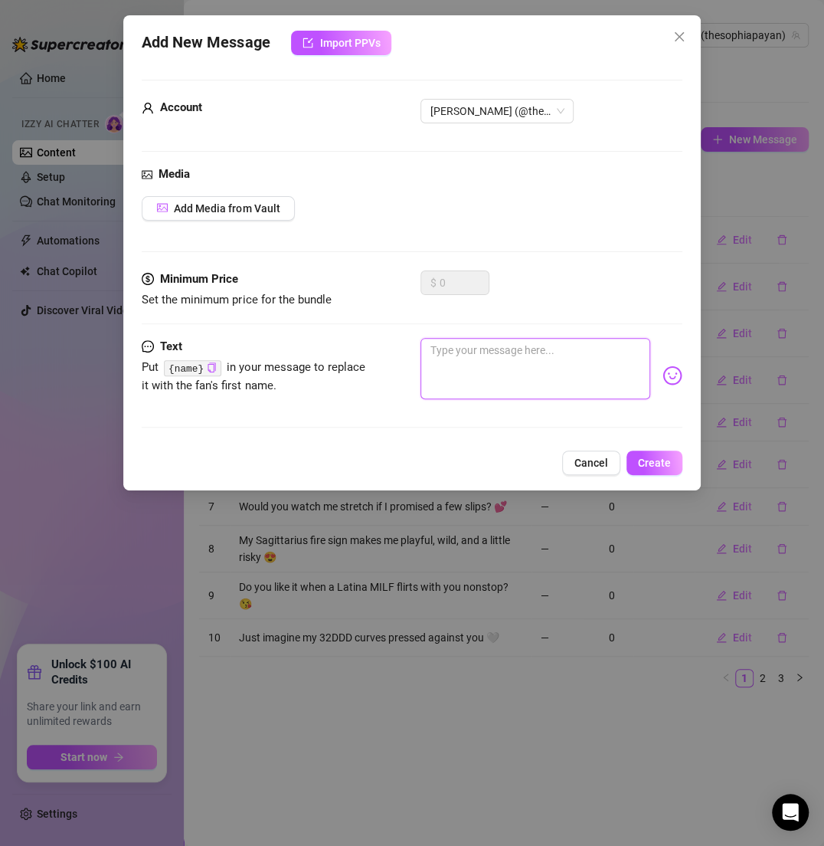
click at [496, 341] on textarea at bounding box center [535, 368] width 229 height 61
paste textarea "Do you like tight tops that don’t hide enough? 😘"
type textarea "Do you like tight tops that don’t hide enough? 😘"
click at [637, 459] on button "Create" at bounding box center [655, 463] width 56 height 25
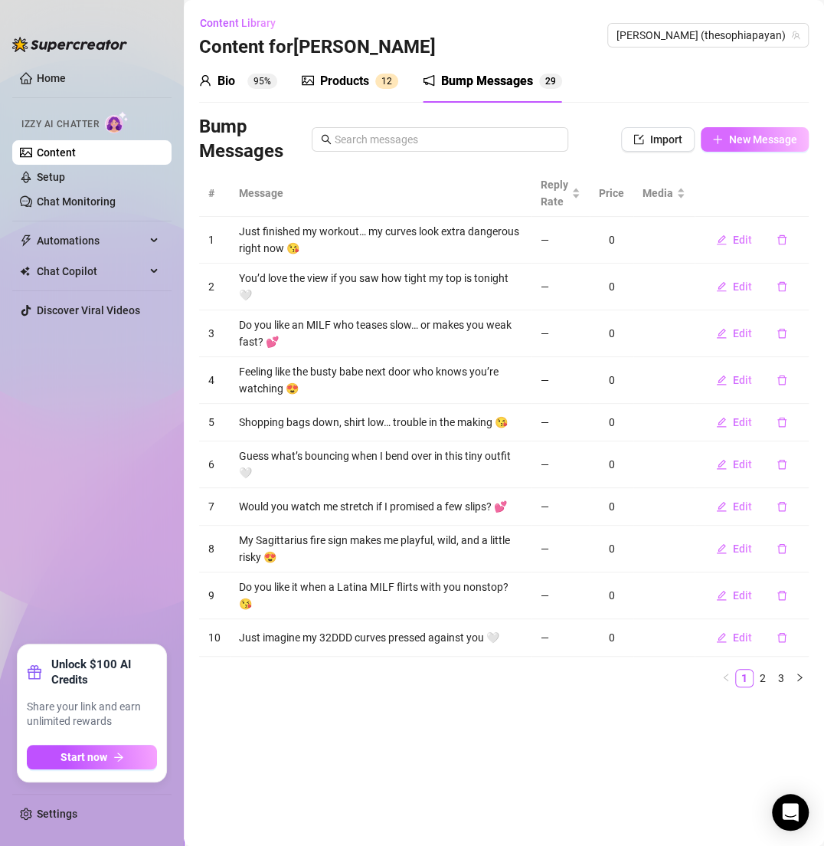
click at [726, 144] on button "New Message" at bounding box center [755, 139] width 108 height 25
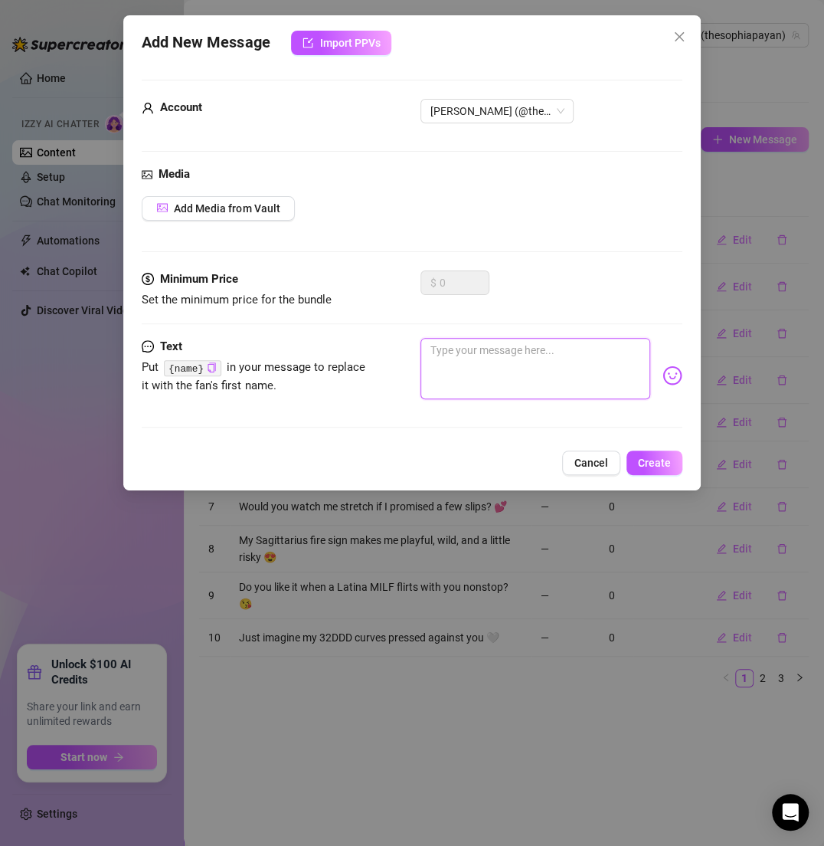
click at [467, 359] on textarea at bounding box center [535, 368] width 229 height 61
paste textarea "Want me to spin around slow and show you all of me? 💕"
type textarea "Want me to spin around slow and show you all of me? 💕"
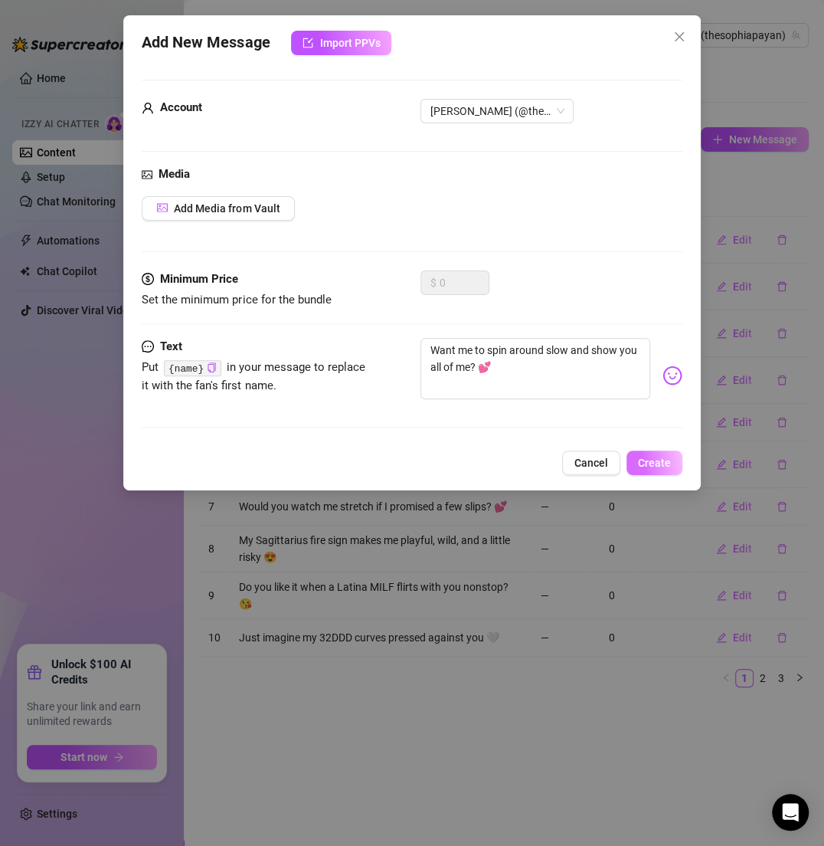
click at [651, 453] on button "Create" at bounding box center [655, 463] width 56 height 25
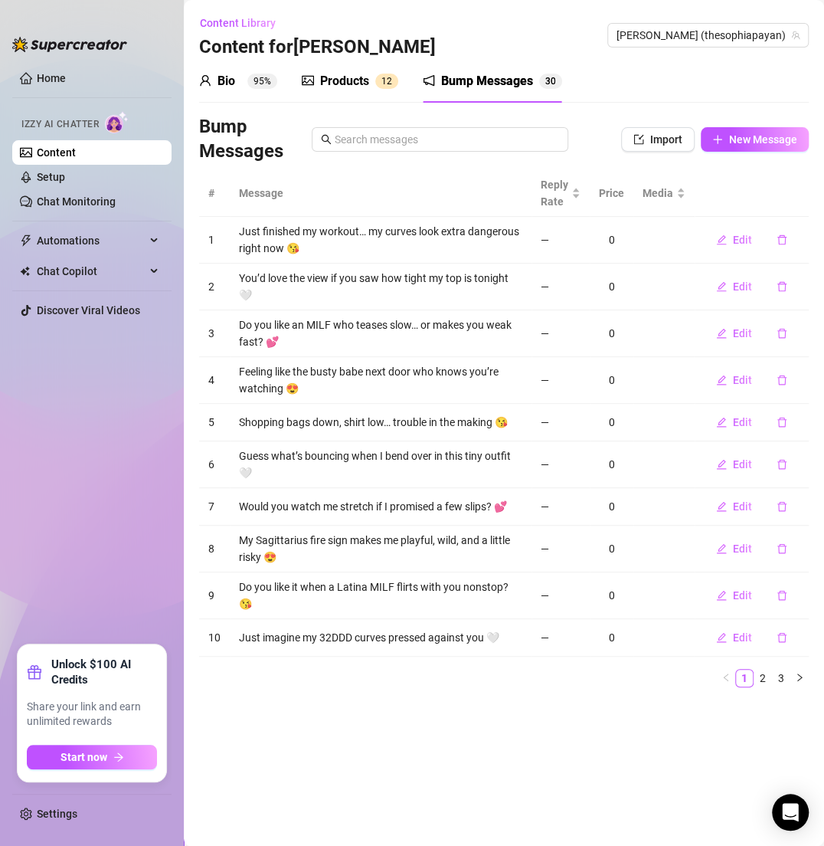
click at [76, 148] on link "Content" at bounding box center [56, 152] width 39 height 12
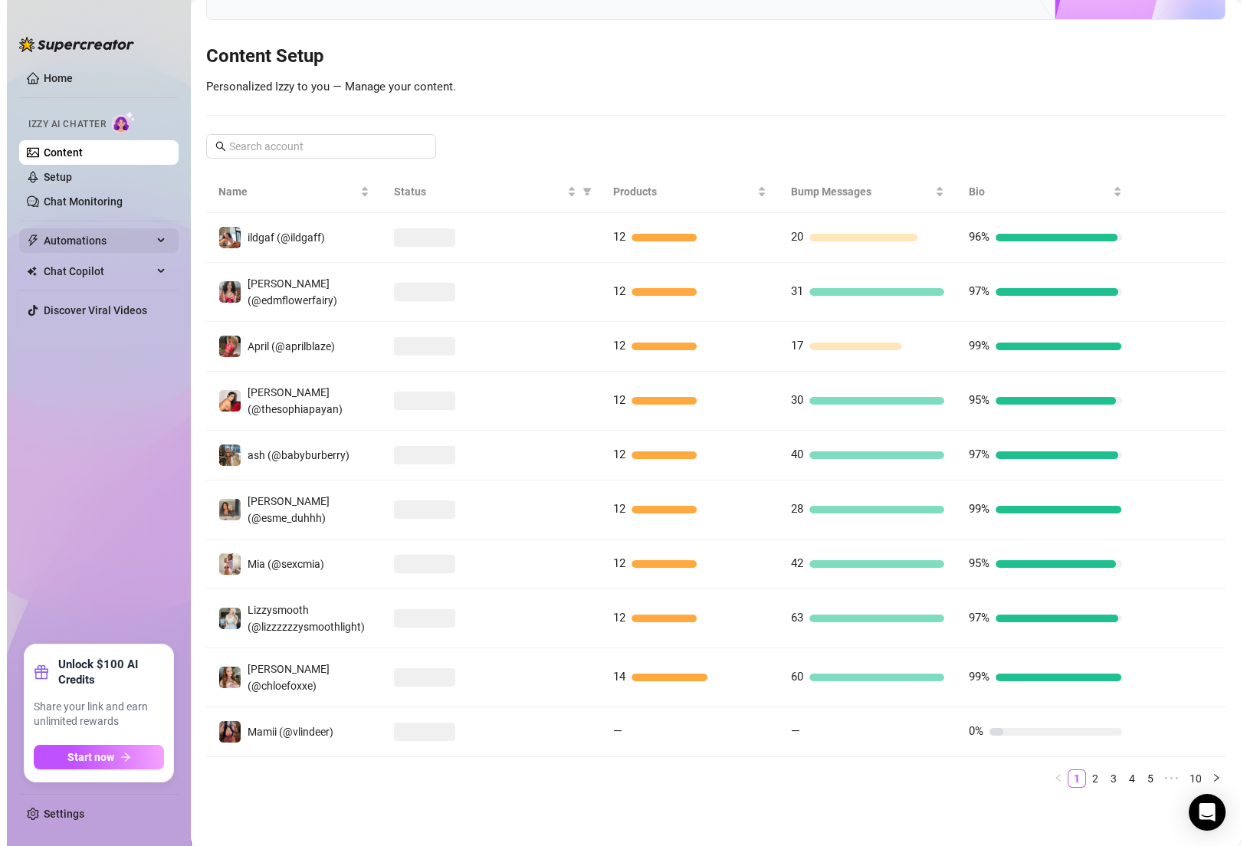
scroll to position [136, 0]
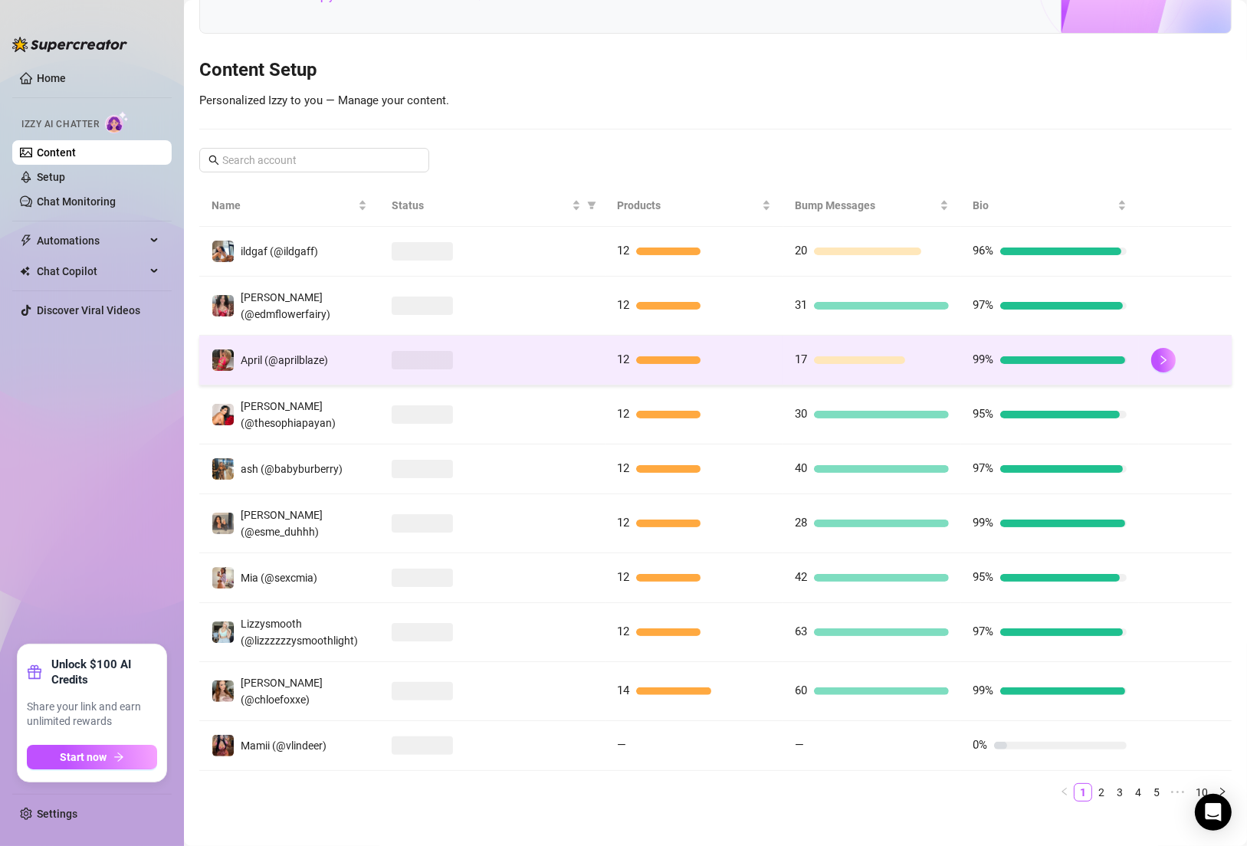
click at [786, 366] on td "17" at bounding box center [872, 361] width 178 height 50
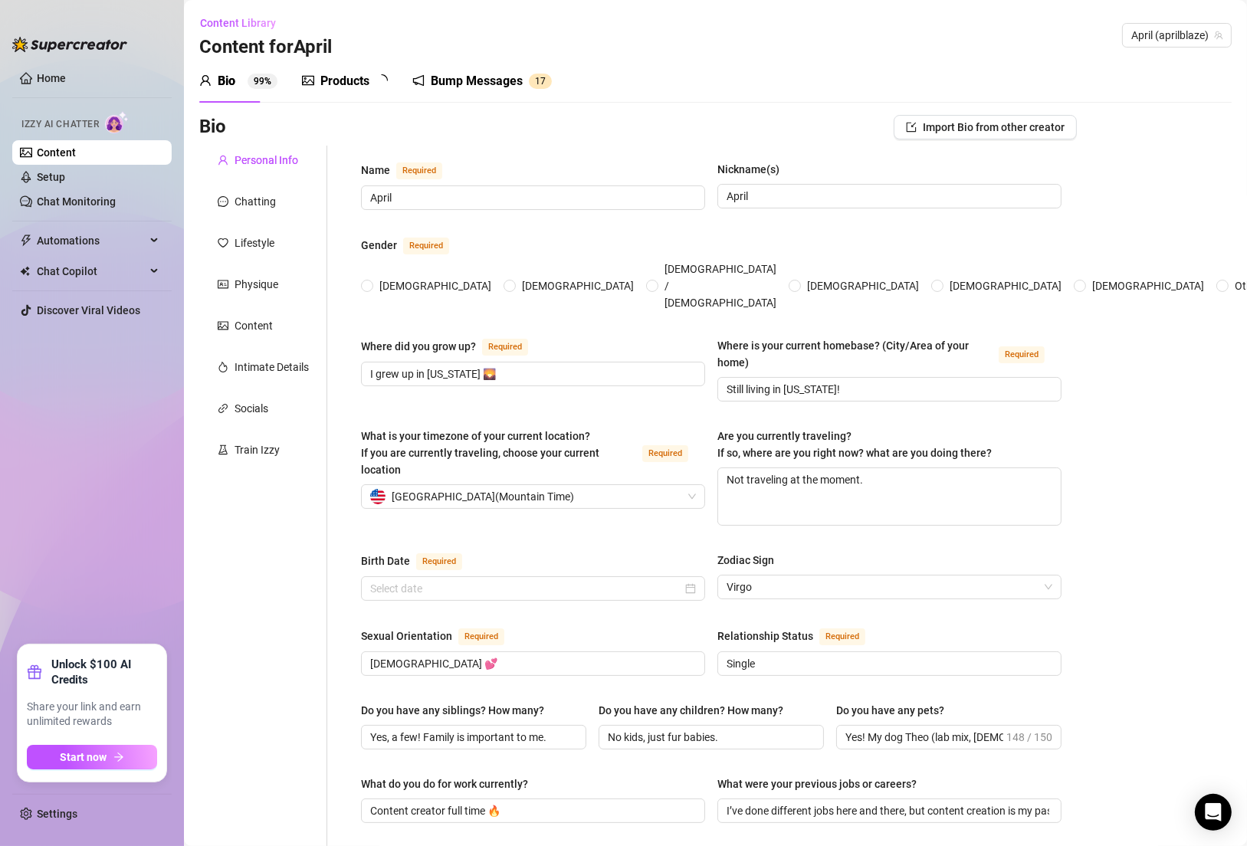
radio input "true"
type input "[DATE]"
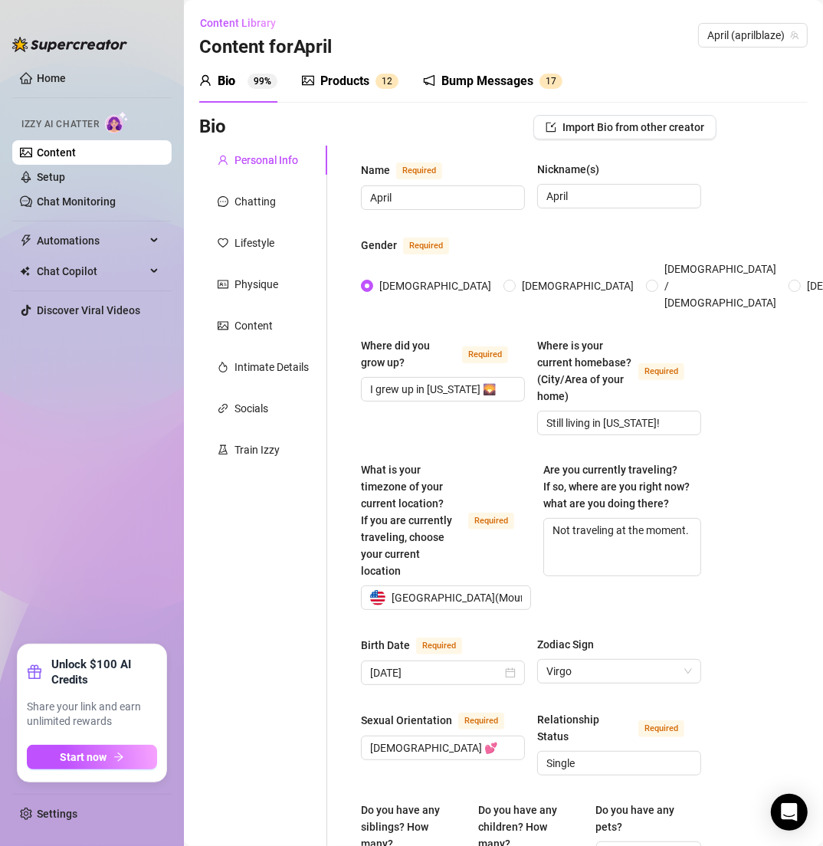
click at [508, 87] on div "Bump Messages" at bounding box center [487, 81] width 92 height 18
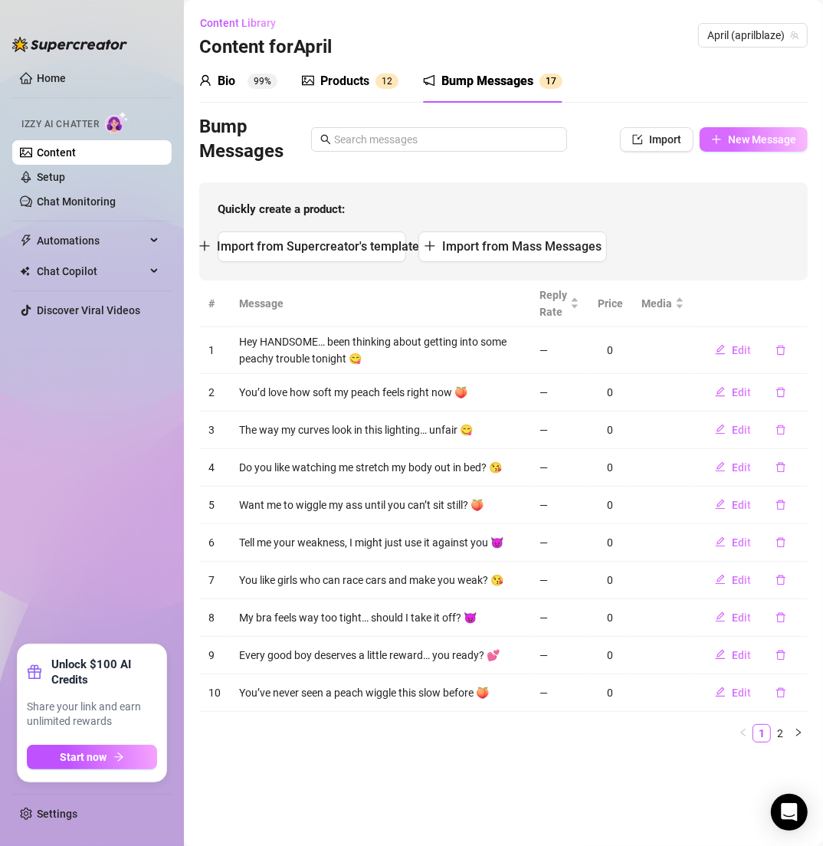
click at [769, 133] on span "New Message" at bounding box center [762, 139] width 68 height 12
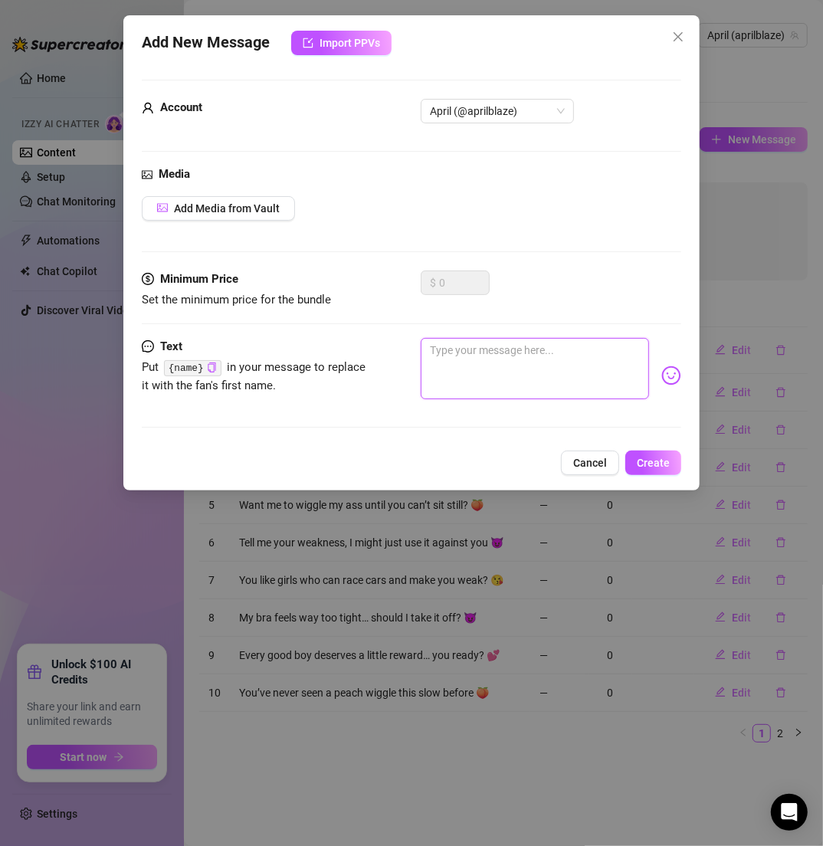
click at [452, 349] on textarea at bounding box center [535, 368] width 228 height 61
paste textarea "I look so good bent over… should I prove it? 🍑"
type textarea "I look so good bent over… should I prove it? 🍑"
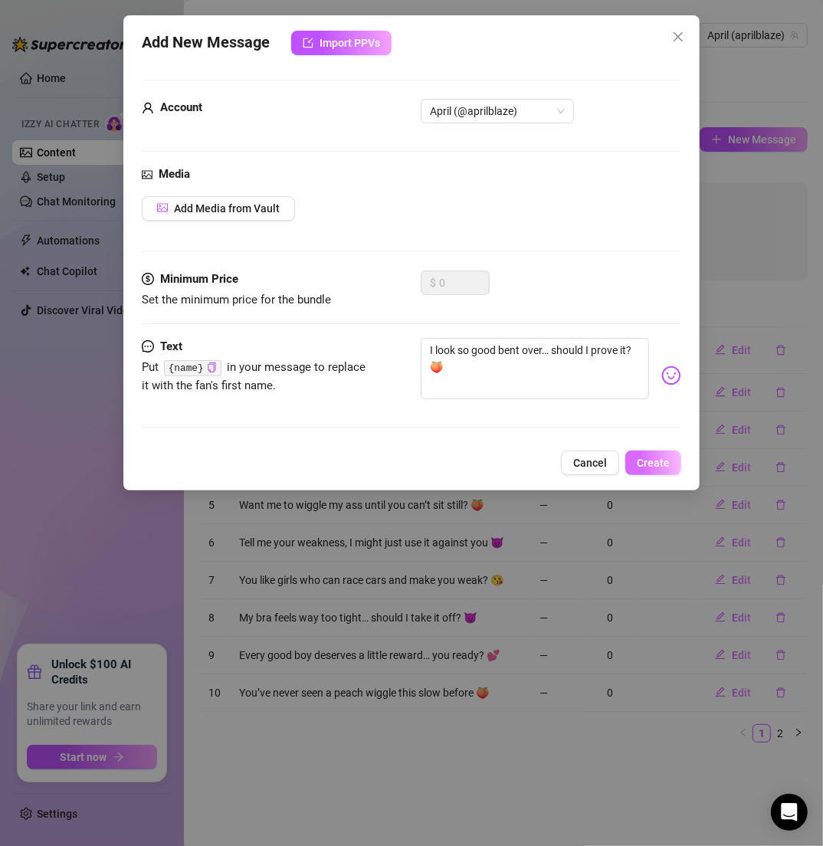
click at [651, 458] on span "Create" at bounding box center [653, 463] width 33 height 12
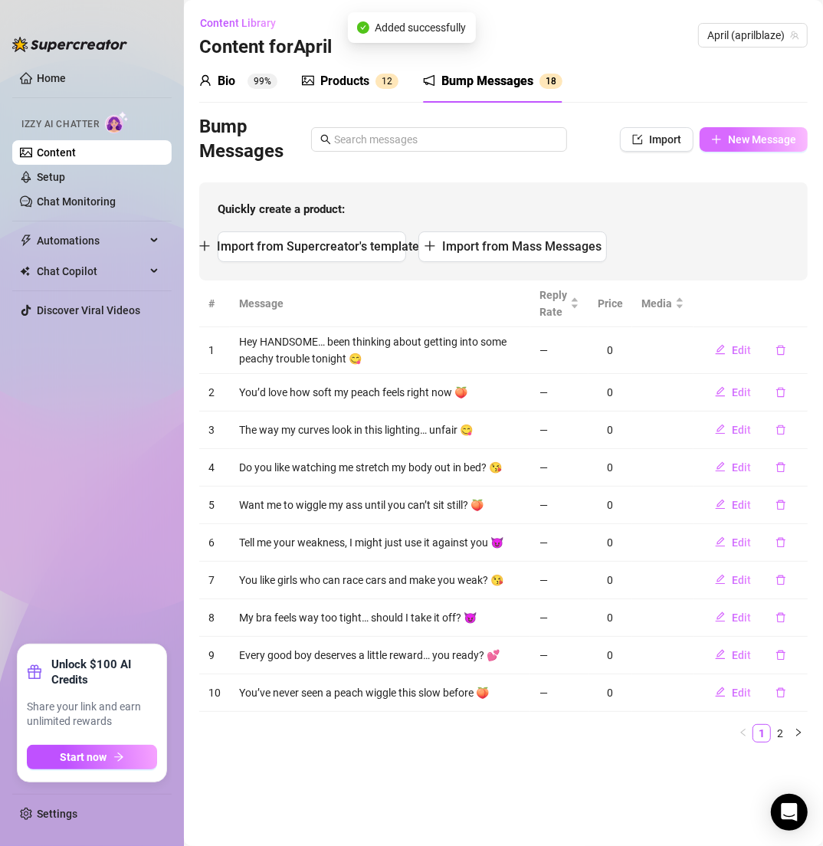
click at [730, 137] on span "New Message" at bounding box center [762, 139] width 68 height 12
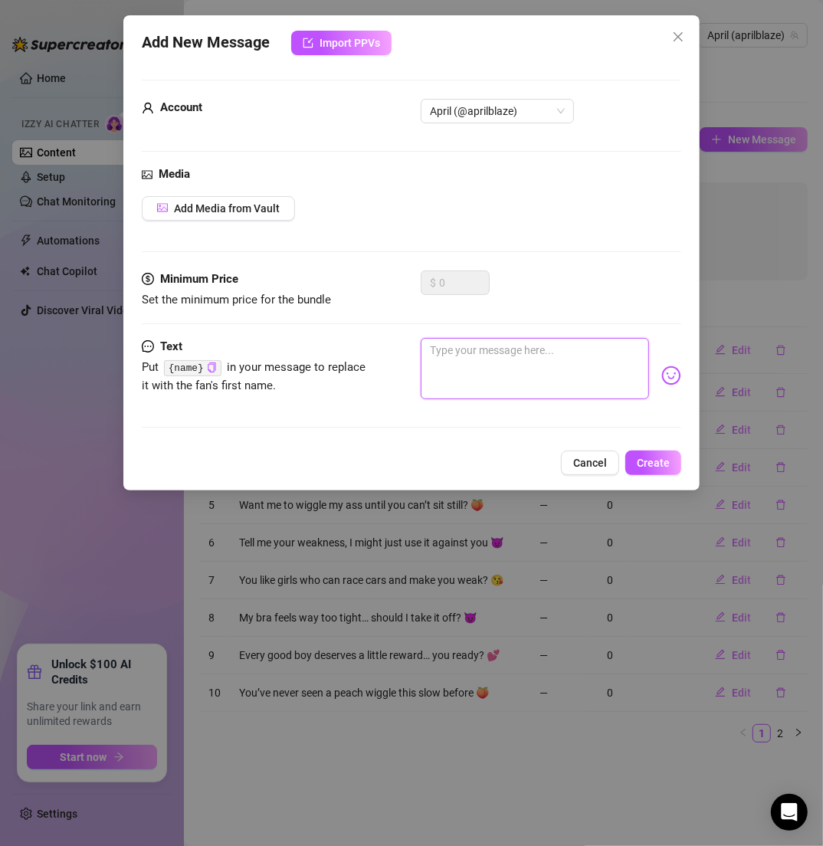
click at [462, 356] on textarea at bounding box center [535, 368] width 228 height 61
paste textarea "I love how my tits spill out when I squeeze them 💕"
type textarea "I love how my tits spill out when I squeeze them 💕"
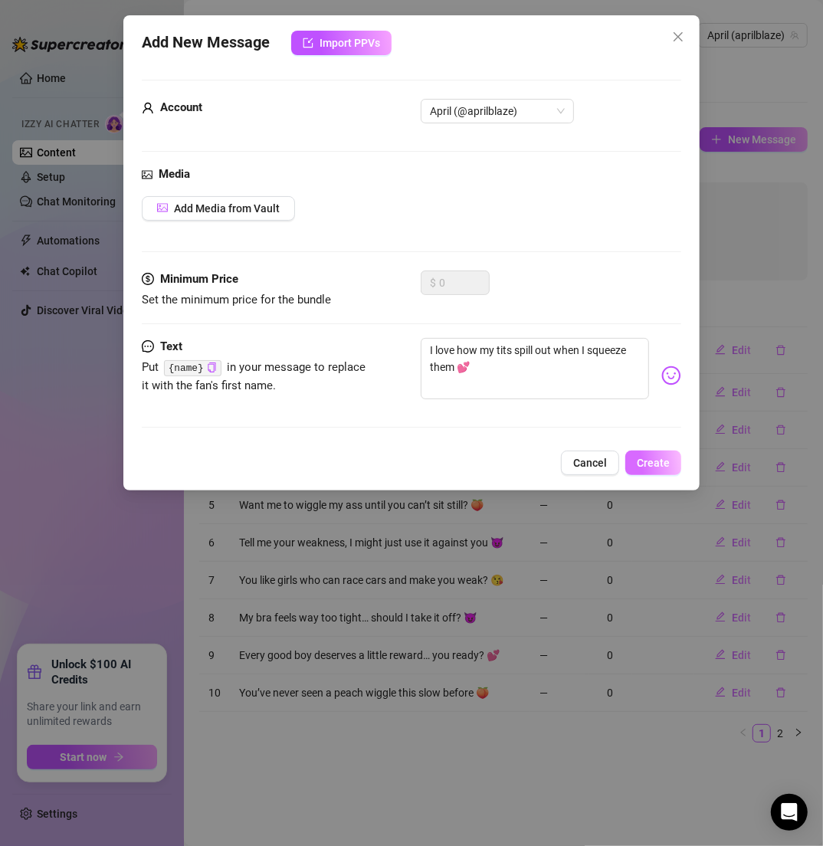
click at [661, 457] on span "Create" at bounding box center [653, 463] width 33 height 12
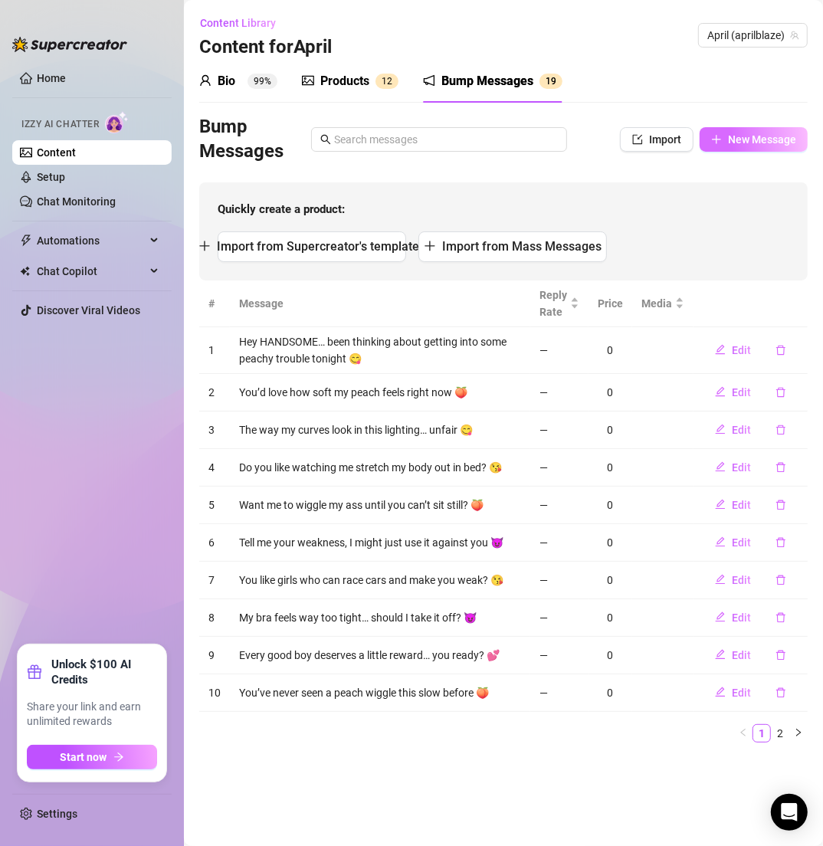
click at [751, 136] on span "New Message" at bounding box center [762, 139] width 68 height 12
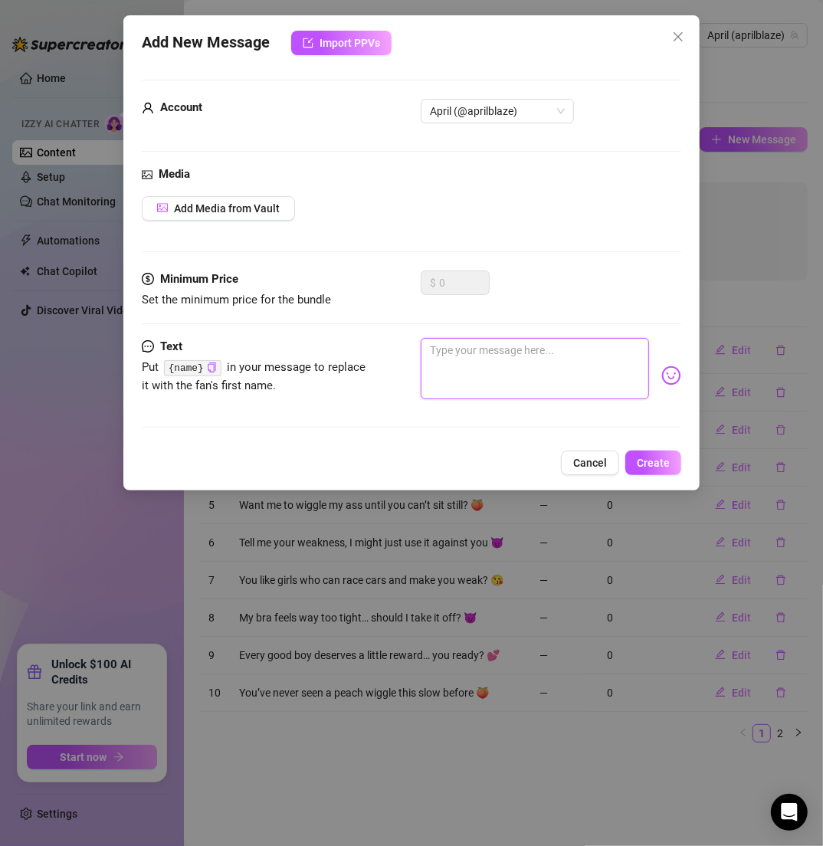
click at [513, 338] on textarea at bounding box center [535, 368] width 228 height 61
click at [513, 342] on textarea at bounding box center [535, 368] width 228 height 61
paste textarea "You’d moan just watching me touch myself slow 😈"
type textarea "You’d moan just watching me touch myself slow 😈"
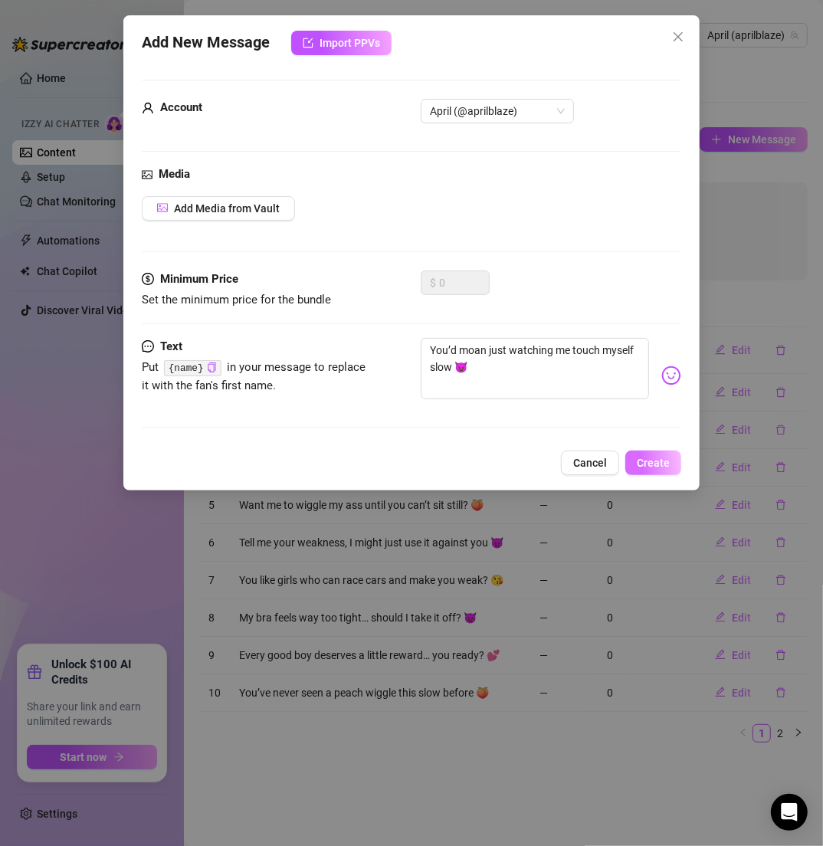
click at [648, 463] on span "Create" at bounding box center [653, 463] width 33 height 12
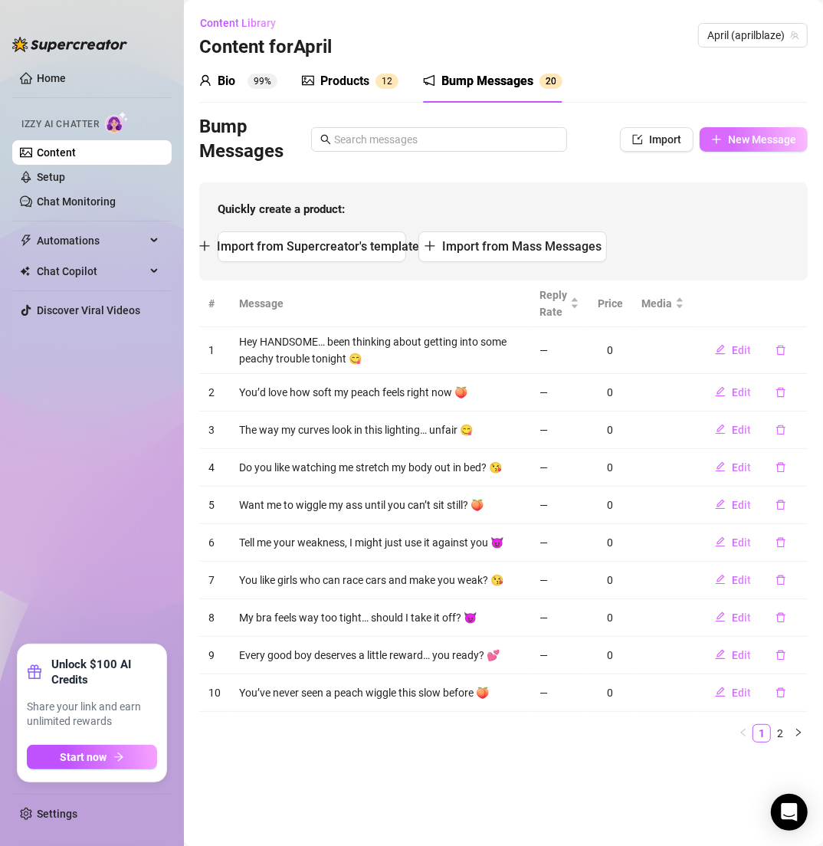
click at [734, 139] on span "New Message" at bounding box center [762, 139] width 68 height 12
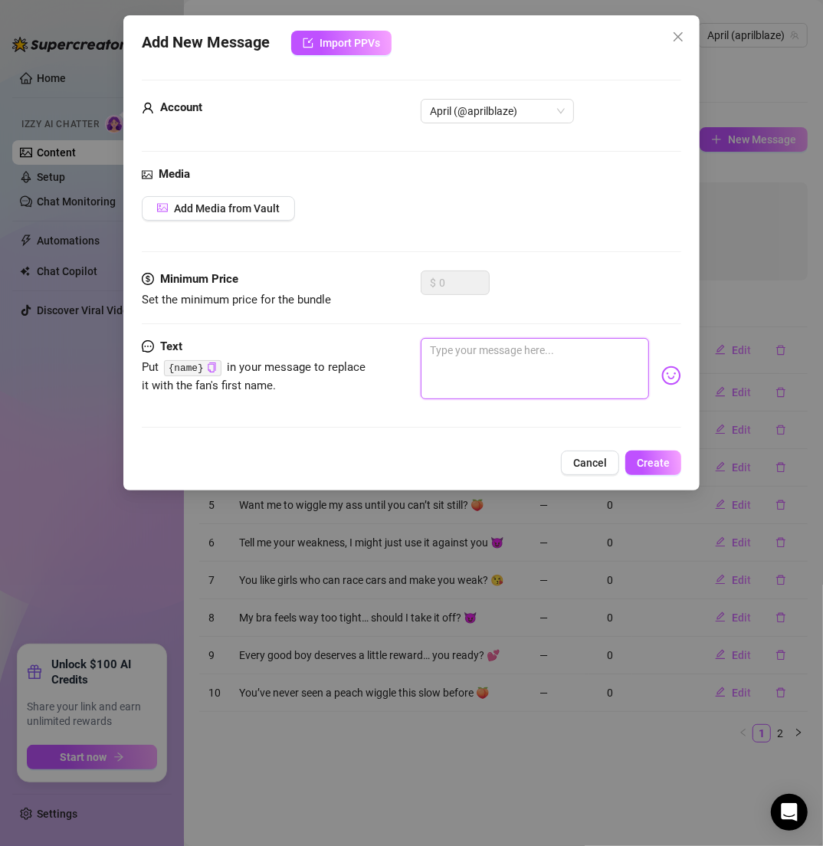
click at [467, 371] on textarea at bounding box center [535, 368] width 228 height 61
paste textarea "Want me in lace or nothing at all? 😋"
type textarea "Want me in lace or nothing at all? 😋"
click at [657, 451] on button "Create" at bounding box center [653, 463] width 56 height 25
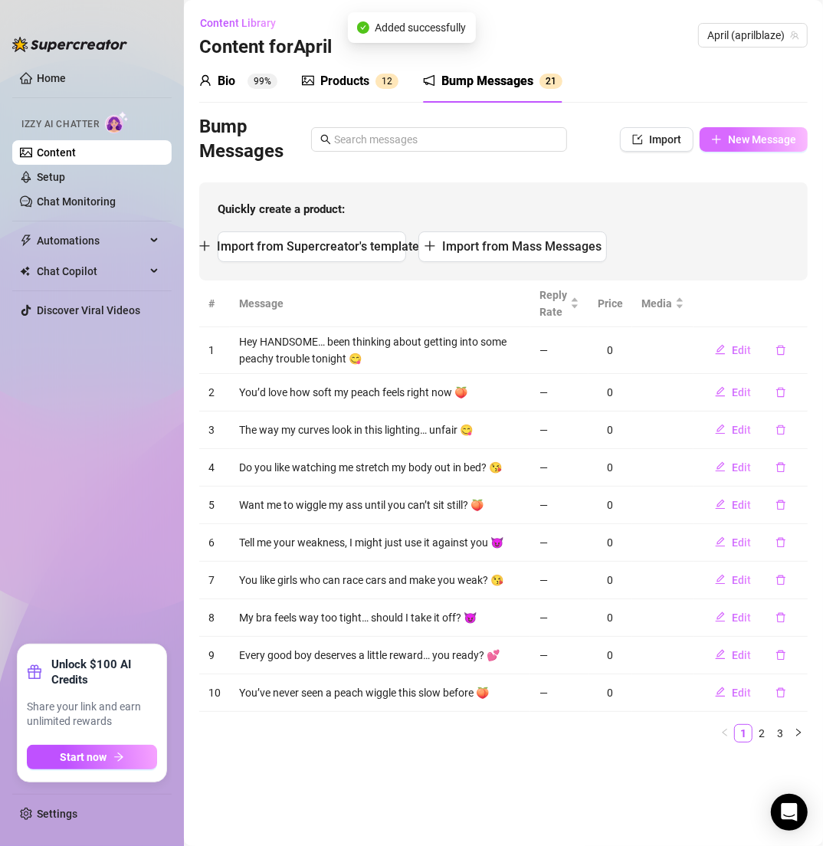
click at [735, 146] on button "New Message" at bounding box center [754, 139] width 108 height 25
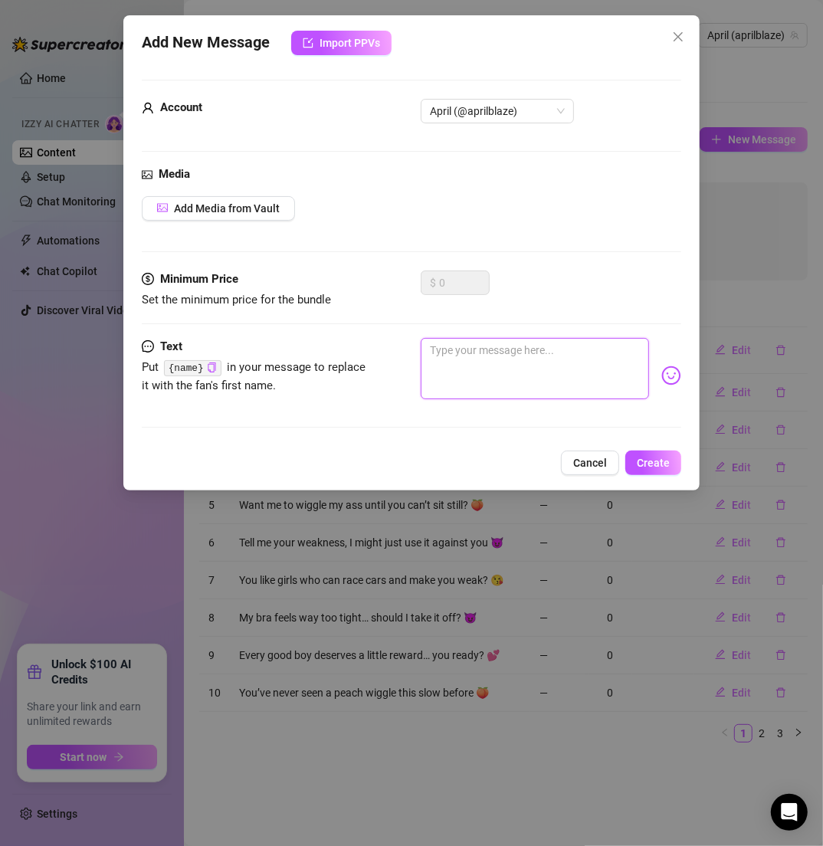
click at [505, 360] on textarea at bounding box center [535, 368] width 228 height 61
paste textarea "I’m topless right now, just stroking my curves 😘"
type textarea "I’m topless right now, just stroking my curves 😘"
click at [654, 457] on span "Create" at bounding box center [653, 463] width 33 height 12
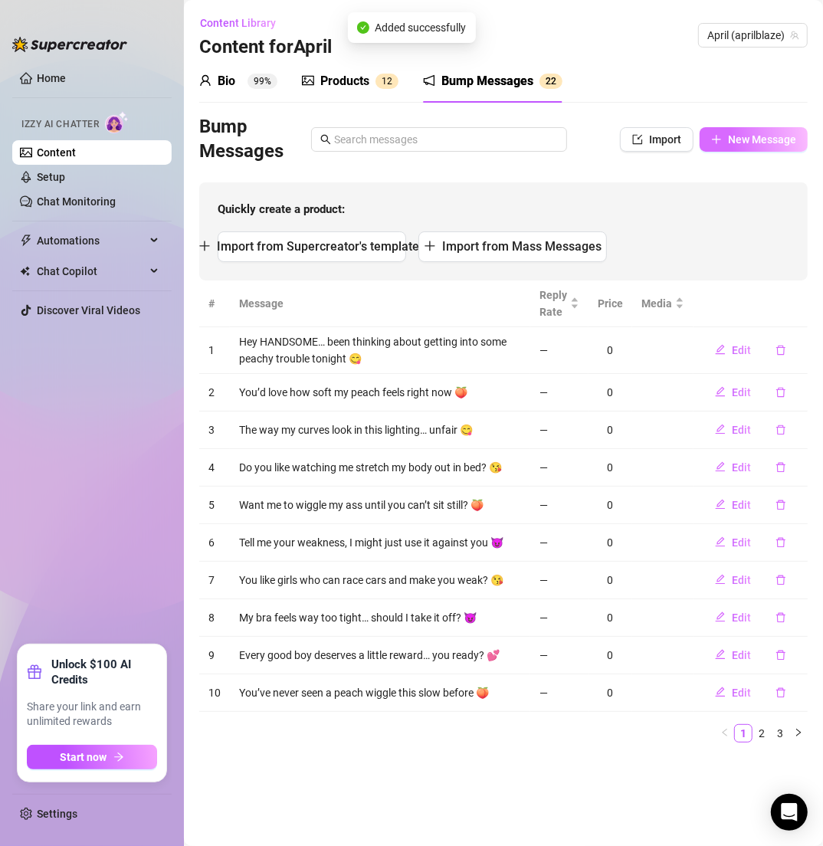
click at [742, 140] on span "New Message" at bounding box center [762, 139] width 68 height 12
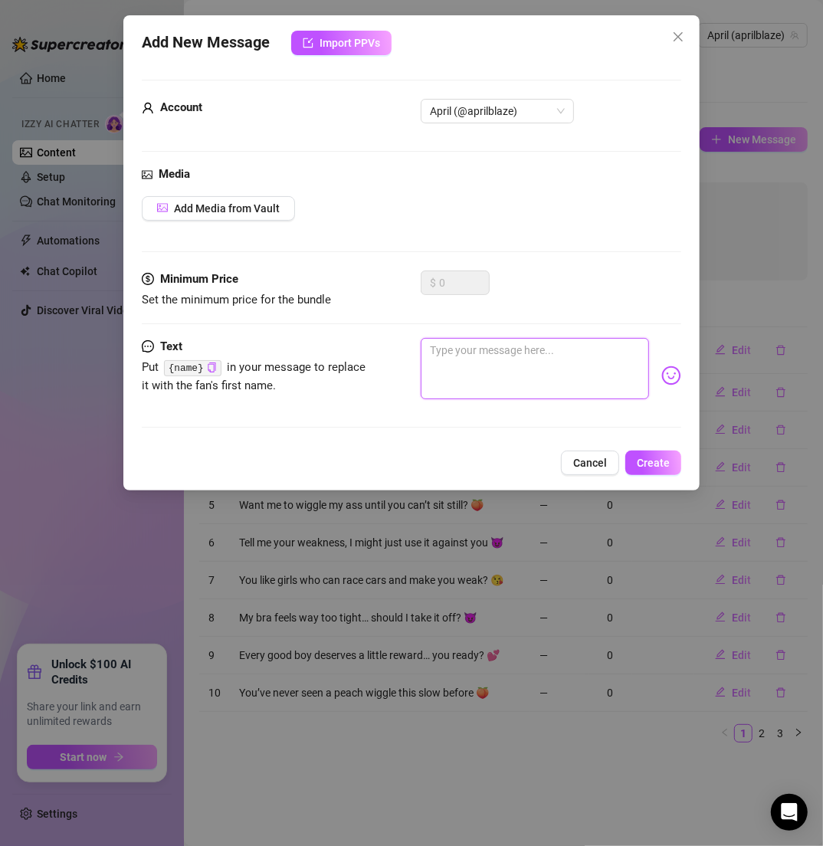
click at [452, 365] on textarea at bounding box center [535, 368] width 228 height 61
paste textarea "Curly hair, peachy ass, and dirty thoughts 💦"
type textarea "Curly hair, peachy ass, and dirty thoughts 💦"
click at [653, 467] on span "Create" at bounding box center [653, 463] width 33 height 12
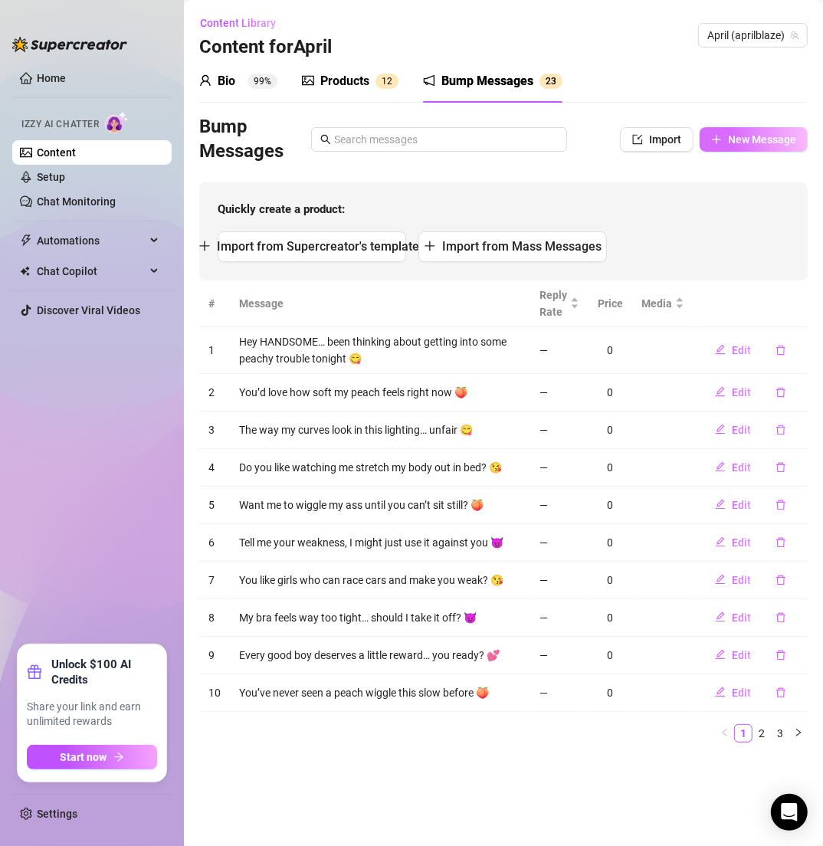
click at [714, 147] on button "New Message" at bounding box center [754, 139] width 108 height 25
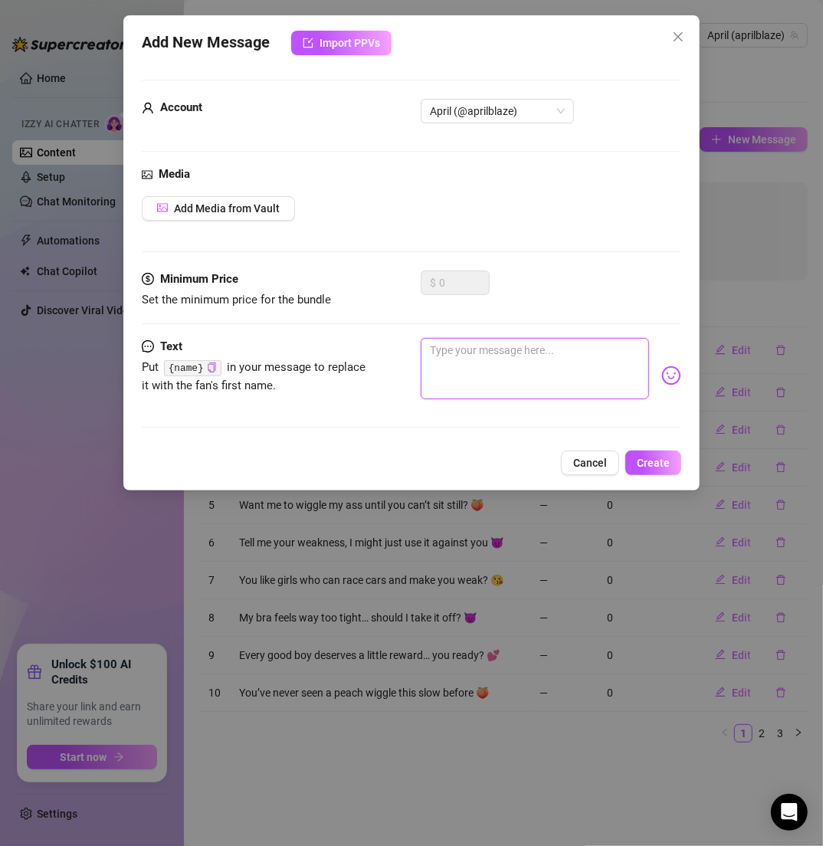
click at [445, 341] on textarea at bounding box center [535, 368] width 228 height 61
paste textarea "You like watching girls bounce in slow mo? 😈"
type textarea "You like watching girls bounce in slow mo? 😈"
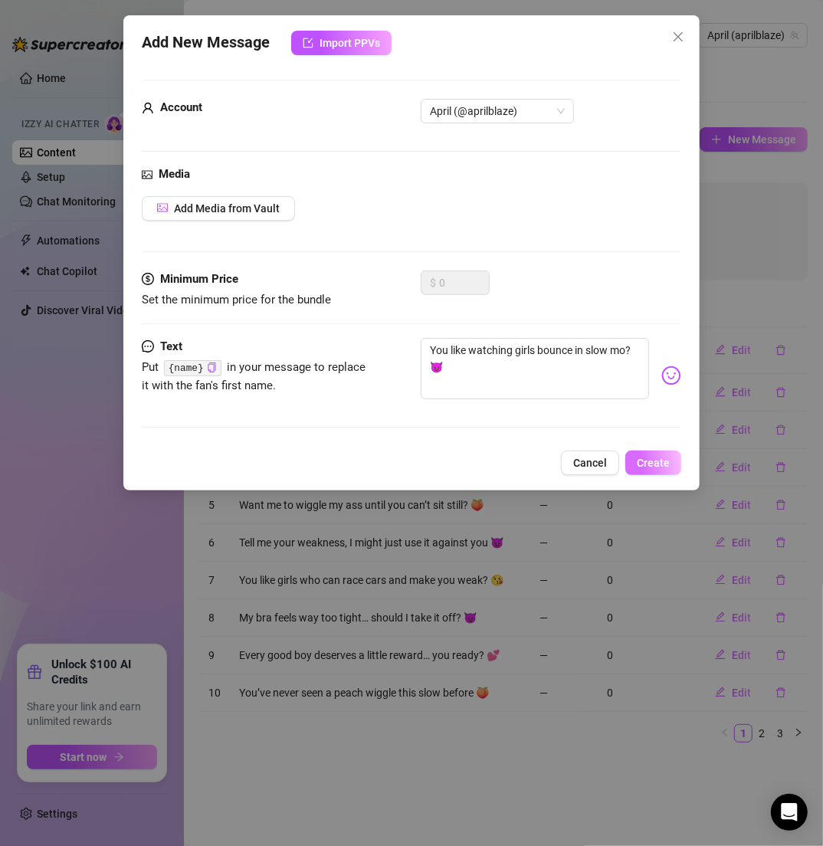
click at [644, 451] on button "Create" at bounding box center [653, 463] width 56 height 25
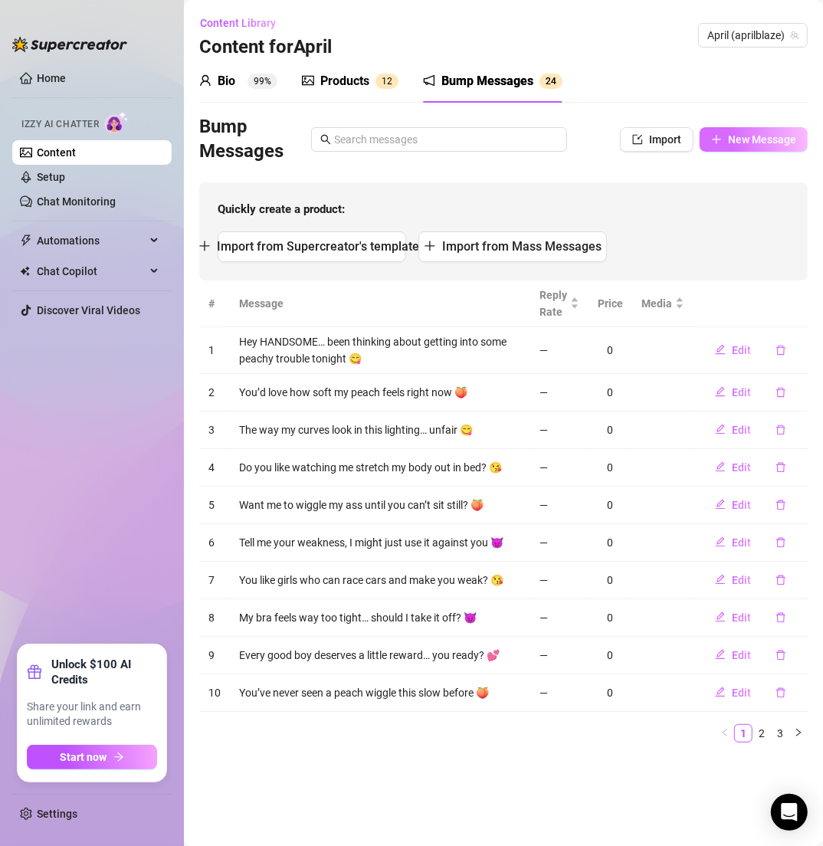
click at [749, 138] on span "New Message" at bounding box center [762, 139] width 68 height 12
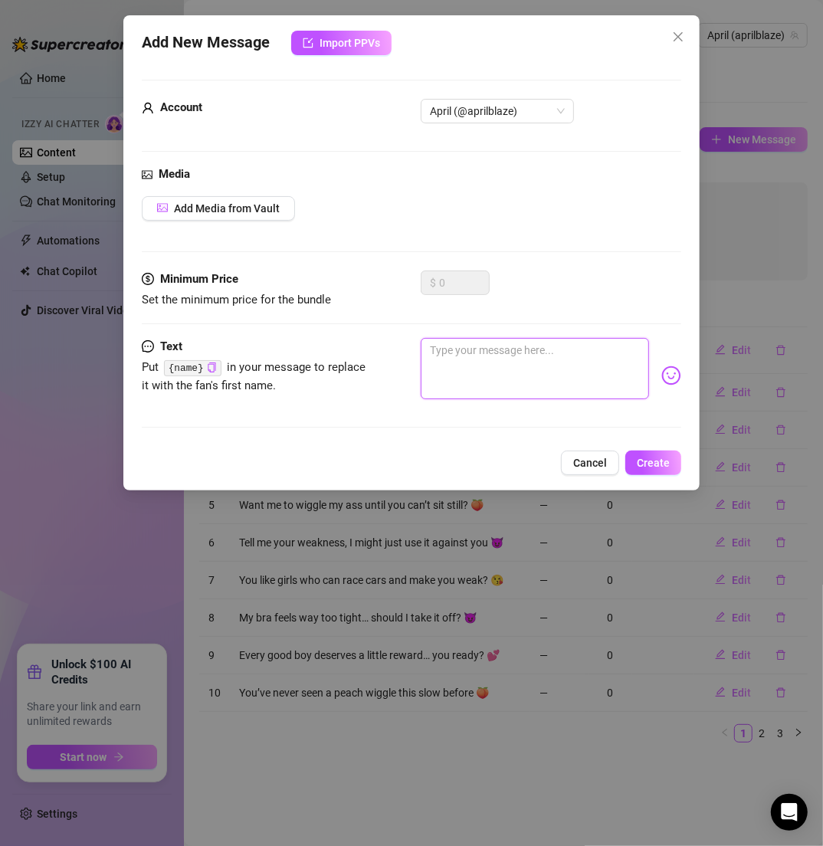
click at [534, 370] on textarea at bounding box center [535, 368] width 228 height 61
paste textarea "Should I play shy or act like the freak you want? 😋"
type textarea "Should I play shy or act like the freak you want? 😋"
click at [655, 462] on span "Create" at bounding box center [653, 463] width 33 height 12
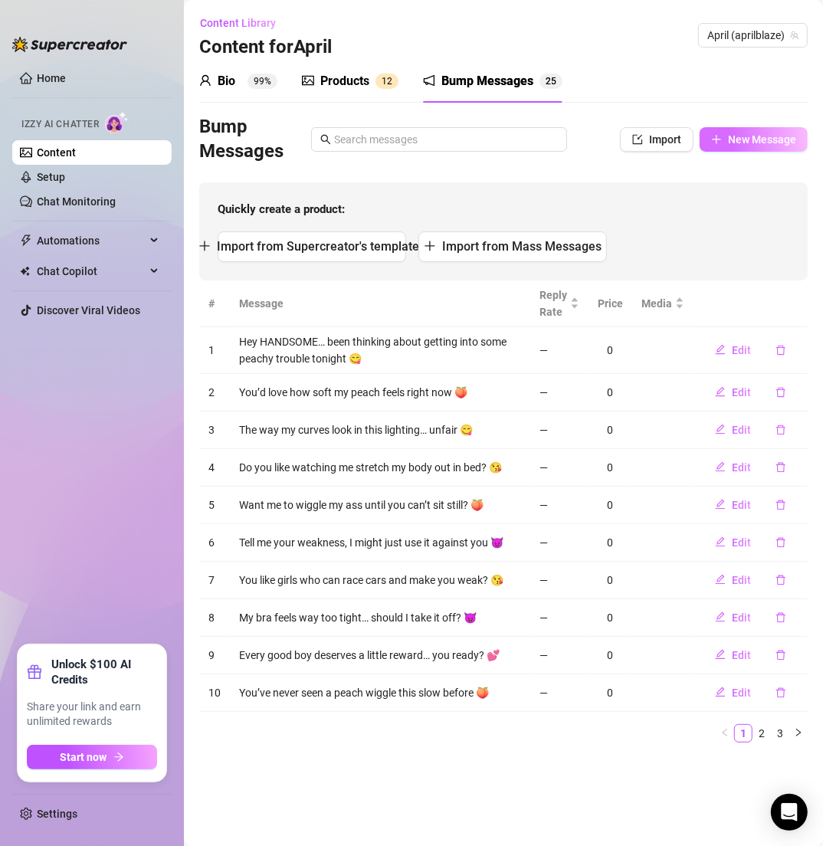
click at [748, 145] on span "New Message" at bounding box center [762, 139] width 68 height 12
click at [732, 146] on button "New Message" at bounding box center [754, 139] width 108 height 25
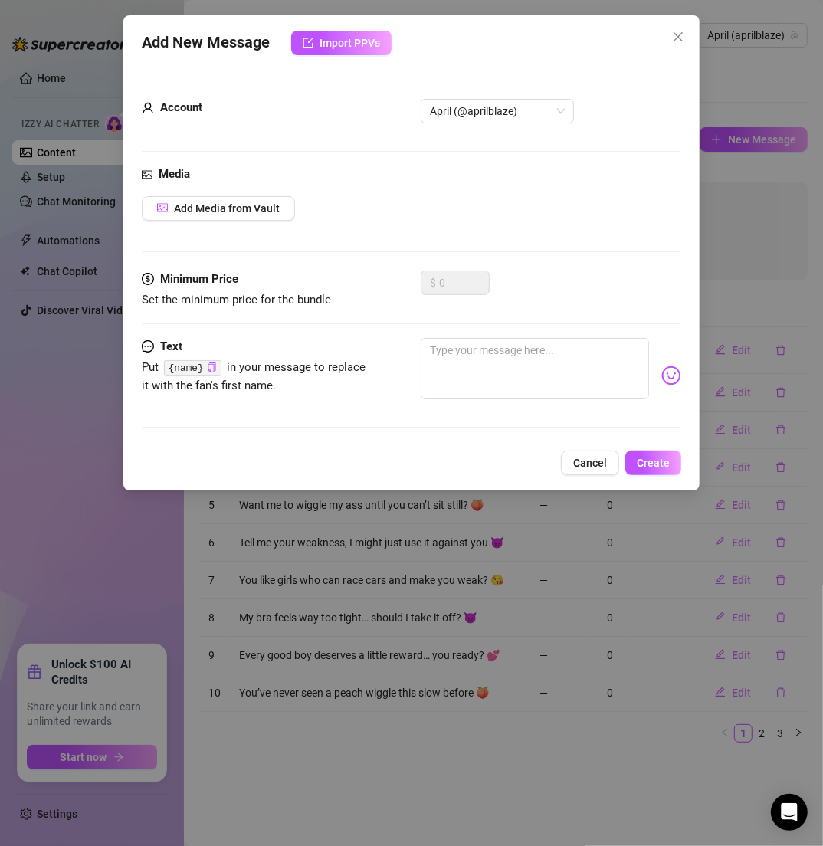
click at [482, 324] on div "Minimum Price Set the minimum price for the bundle $ 0" at bounding box center [411, 303] width 539 height 67
click at [482, 354] on textarea at bounding box center [535, 368] width 228 height 61
paste textarea "You’d never last watching my tits pressed together 💕"
type textarea "You’d never last watching my tits pressed together 💕"
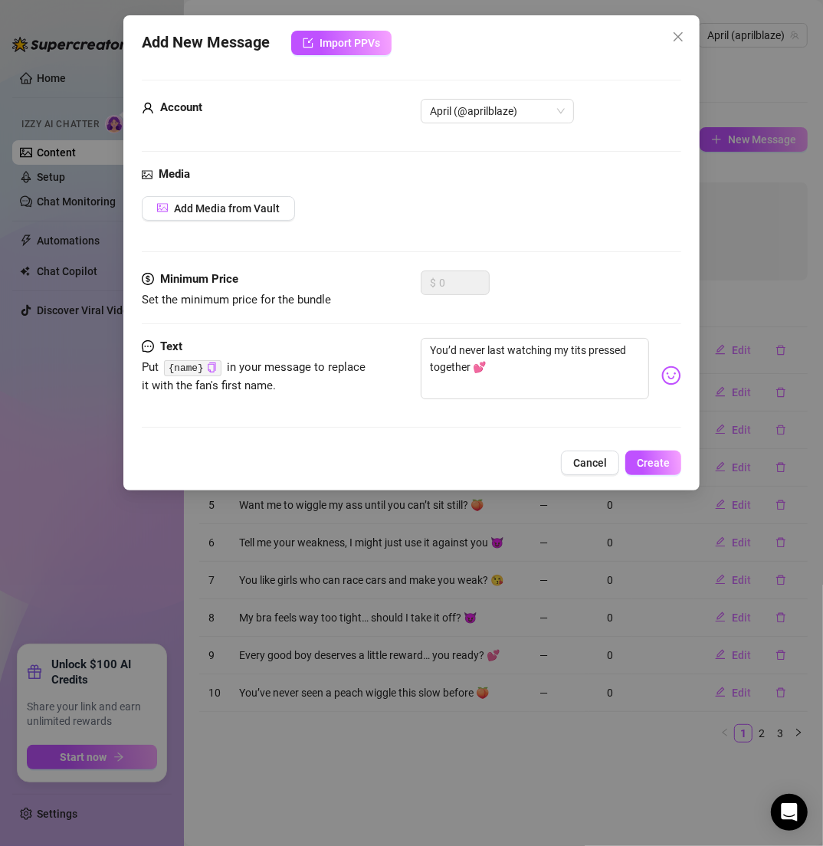
click at [650, 444] on div "Add New Message Import PPVs Account April (@aprilblaze) Media Add Media from Va…" at bounding box center [411, 252] width 576 height 475
click at [650, 451] on button "Create" at bounding box center [653, 463] width 56 height 25
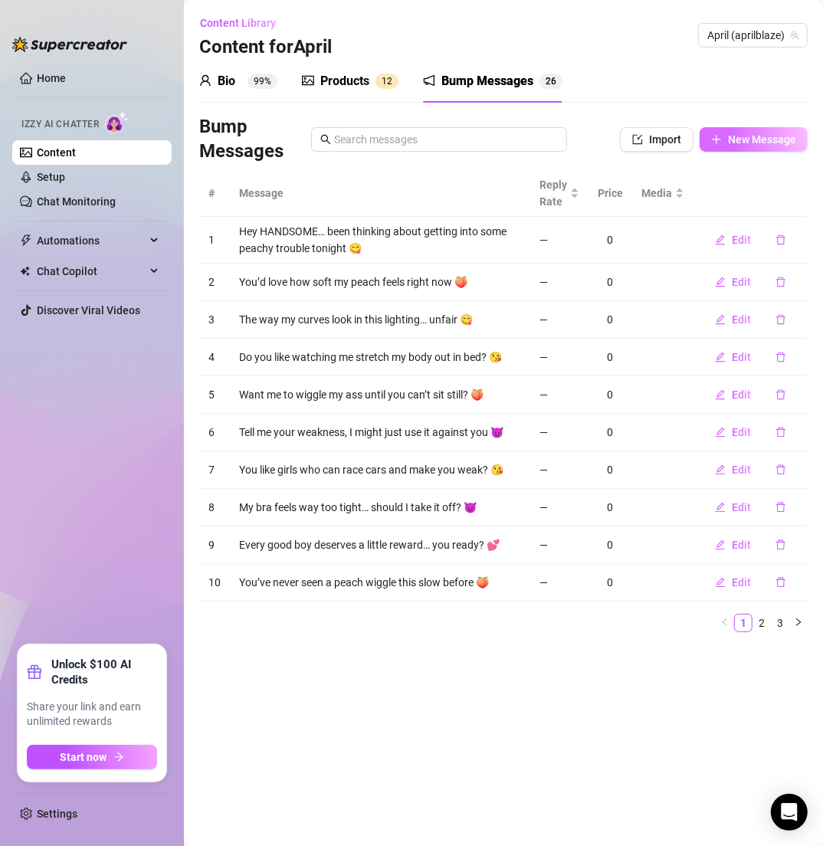
click at [729, 147] on button "New Message" at bounding box center [754, 139] width 108 height 25
click at [749, 141] on span "New Message" at bounding box center [762, 139] width 68 height 12
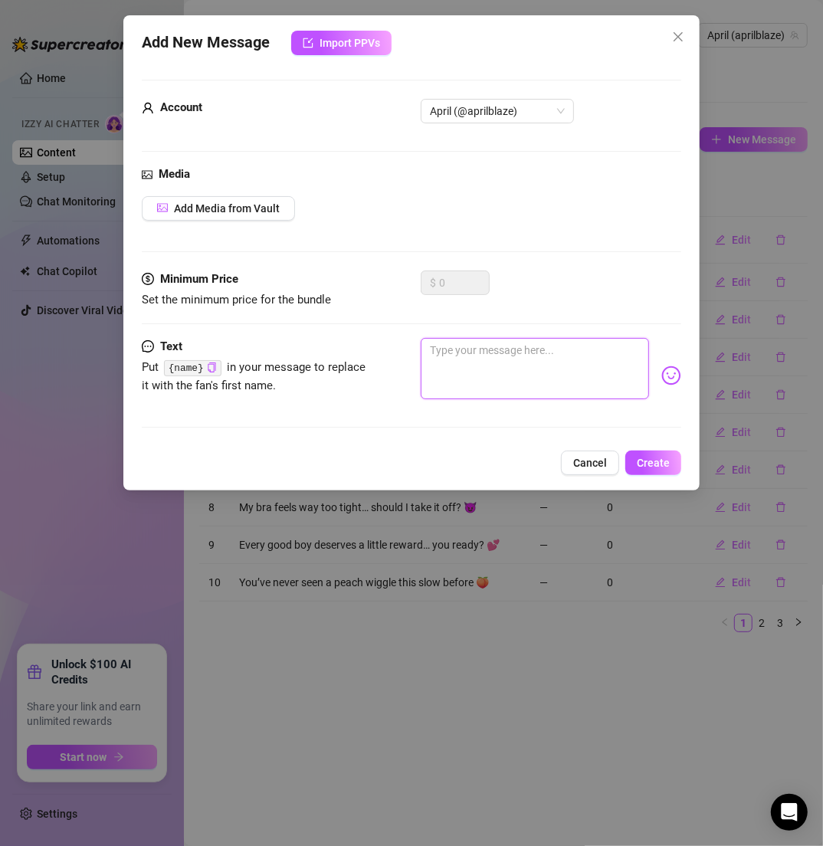
click at [496, 381] on textarea at bounding box center [535, 368] width 228 height 61
paste textarea "I love when you call me your good girl… then ruin me 😋"
type textarea "I love when you call me your good girl… then ruin me 😋"
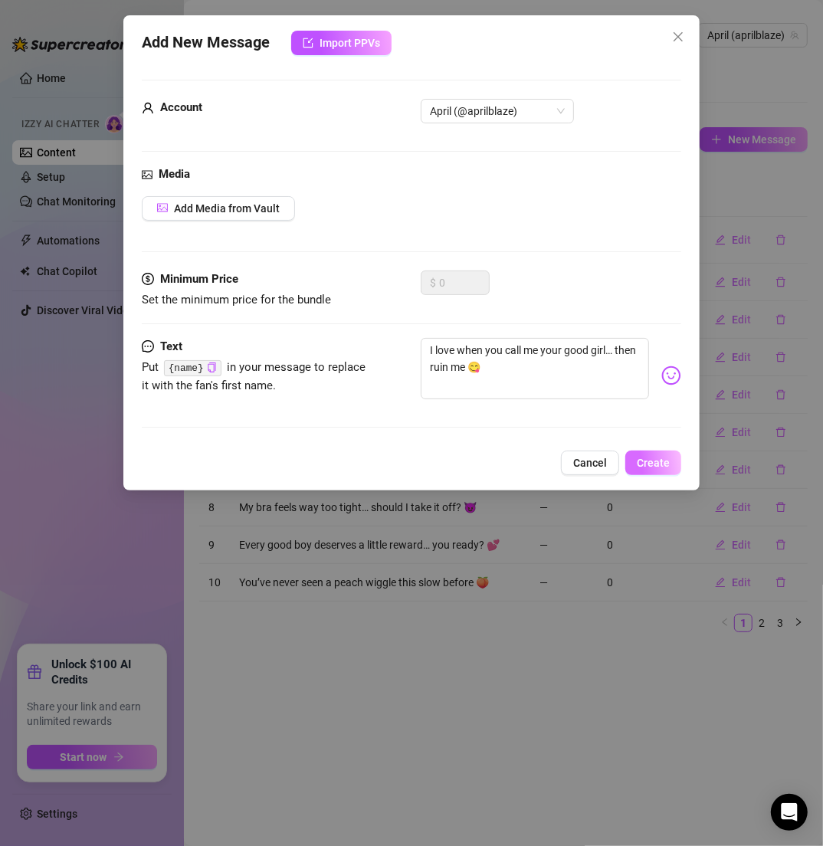
click at [627, 461] on button "Create" at bounding box center [653, 463] width 56 height 25
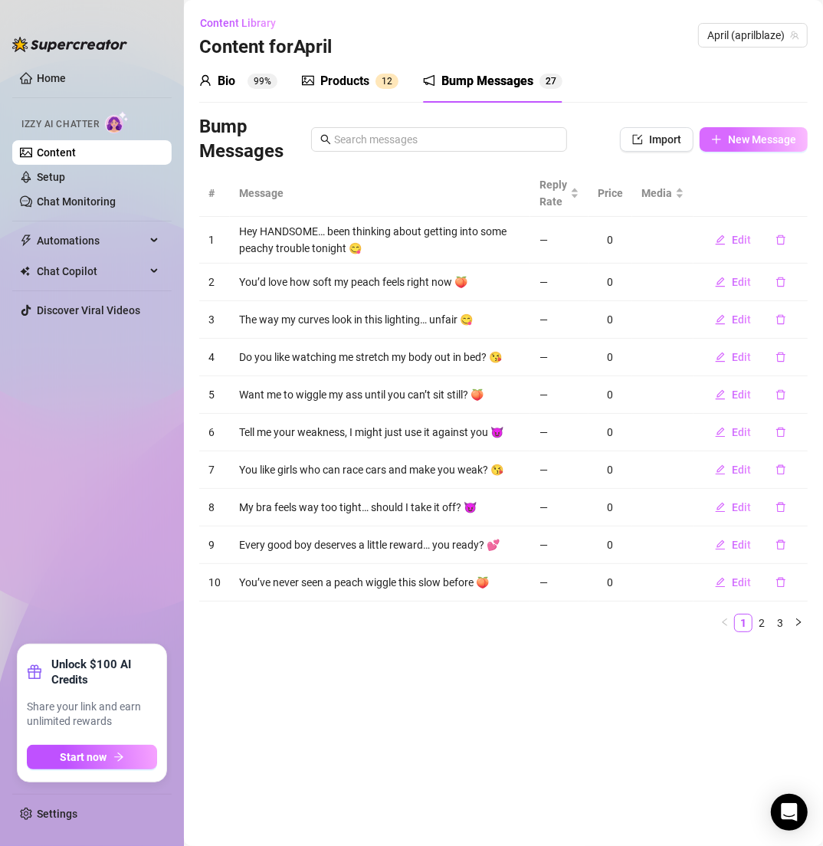
click at [728, 133] on span "New Message" at bounding box center [762, 139] width 68 height 12
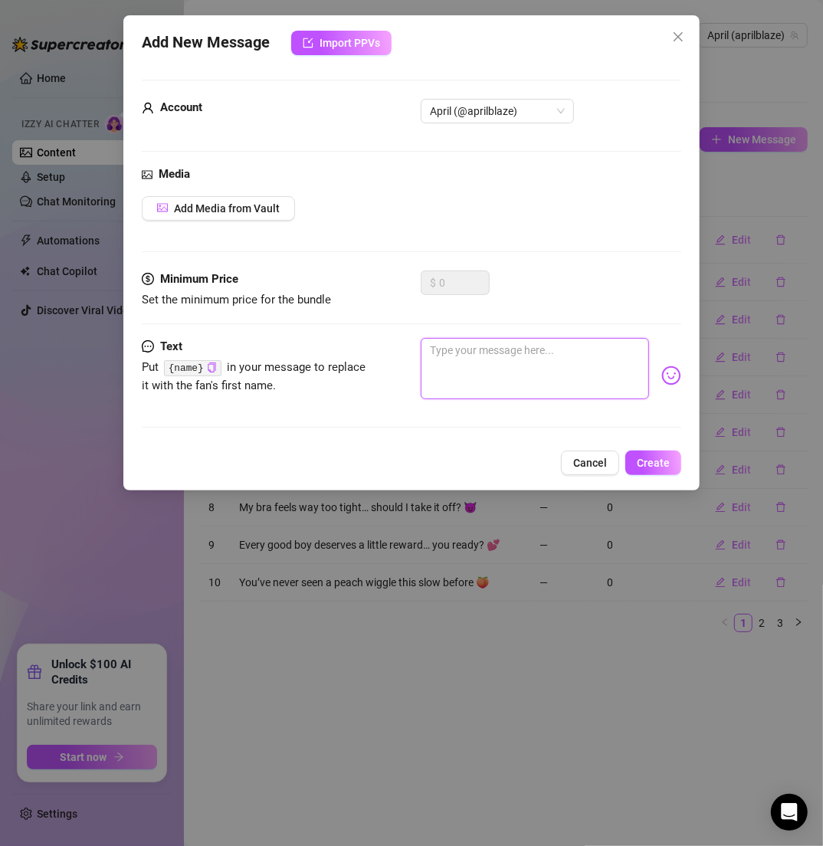
click at [464, 369] on textarea at bounding box center [535, 368] width 228 height 61
paste textarea "Do you want me dripping slow… or bouncing fast? 💦"
type textarea "Do you want me dripping slow… or bouncing fast? 💦"
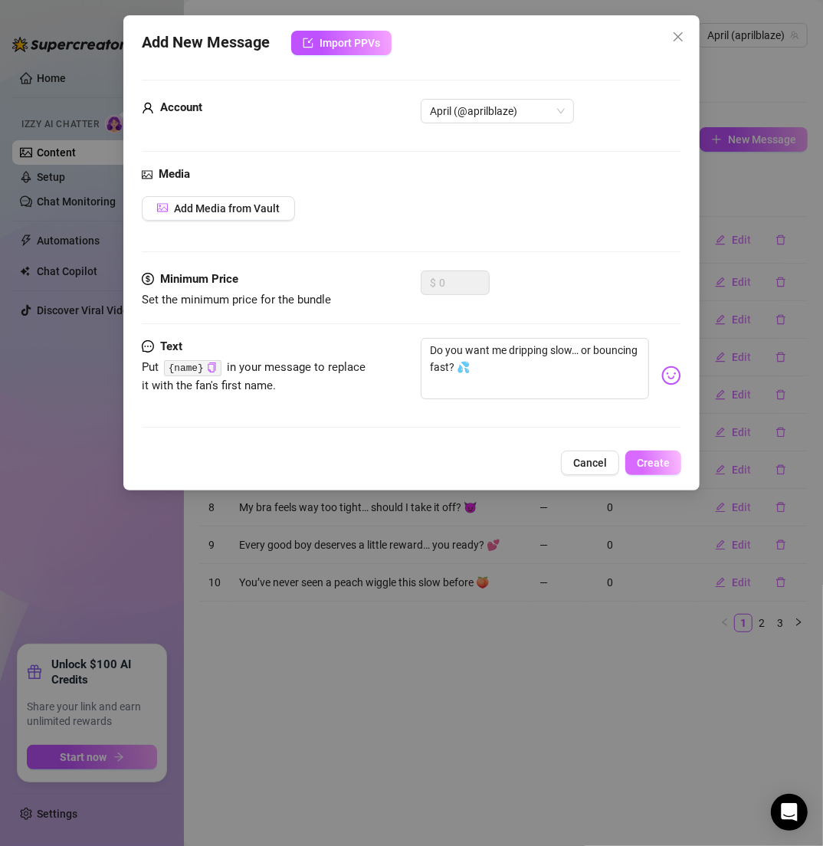
click at [639, 462] on span "Create" at bounding box center [653, 463] width 33 height 12
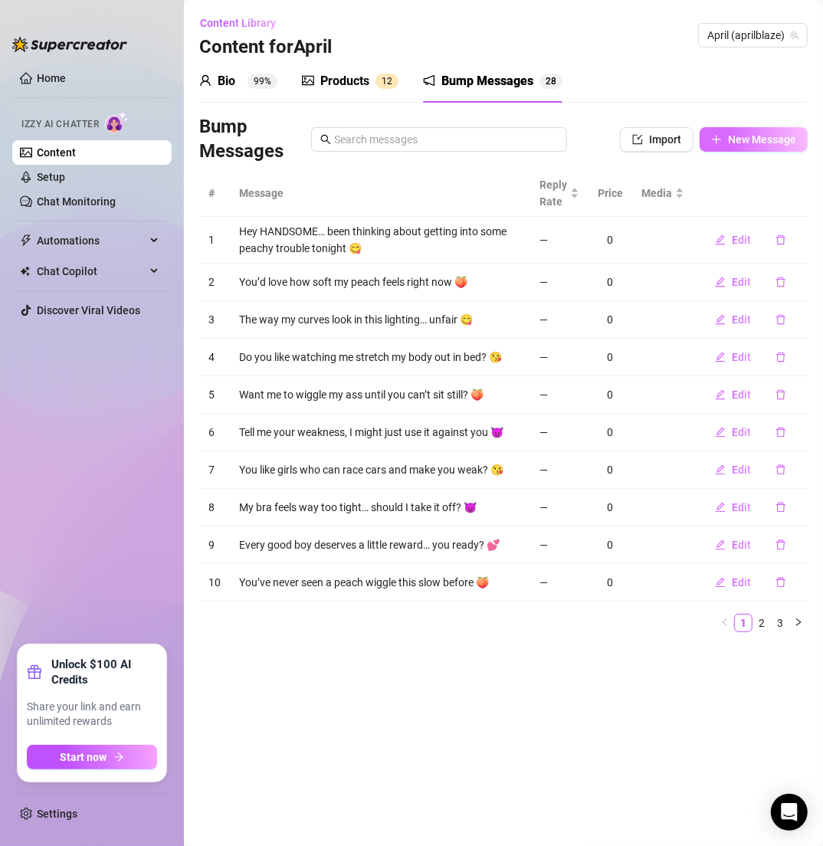
click at [755, 133] on span "New Message" at bounding box center [762, 139] width 68 height 12
click at [756, 136] on span "New Message" at bounding box center [762, 139] width 68 height 12
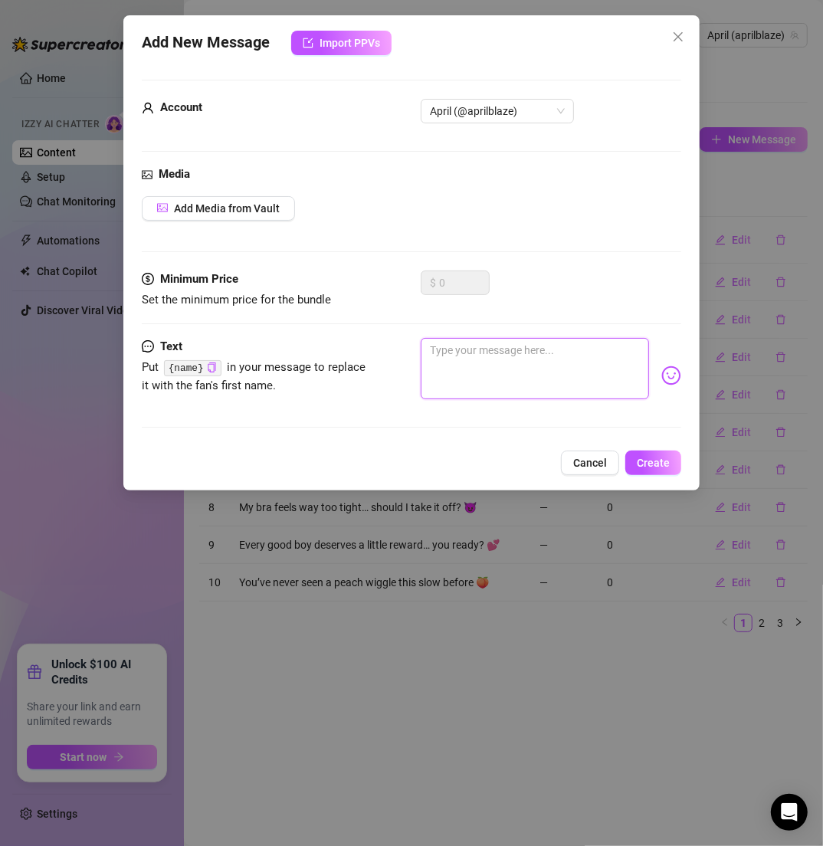
click at [526, 379] on textarea at bounding box center [535, 368] width 228 height 61
paste textarea "I’m the Virgo who knows how to tease perfection 😘"
type textarea "I’m the Virgo who knows how to tease perfection 😘"
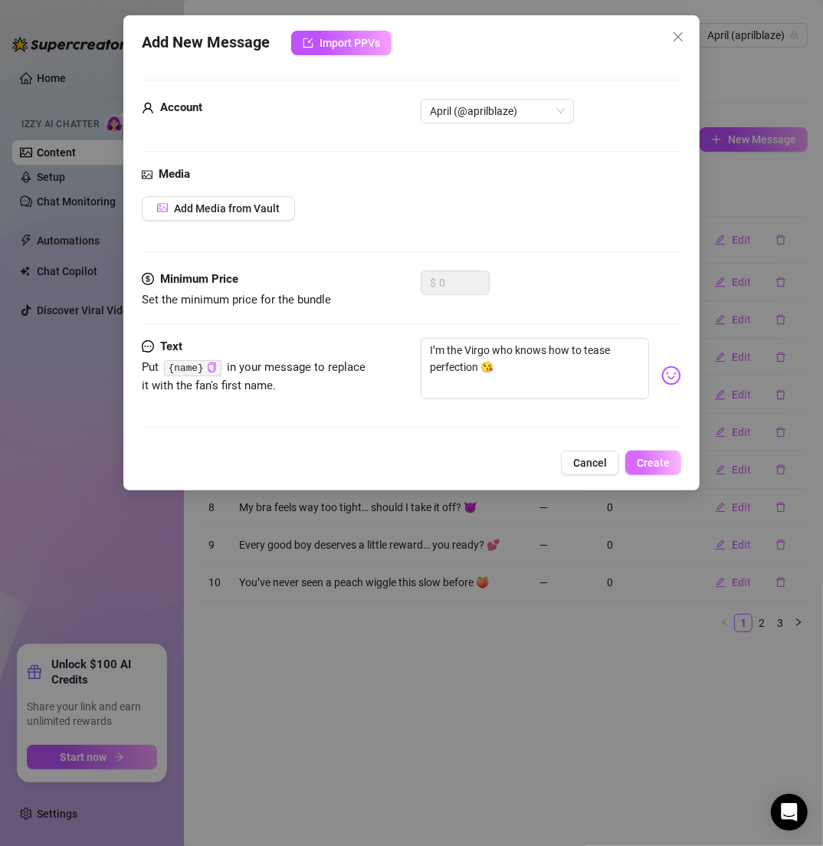
click at [650, 462] on span "Create" at bounding box center [653, 463] width 33 height 12
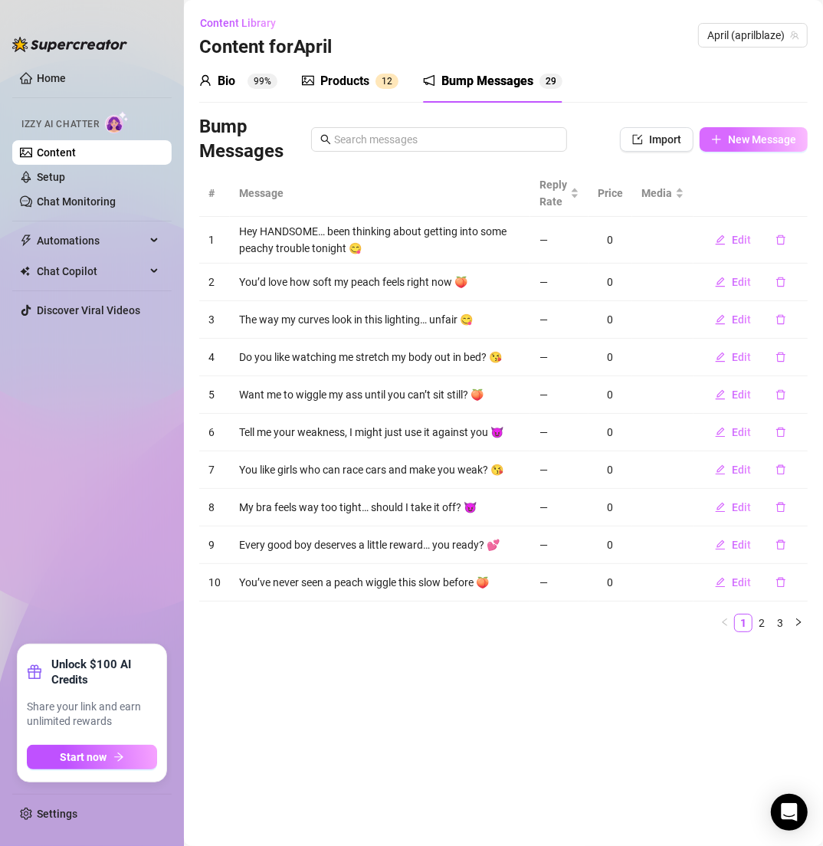
click at [753, 146] on button "New Message" at bounding box center [754, 139] width 108 height 25
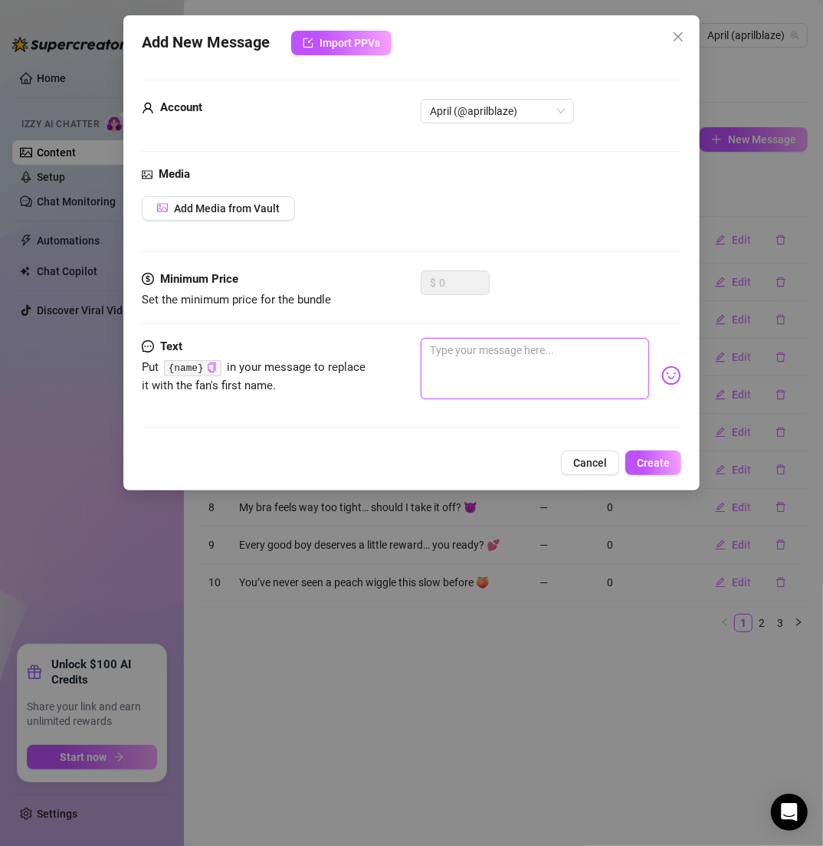
click at [534, 348] on textarea at bounding box center [535, 368] width 228 height 61
paste textarea "A slow tease, or one that leaves you begging fast? 😋"
type textarea "A slow tease, or one that leaves you begging fast? 😋"
click at [676, 476] on div "Add New Message Import PPVs Account April (@aprilblaze) Media Add Media from Va…" at bounding box center [411, 252] width 576 height 475
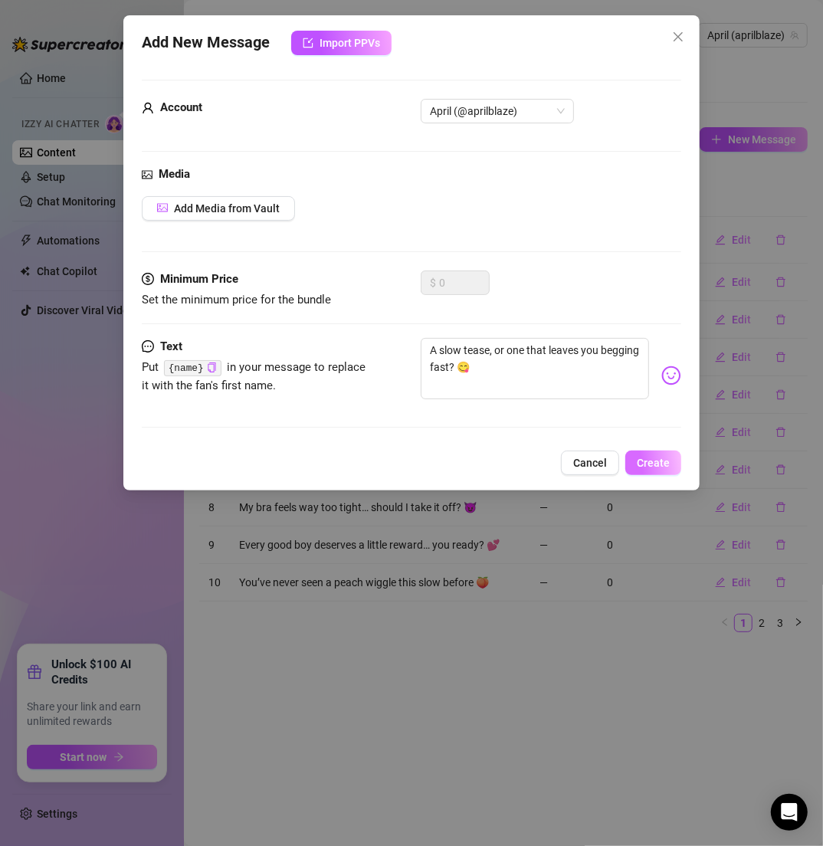
click at [664, 460] on span "Create" at bounding box center [653, 463] width 33 height 12
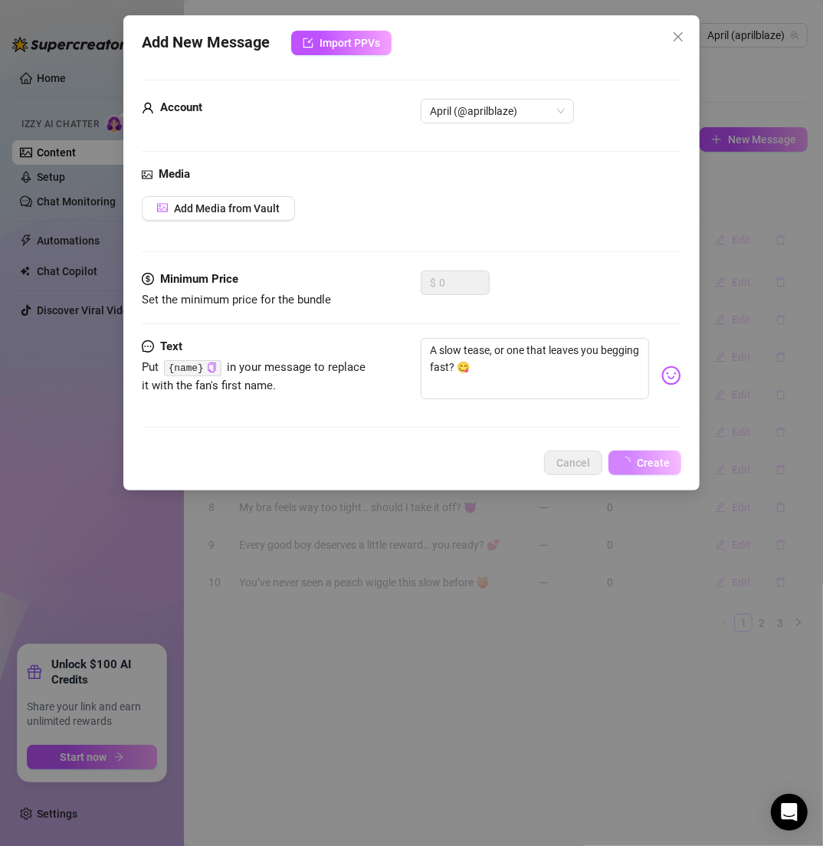
click at [669, 606] on div "# Message Reply Rate Price Media 1 Hey HANDSOME… been thinking about getting in…" at bounding box center [503, 401] width 608 height 462
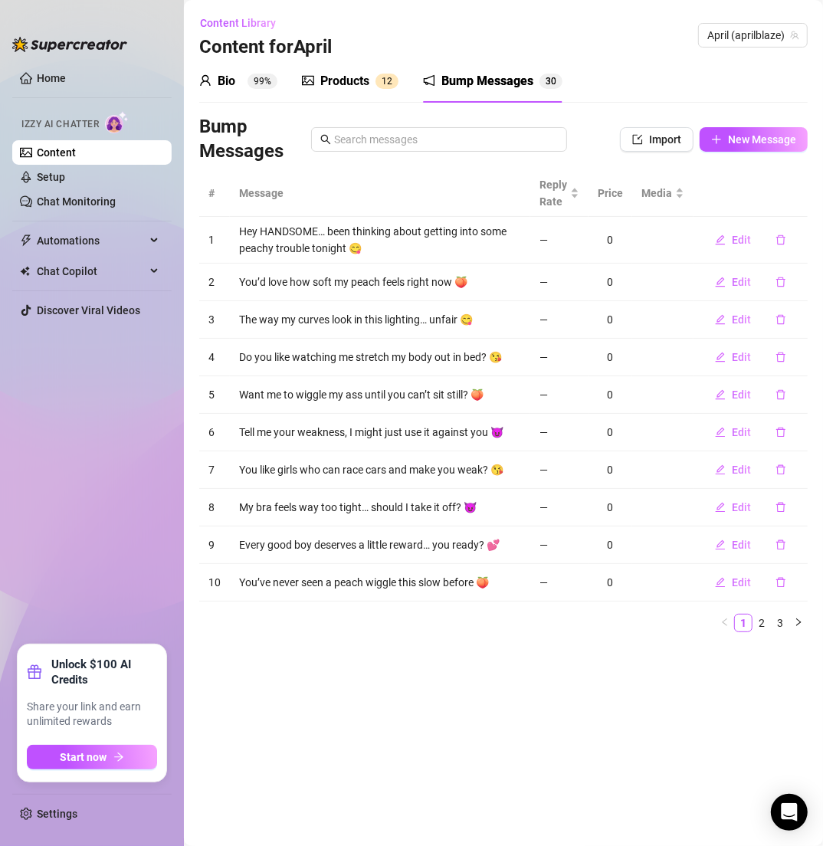
click at [76, 158] on link "Content" at bounding box center [56, 152] width 39 height 12
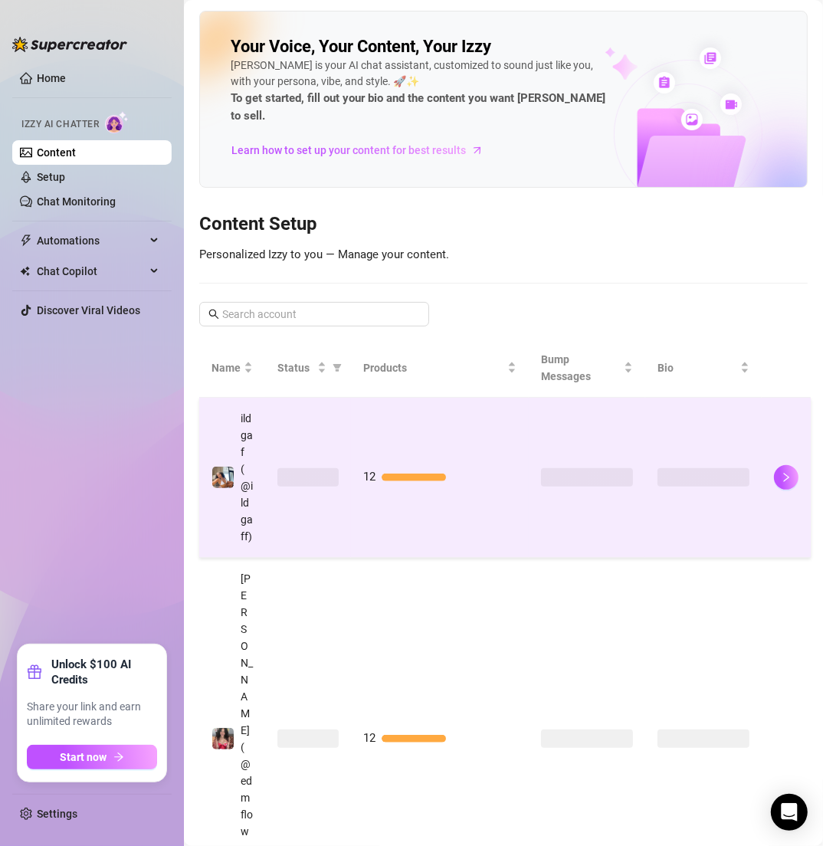
scroll to position [184, 0]
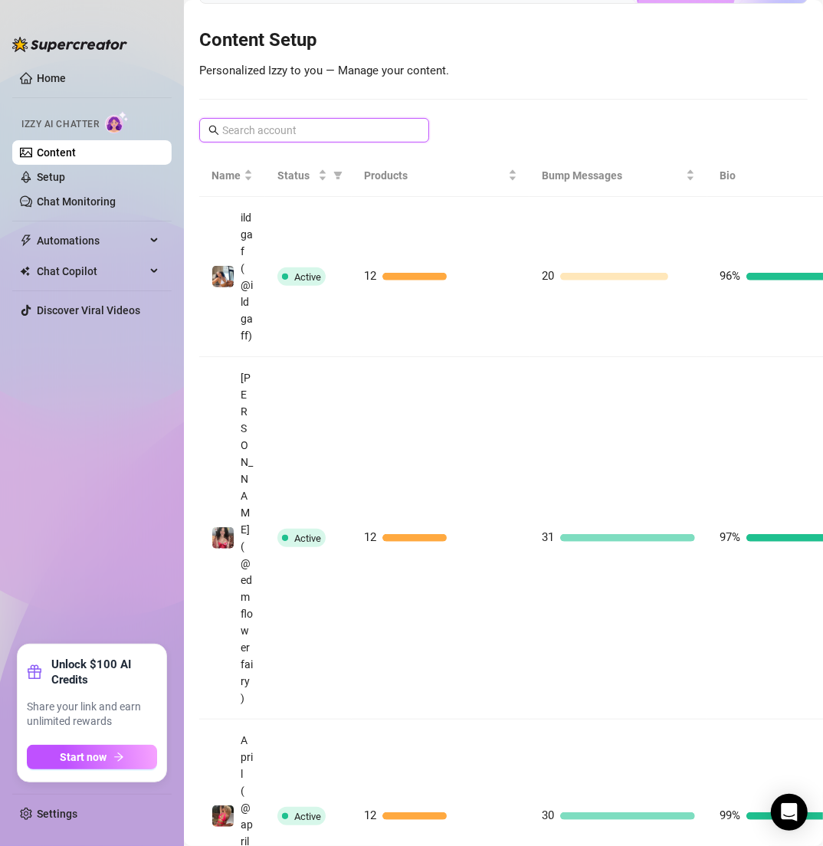
click at [240, 122] on input "text" at bounding box center [314, 130] width 185 height 17
click at [62, 125] on span "Izzy AI Chatter" at bounding box center [59, 124] width 77 height 15
click at [64, 62] on ul "Home Izzy AI Chatter Content Setup Chat Monitoring Automations Chat Copilot Dis…" at bounding box center [91, 349] width 159 height 579
click at [64, 72] on link "Home" at bounding box center [51, 78] width 29 height 12
